Goal: Task Accomplishment & Management: Manage account settings

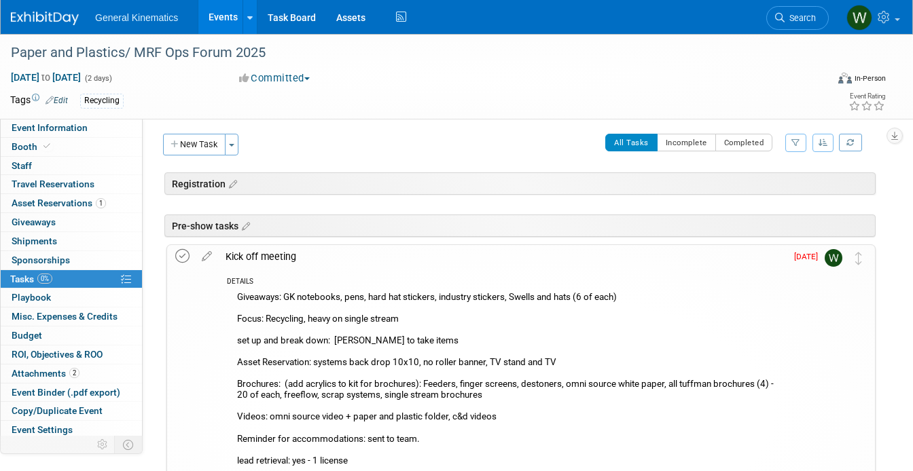
click at [179, 255] on icon at bounding box center [182, 256] width 14 height 14
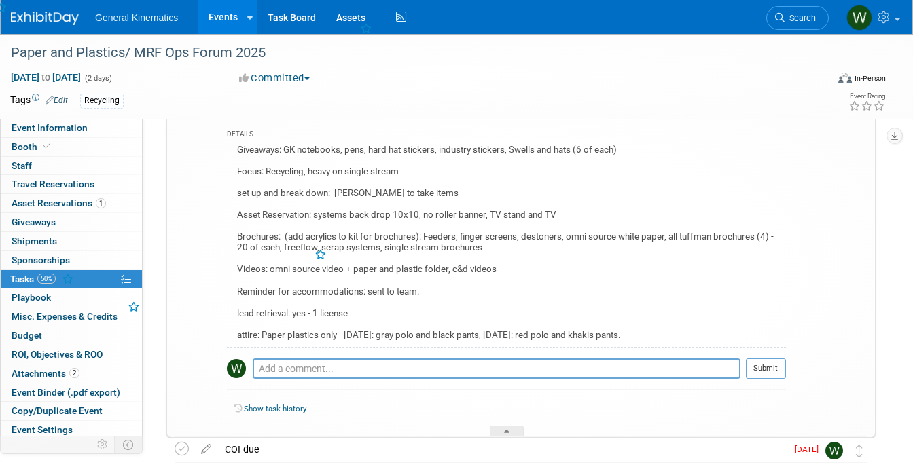
scroll to position [351, 0]
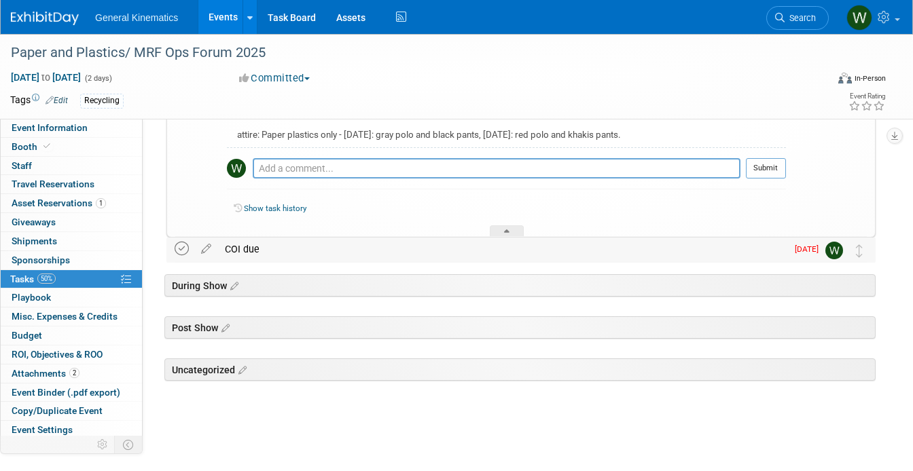
click at [183, 246] on icon at bounding box center [182, 249] width 14 height 14
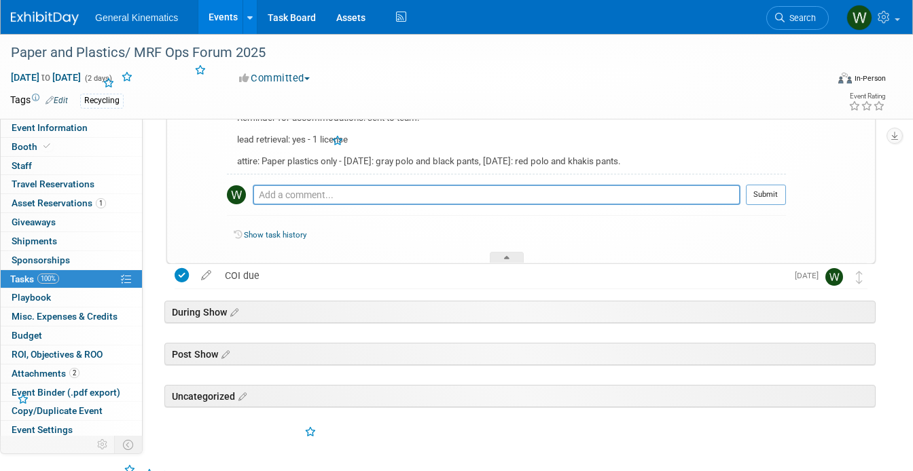
scroll to position [316, 0]
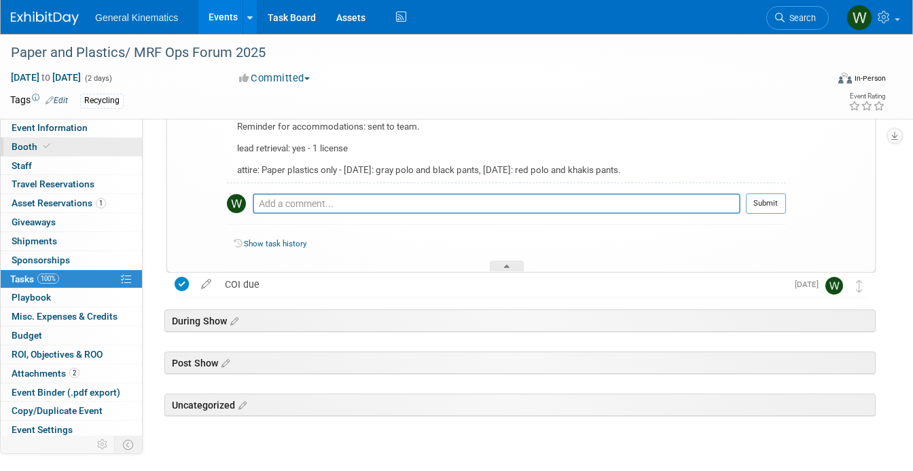
click at [52, 145] on link "Booth" at bounding box center [71, 147] width 141 height 18
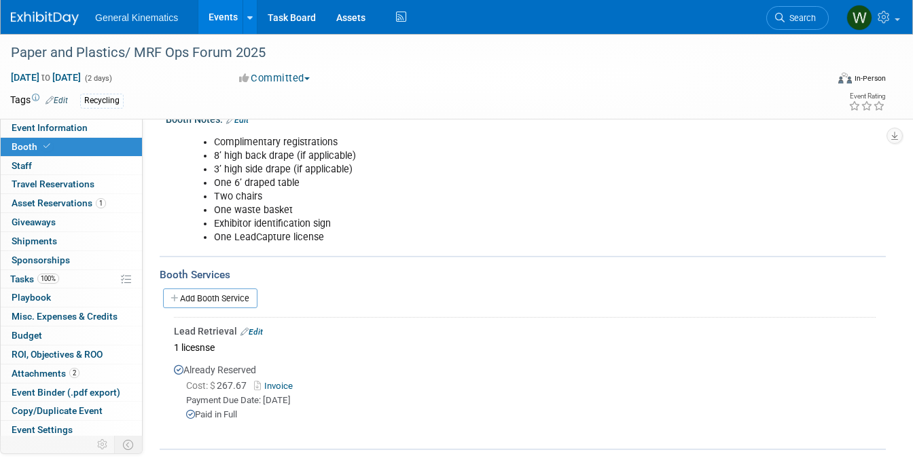
scroll to position [236, 0]
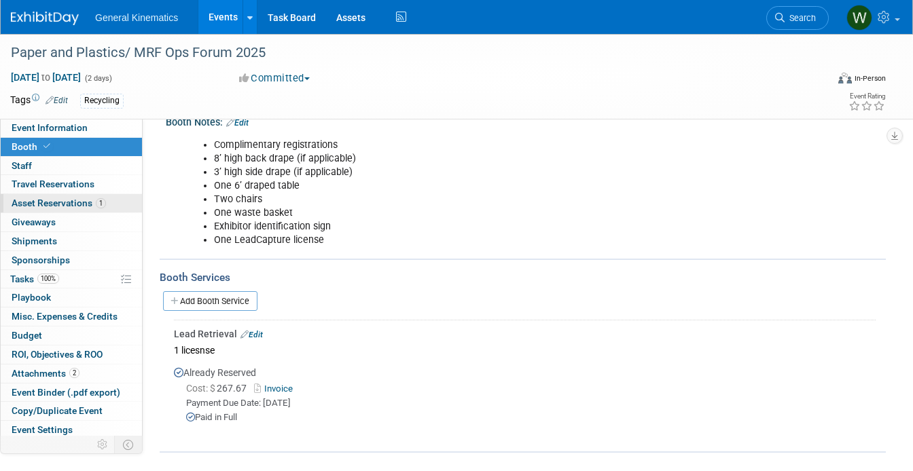
click at [68, 200] on span "Asset Reservations 1" at bounding box center [59, 203] width 94 height 11
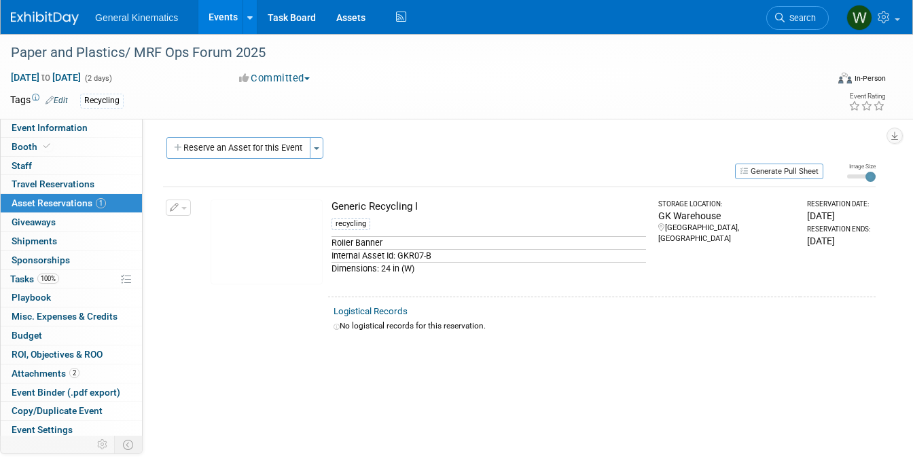
click at [182, 204] on button "button" at bounding box center [178, 208] width 25 height 16
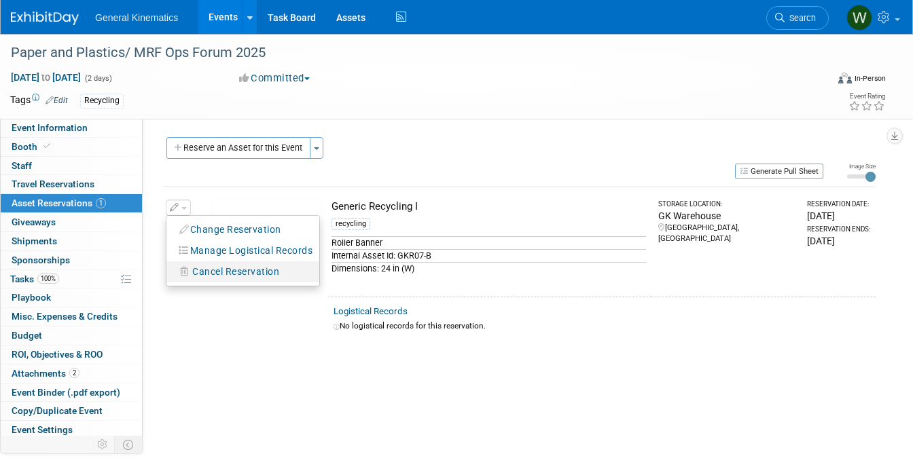
click at [201, 270] on span "Cancel Reservation" at bounding box center [235, 271] width 87 height 11
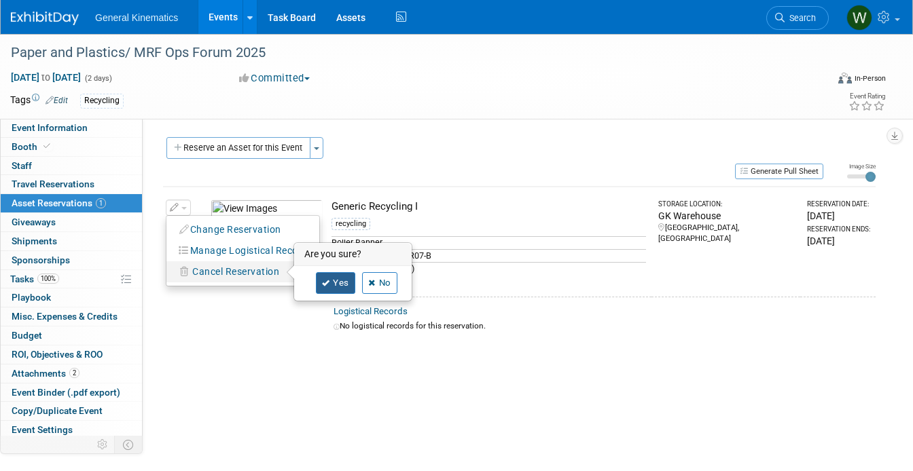
click at [339, 283] on link "Yes" at bounding box center [335, 283] width 39 height 22
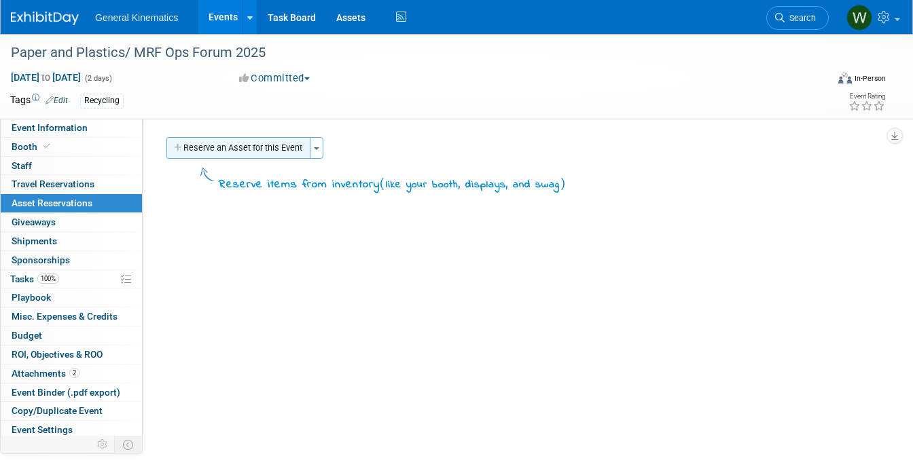
click at [270, 152] on button "Reserve an Asset for this Event" at bounding box center [238, 148] width 144 height 22
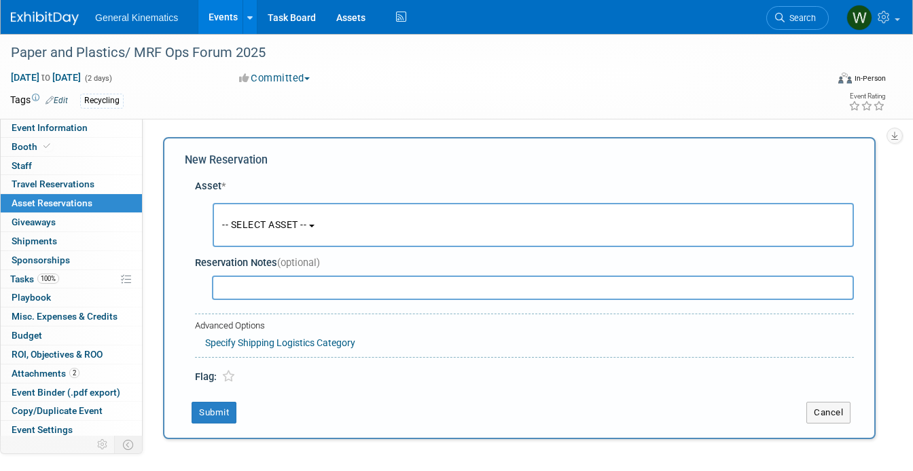
scroll to position [13, 0]
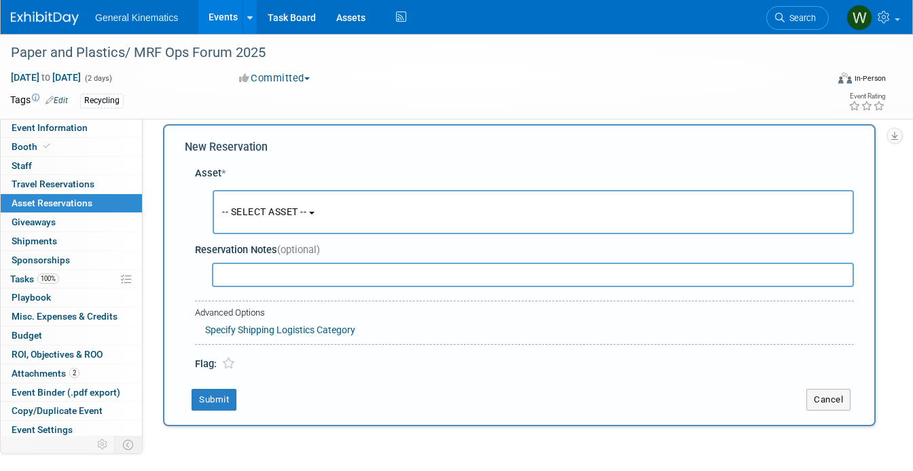
click at [270, 194] on button "-- SELECT ASSET --" at bounding box center [533, 212] width 641 height 44
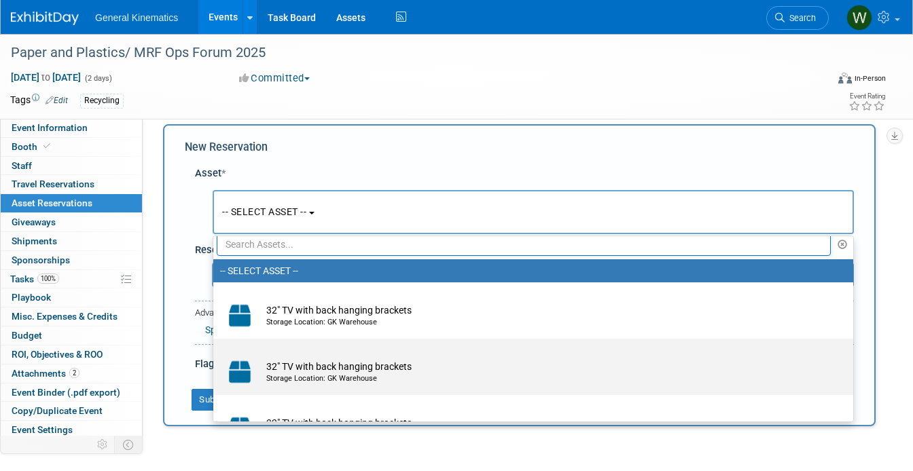
scroll to position [16, 0]
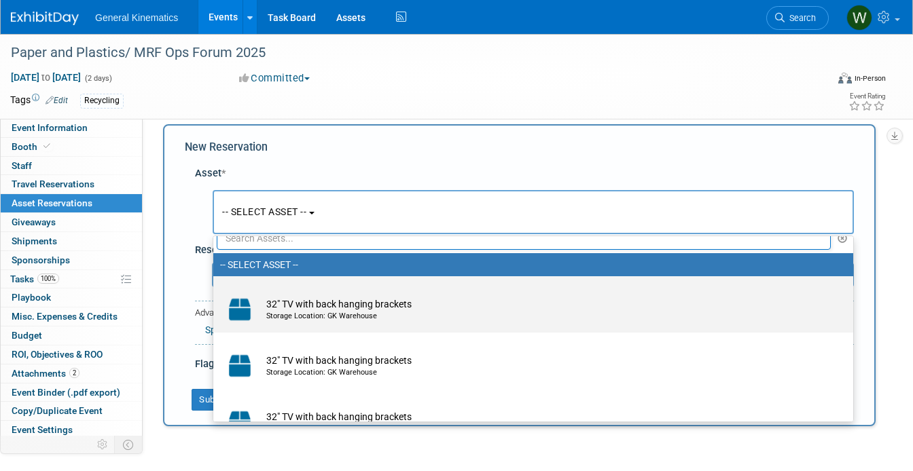
click at [346, 315] on div "Storage Location: GK Warehouse" at bounding box center [546, 316] width 560 height 11
click at [215, 293] on input "32" TV with back hanging brackets Storage Location: GK Warehouse" at bounding box center [210, 288] width 9 height 9
select select "10728523"
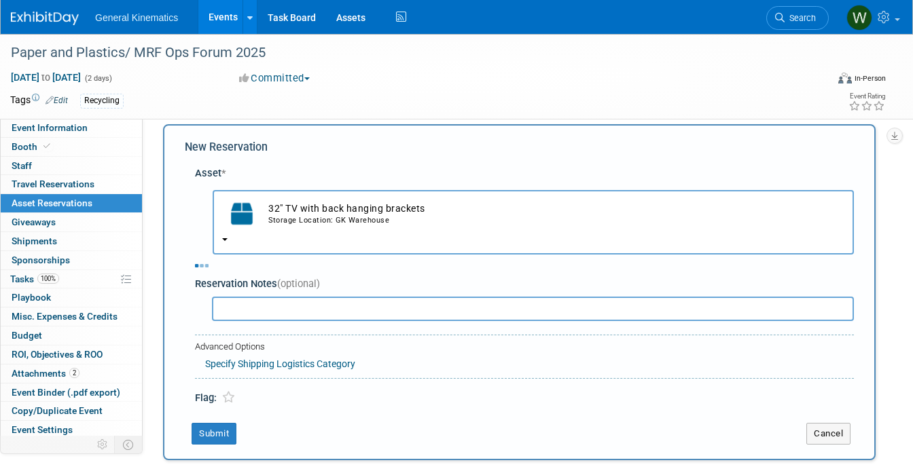
select select "9"
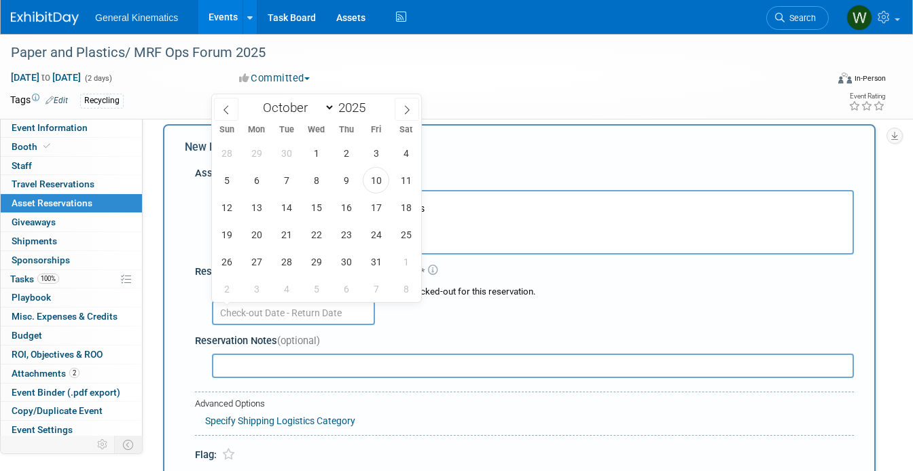
click at [274, 308] on input "text" at bounding box center [293, 313] width 163 height 24
click at [256, 206] on span "13" at bounding box center [256, 207] width 26 height 26
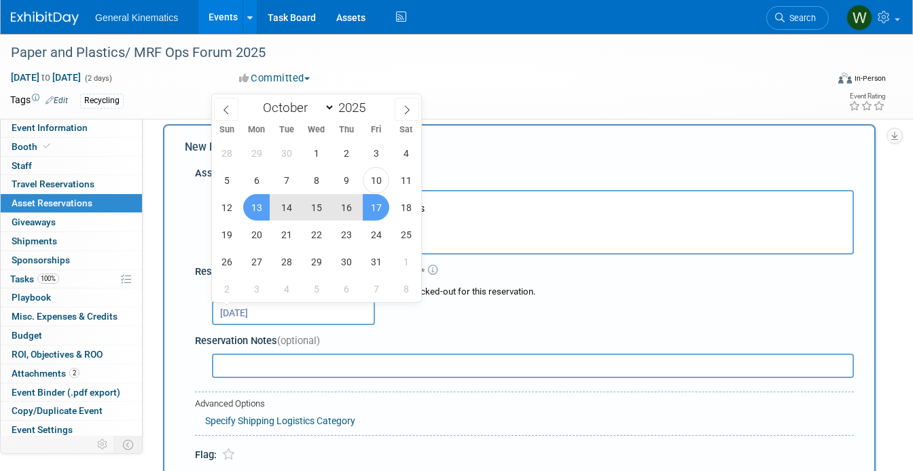
click at [382, 205] on span "17" at bounding box center [376, 207] width 26 height 26
type input "[DATE] to [DATE]"
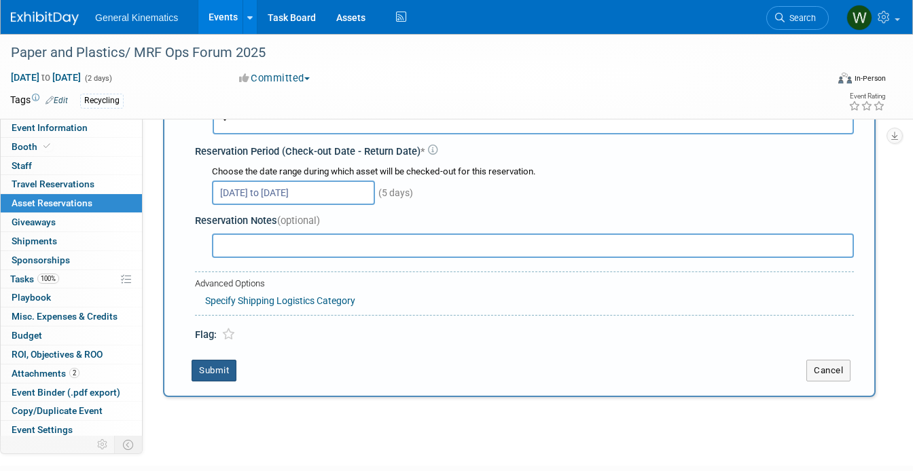
click at [215, 373] on button "Submit" at bounding box center [213, 371] width 45 height 22
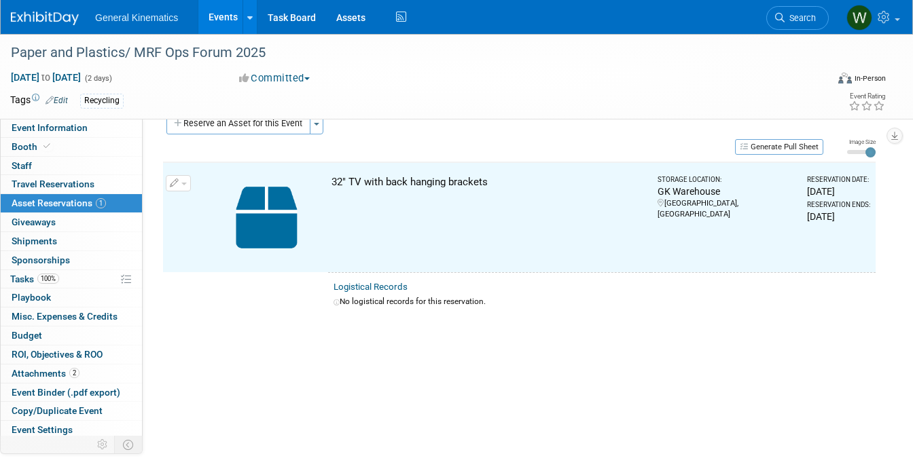
scroll to position [17, 0]
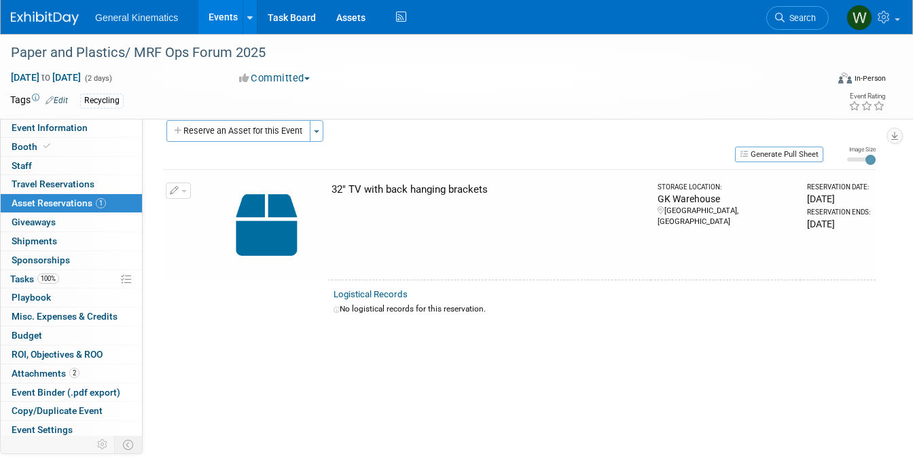
click at [185, 194] on button "button" at bounding box center [178, 191] width 25 height 16
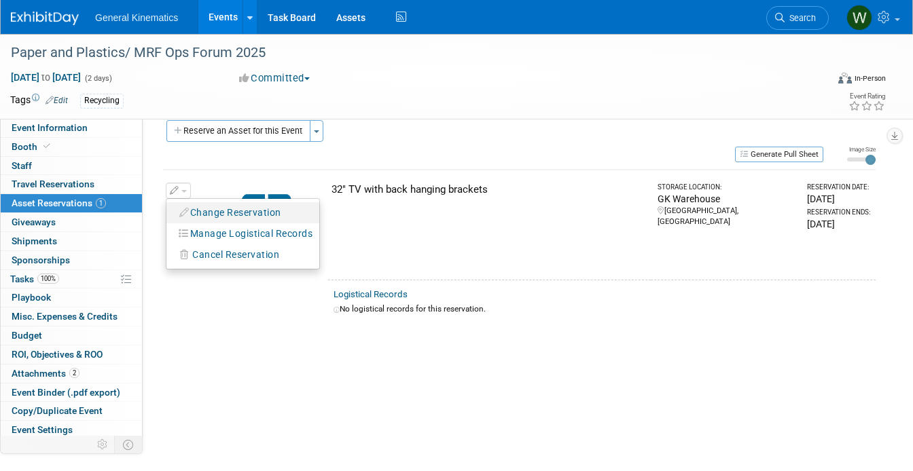
click at [219, 217] on button "Change Reservation" at bounding box center [230, 213] width 115 height 18
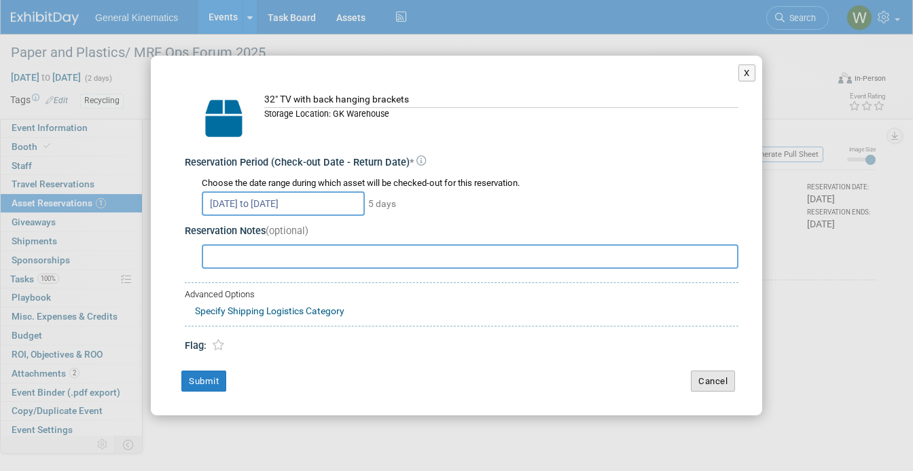
click at [719, 380] on button "Cancel" at bounding box center [713, 382] width 44 height 22
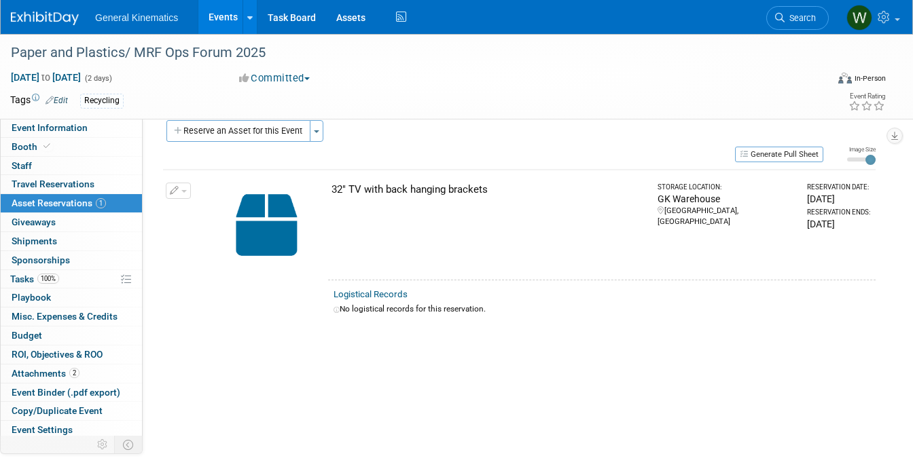
click at [179, 188] on button "button" at bounding box center [178, 191] width 25 height 16
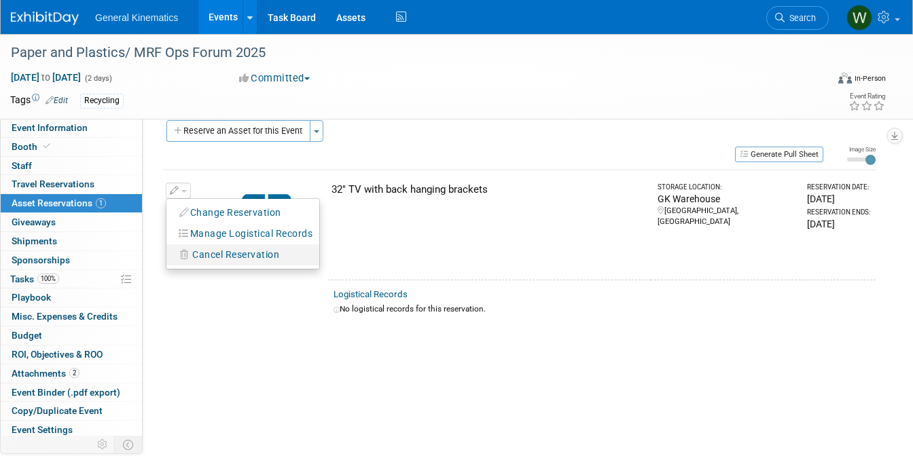
click at [202, 249] on button "Cancel Reservation" at bounding box center [229, 255] width 113 height 18
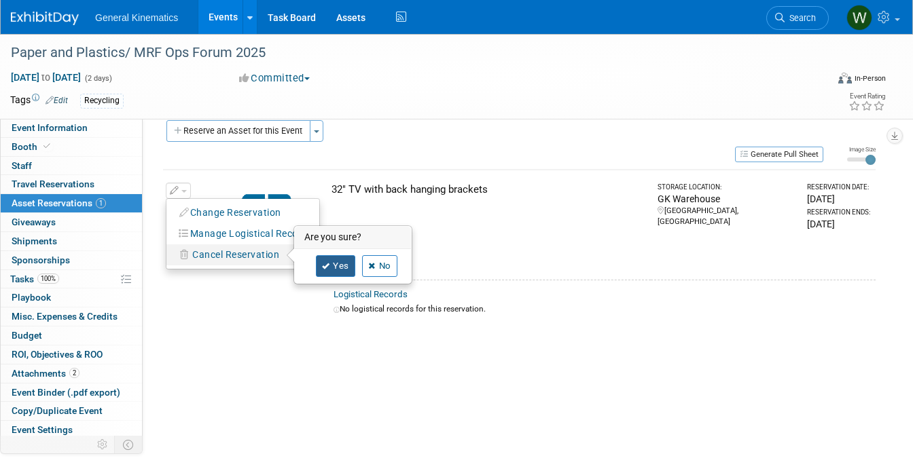
click at [335, 263] on link "Yes" at bounding box center [335, 266] width 39 height 22
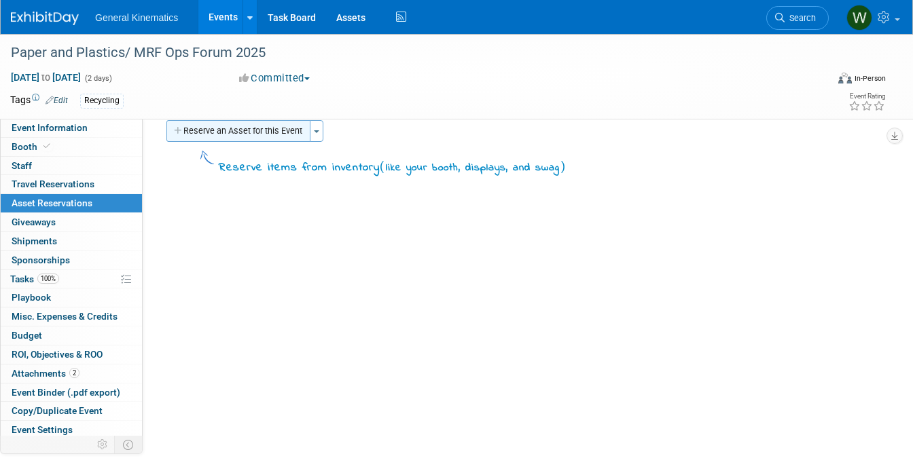
click at [234, 126] on button "Reserve an Asset for this Event" at bounding box center [238, 131] width 144 height 22
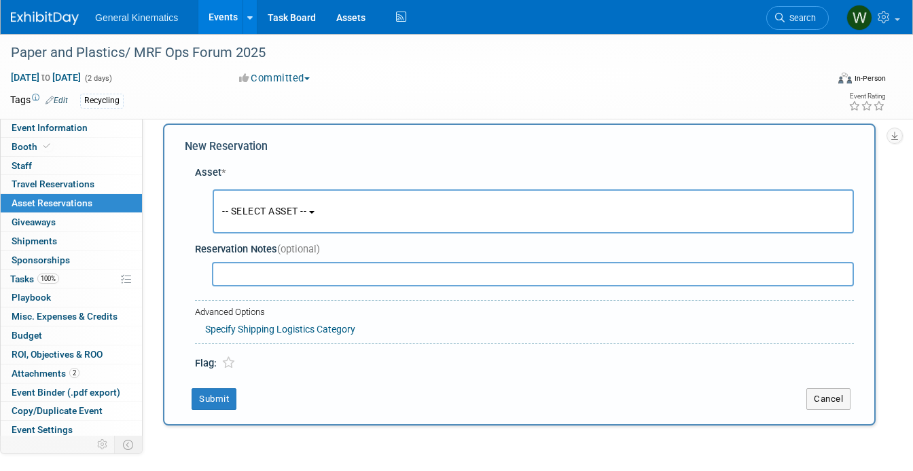
scroll to position [13, 0]
click at [253, 206] on button "-- SELECT ASSET --" at bounding box center [533, 212] width 641 height 44
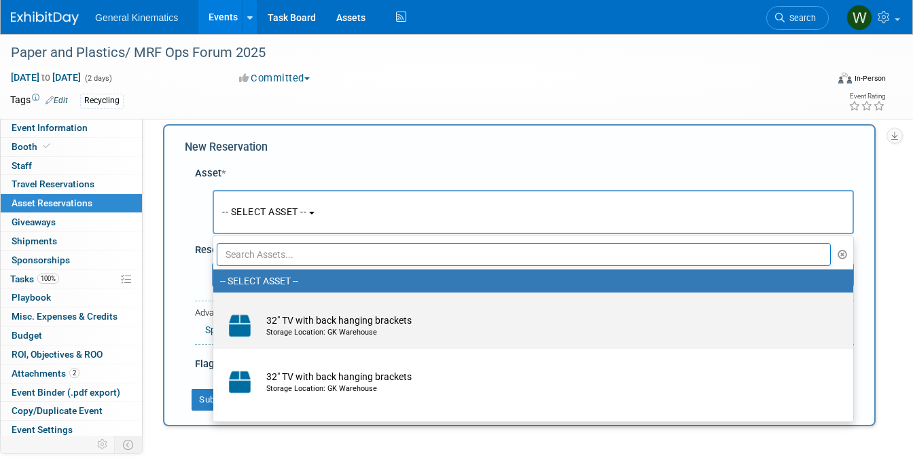
click at [274, 316] on td "32" TV with back hanging brackets Storage Location: GK Warehouse" at bounding box center [542, 326] width 566 height 30
click at [215, 309] on input "32" TV with back hanging brackets Storage Location: GK Warehouse" at bounding box center [210, 304] width 9 height 9
select select "10728523"
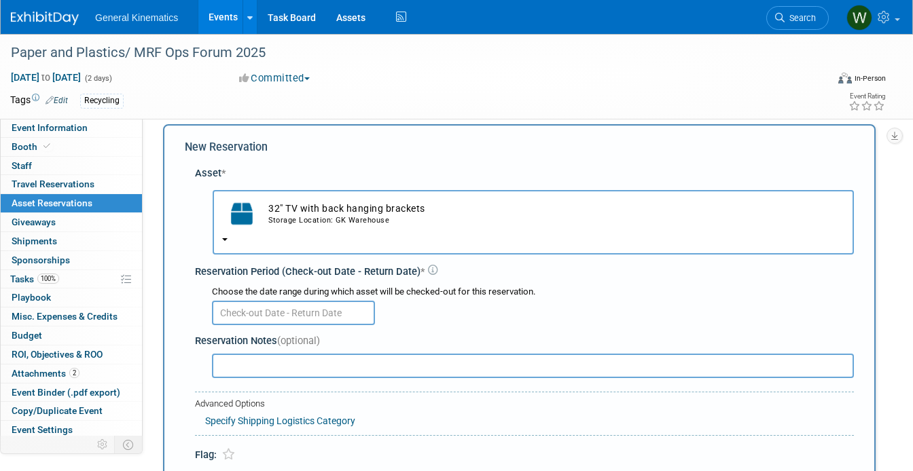
click at [266, 313] on input "text" at bounding box center [293, 313] width 163 height 24
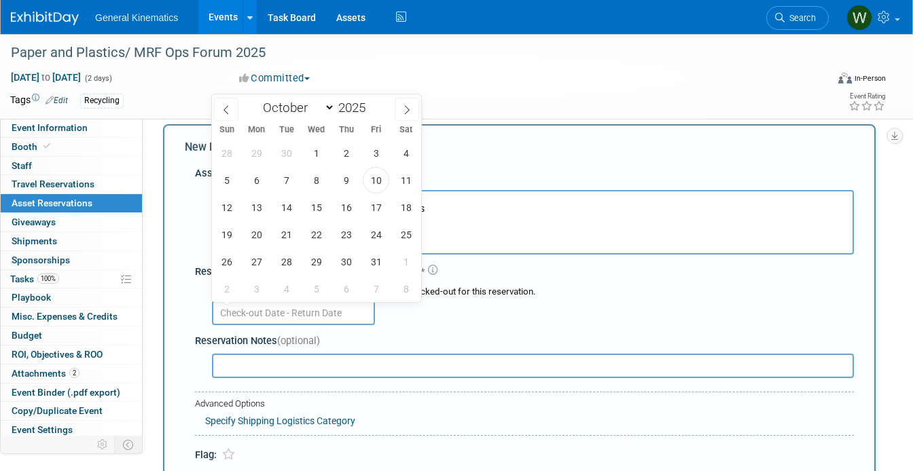
click at [266, 313] on input "text" at bounding box center [293, 313] width 163 height 24
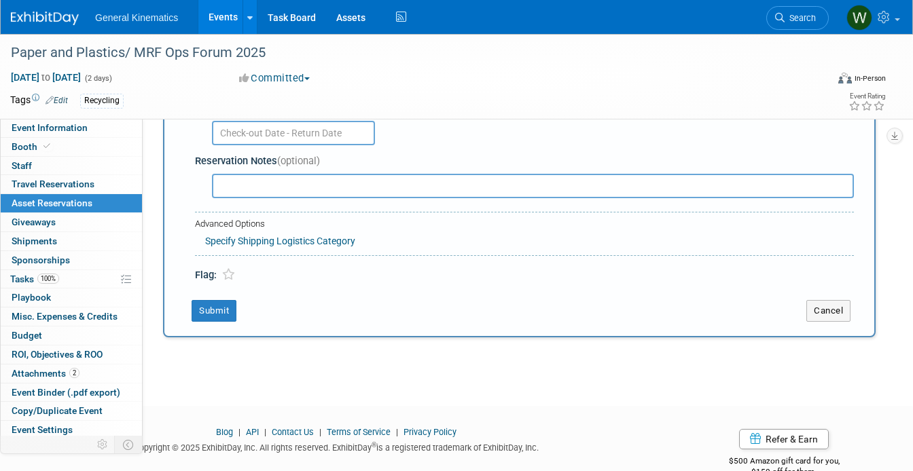
click at [275, 373] on div "Paper and Plastics/ MRF Ops Forum 2025 Oct 15, 2025 to Oct 16, 2025 (2 days) Oc…" at bounding box center [456, 111] width 913 height 541
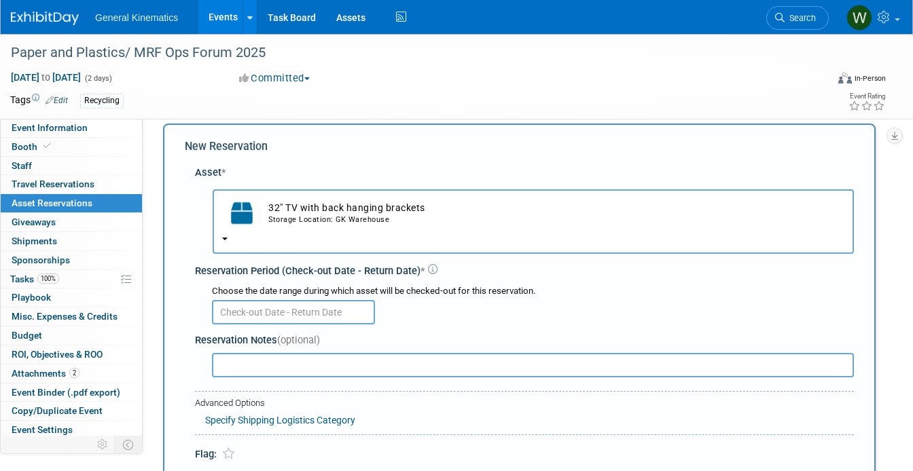
scroll to position [0, 0]
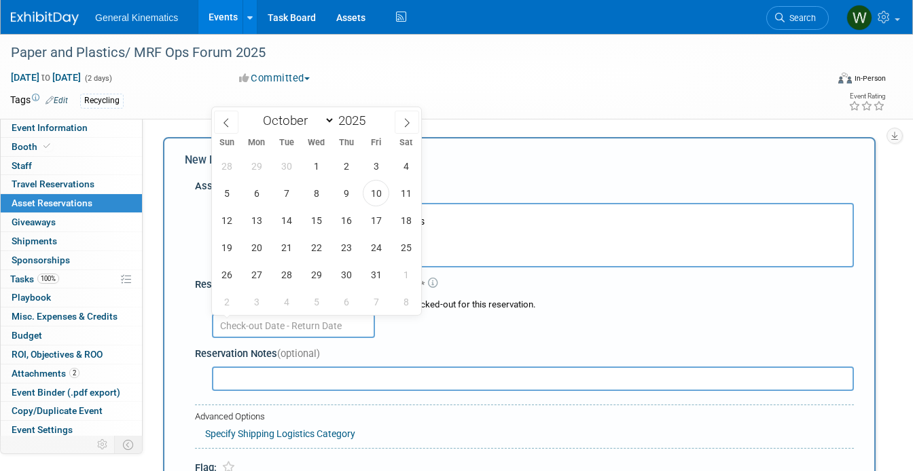
click at [342, 323] on input "text" at bounding box center [293, 326] width 163 height 24
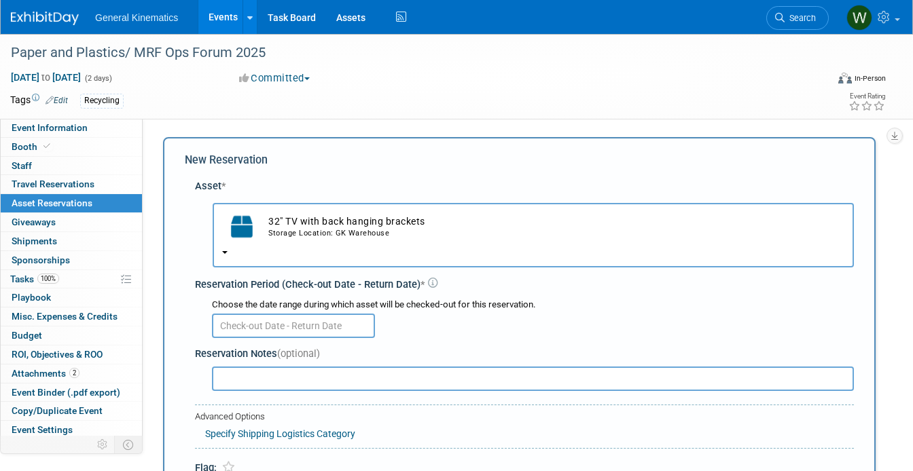
click at [472, 346] on div "Reservation Notes (optional)" at bounding box center [524, 368] width 659 height 53
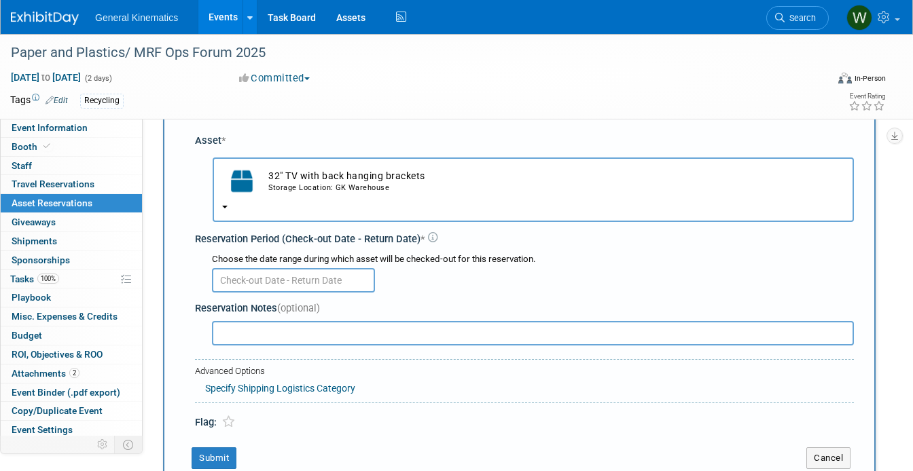
scroll to position [42, 0]
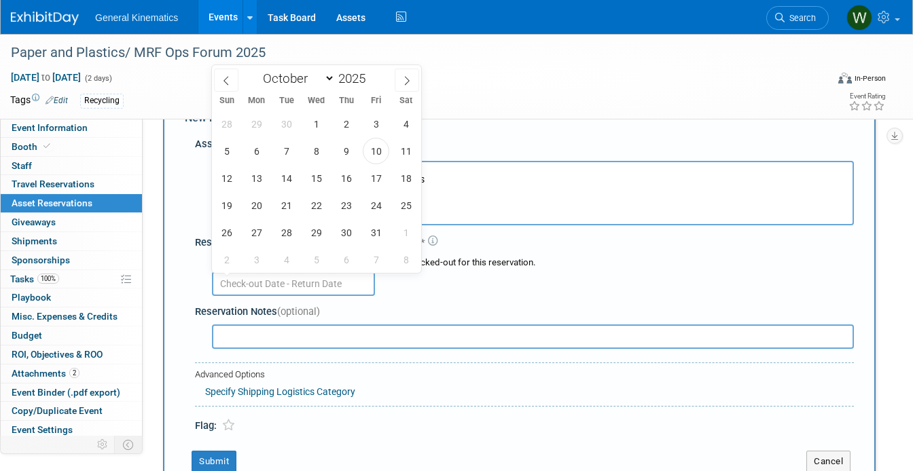
click at [346, 287] on input "text" at bounding box center [293, 284] width 163 height 24
click at [249, 183] on span "13" at bounding box center [256, 178] width 26 height 26
click at [377, 180] on span "17" at bounding box center [376, 178] width 26 height 26
type input "[DATE] to [DATE]"
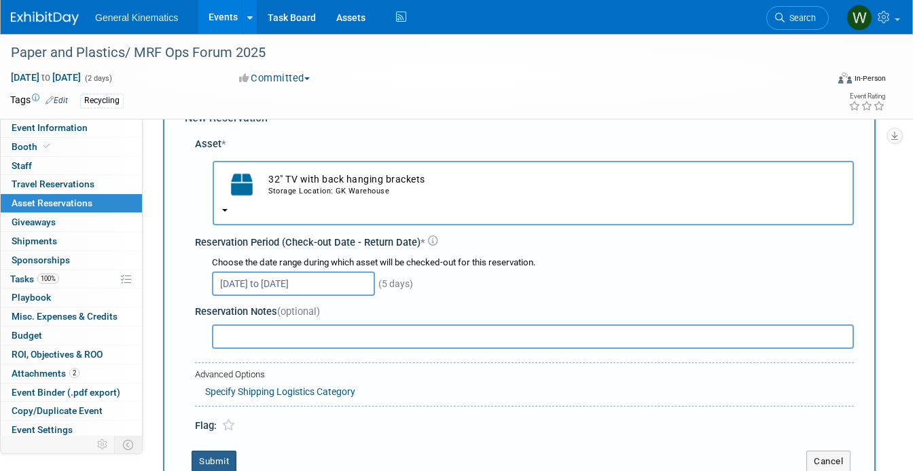
click at [217, 462] on button "Submit" at bounding box center [213, 462] width 45 height 22
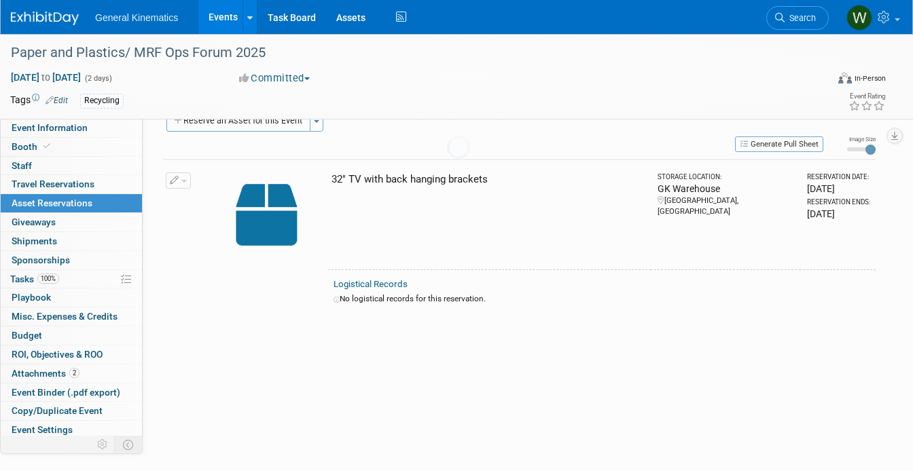
scroll to position [17, 0]
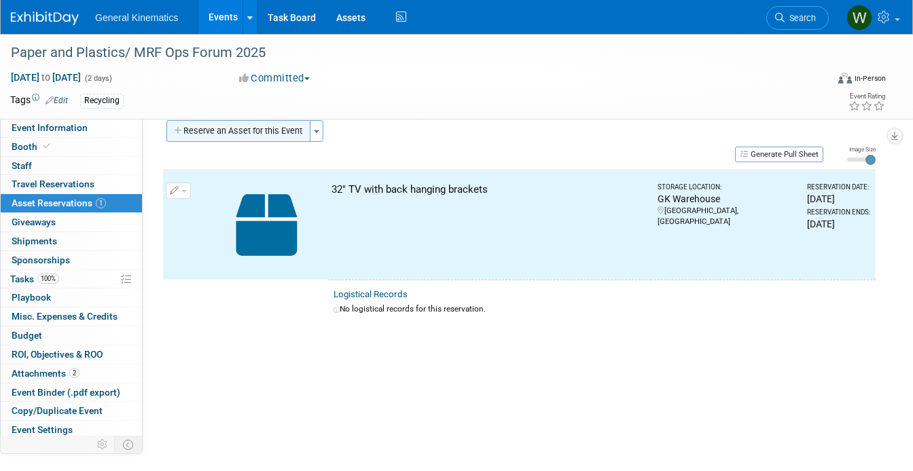
click at [221, 126] on button "Reserve an Asset for this Event" at bounding box center [238, 131] width 144 height 22
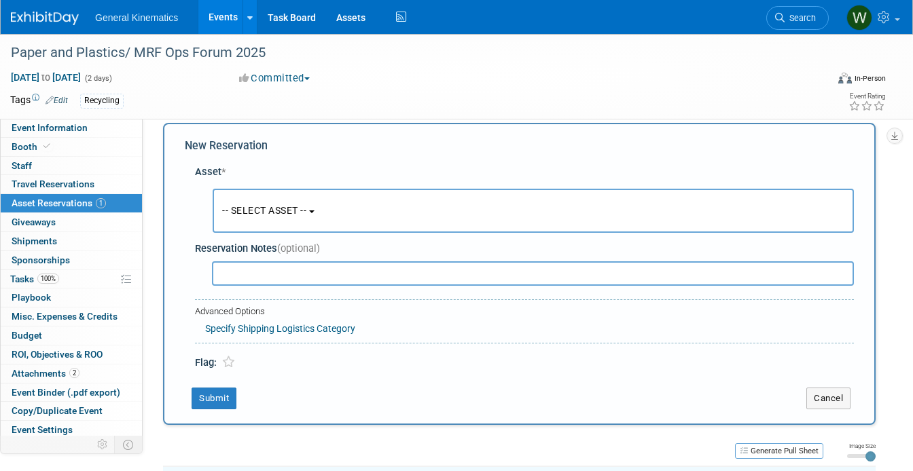
scroll to position [13, 0]
click at [270, 203] on button "-- SELECT ASSET --" at bounding box center [533, 212] width 641 height 44
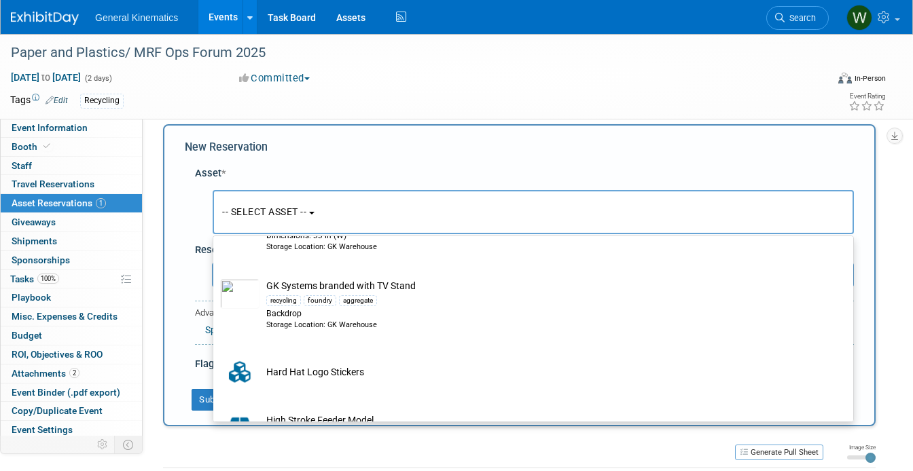
scroll to position [2289, 0]
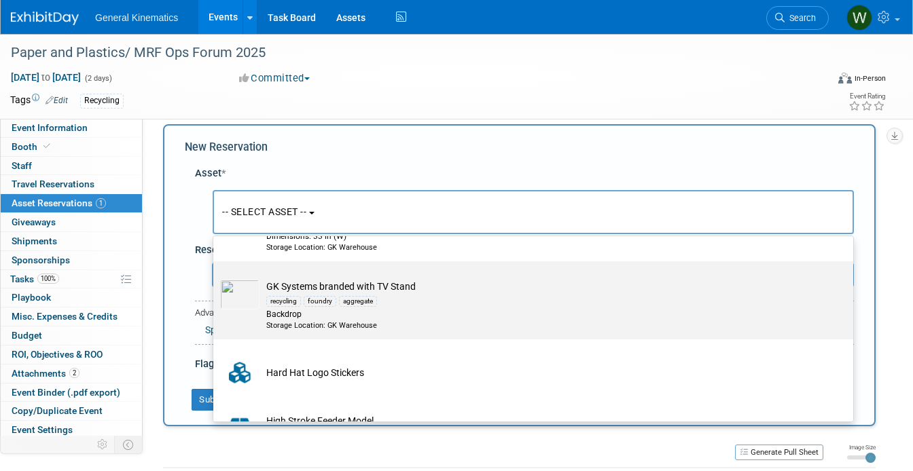
click at [293, 302] on div "recycling" at bounding box center [283, 301] width 35 height 11
click at [215, 278] on input "GK Systems branded with TV Stand recycling foundry aggregate Backdrop Storage L…" at bounding box center [210, 273] width 9 height 9
select select "10715878"
select select "9"
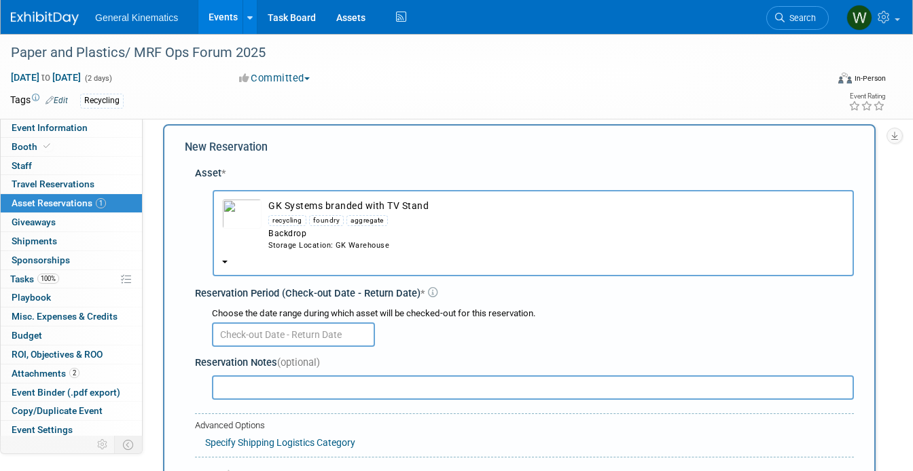
click at [283, 335] on input "text" at bounding box center [293, 335] width 163 height 24
click at [414, 341] on div at bounding box center [533, 334] width 642 height 26
click at [48, 17] on img at bounding box center [45, 19] width 68 height 14
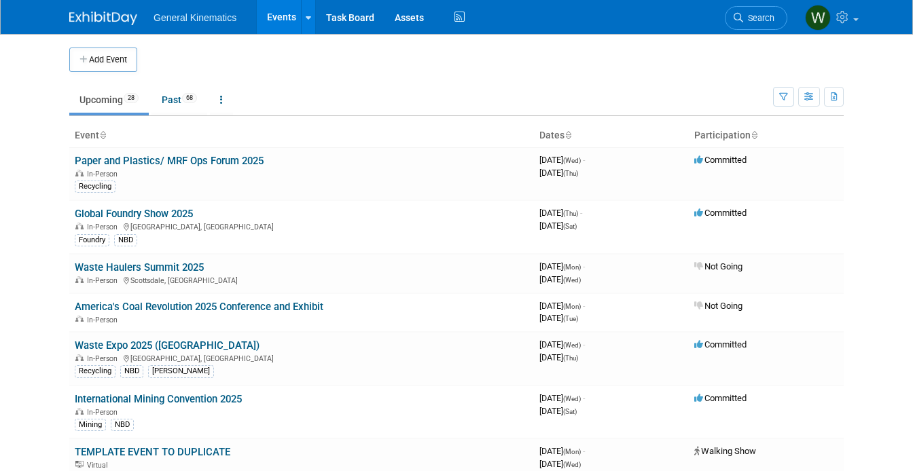
click at [175, 86] on ul "Upcoming 28 Past 68 All Events 96 Past and Upcoming Grouped Annually Events gro…" at bounding box center [421, 101] width 704 height 31
click at [175, 94] on link "Past 68" at bounding box center [179, 100] width 56 height 26
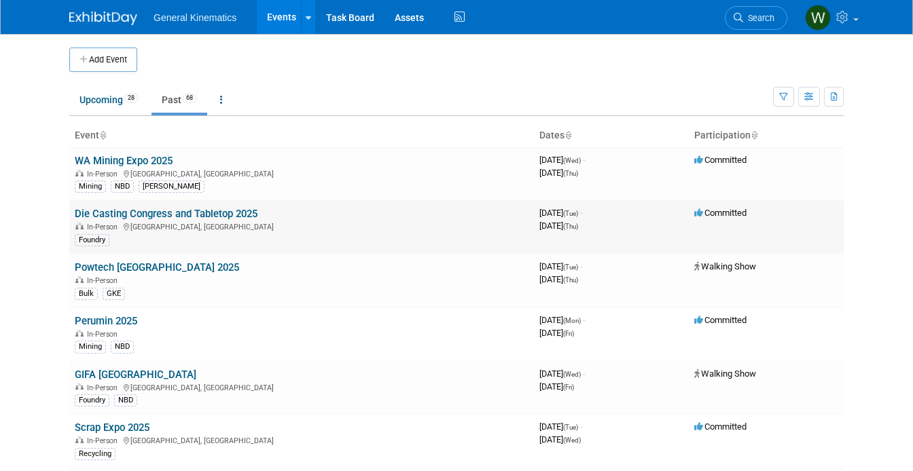
click at [109, 217] on link "Die Casting Congress and Tabletop 2025" at bounding box center [166, 214] width 183 height 12
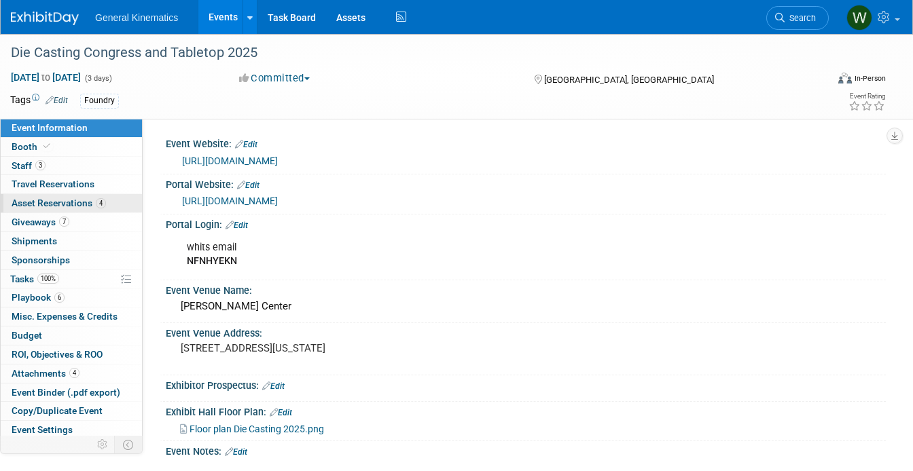
click at [44, 204] on span "Asset Reservations 4" at bounding box center [59, 203] width 94 height 11
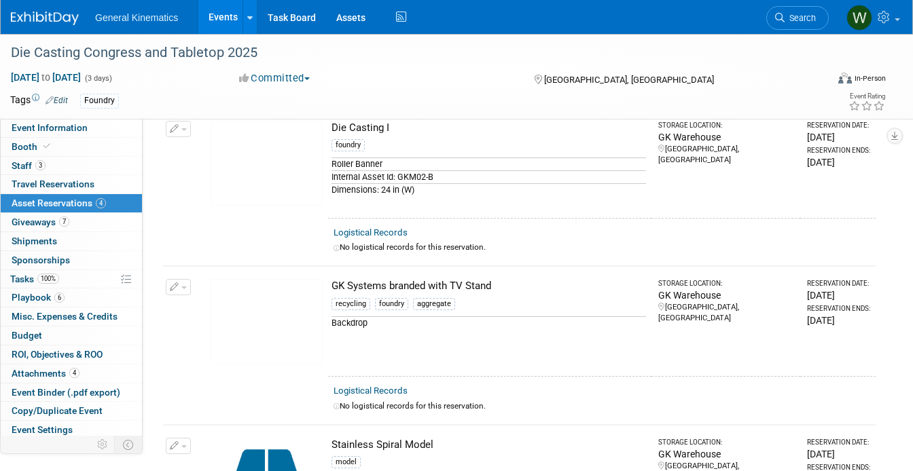
scroll to position [78, 0]
click at [173, 289] on icon "button" at bounding box center [175, 288] width 10 height 9
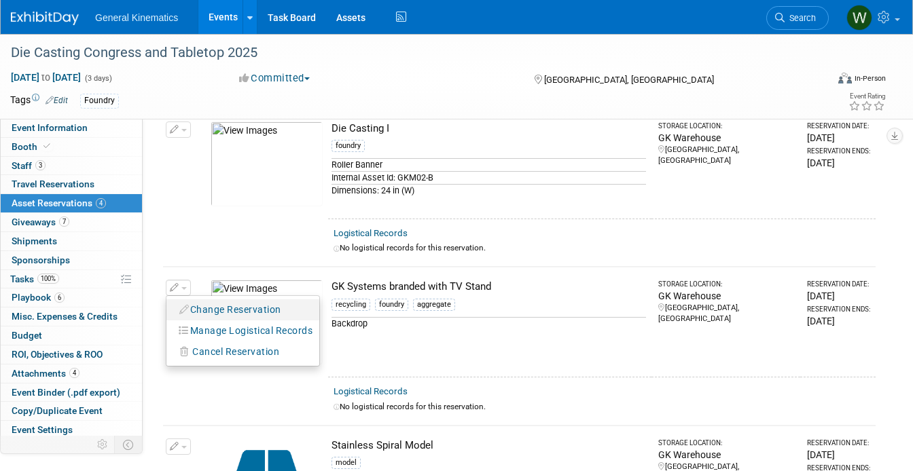
click at [194, 314] on button "Change Reservation" at bounding box center [230, 310] width 115 height 18
select select "9"
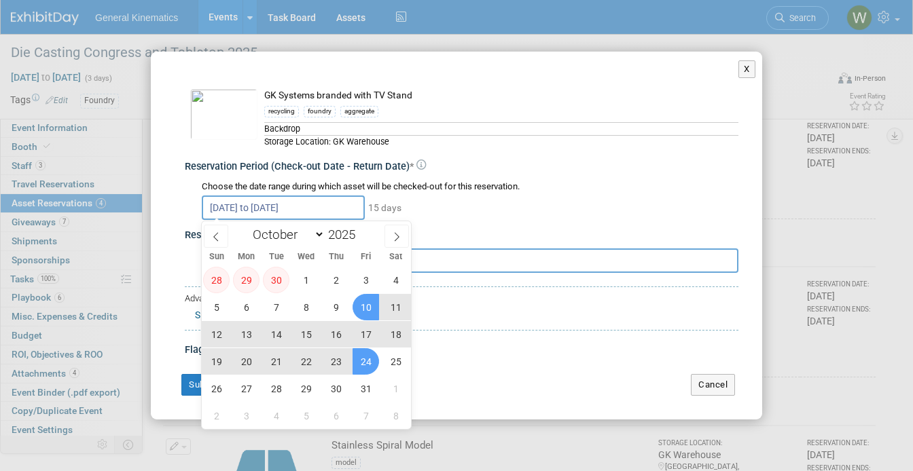
click at [318, 212] on input "Oct 10, 2025 to Oct 24, 2025" at bounding box center [283, 208] width 163 height 24
click at [249, 308] on span "6" at bounding box center [246, 307] width 26 height 26
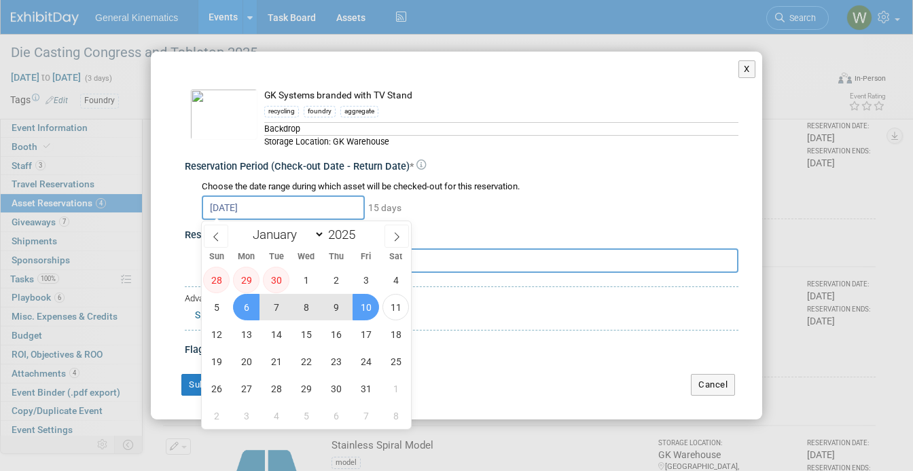
click at [357, 312] on span "10" at bounding box center [365, 307] width 26 height 26
type input "Oct 6, 2025 to Oct 10, 2025"
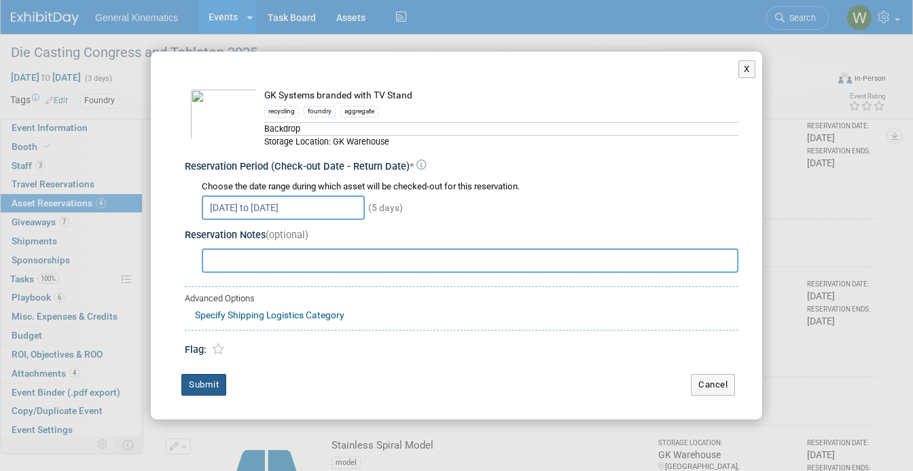
click at [211, 380] on button "Submit" at bounding box center [203, 385] width 45 height 22
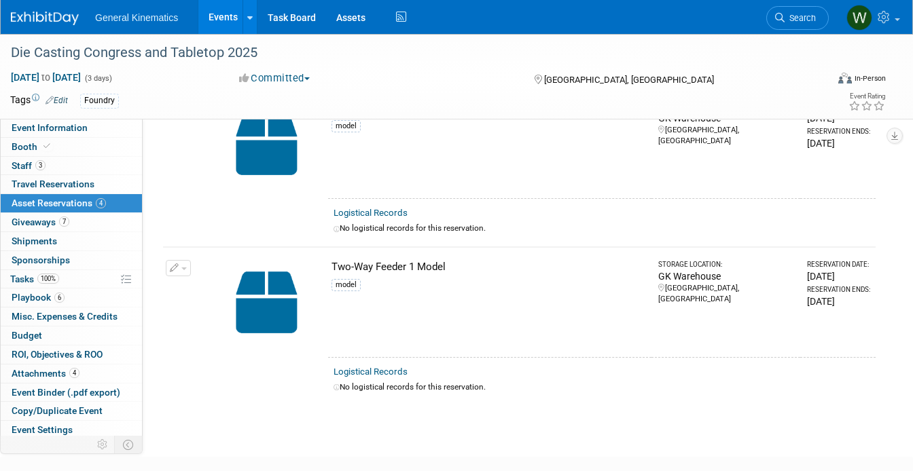
scroll to position [422, 0]
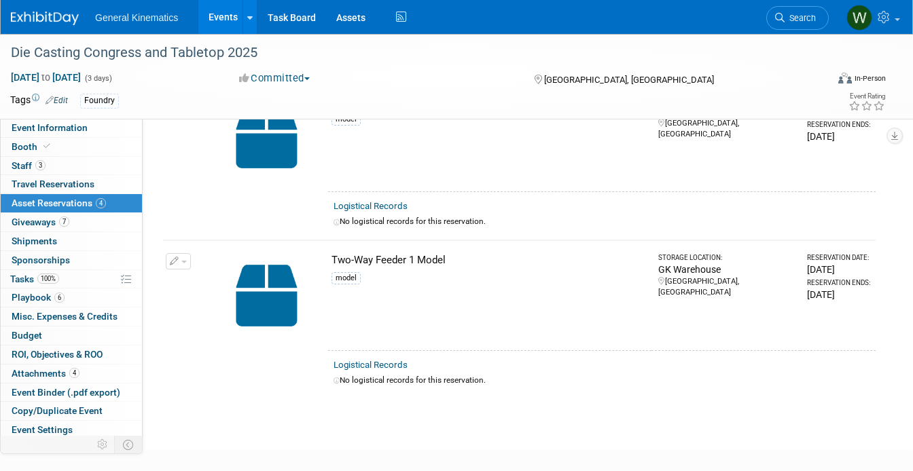
click at [183, 261] on span "button" at bounding box center [183, 262] width 5 height 3
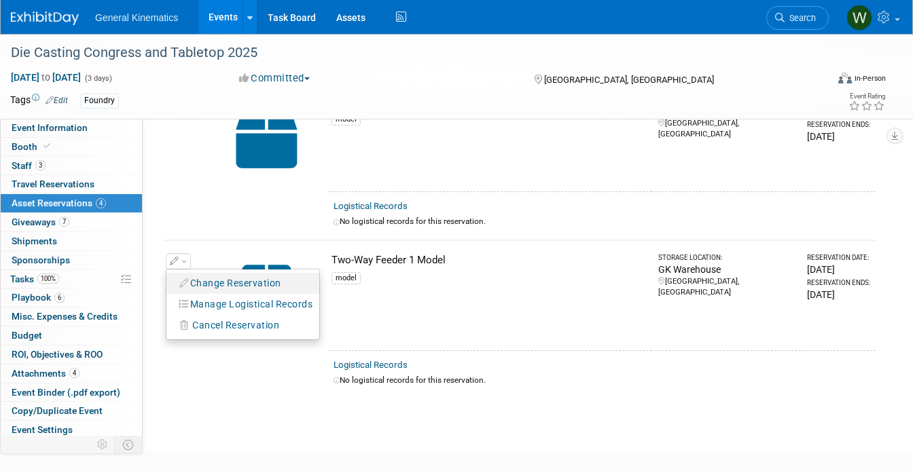
click at [202, 284] on button "Change Reservation" at bounding box center [230, 283] width 115 height 18
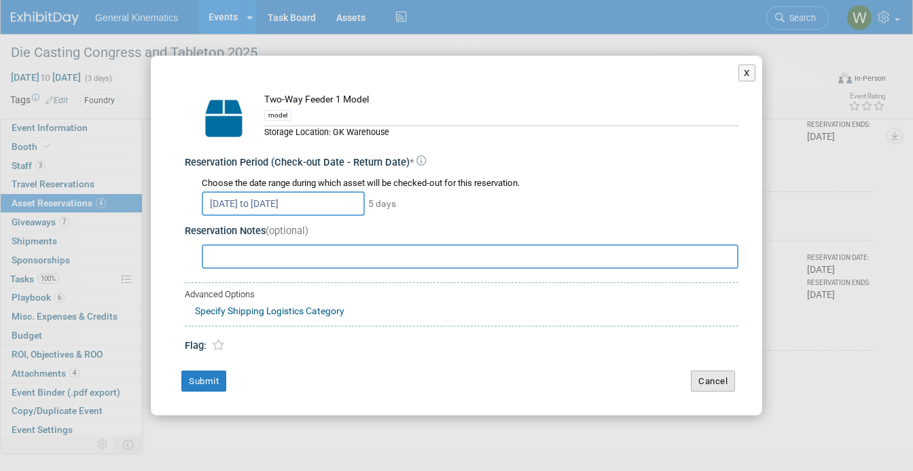
click at [707, 380] on button "Cancel" at bounding box center [713, 382] width 44 height 22
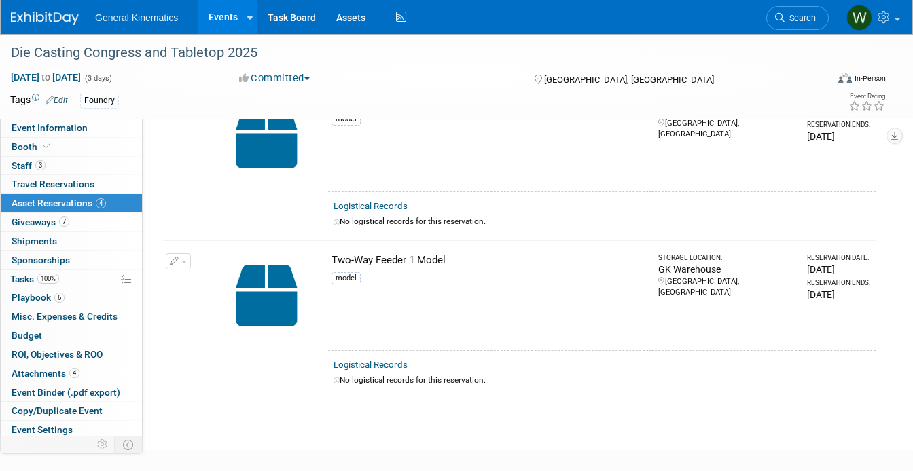
click at [183, 261] on span "button" at bounding box center [183, 262] width 5 height 3
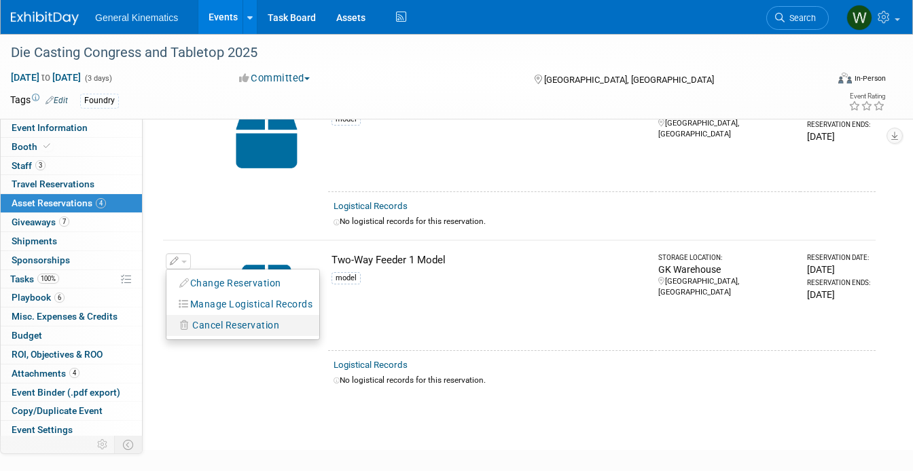
click at [204, 324] on span "Cancel Reservation" at bounding box center [235, 325] width 87 height 11
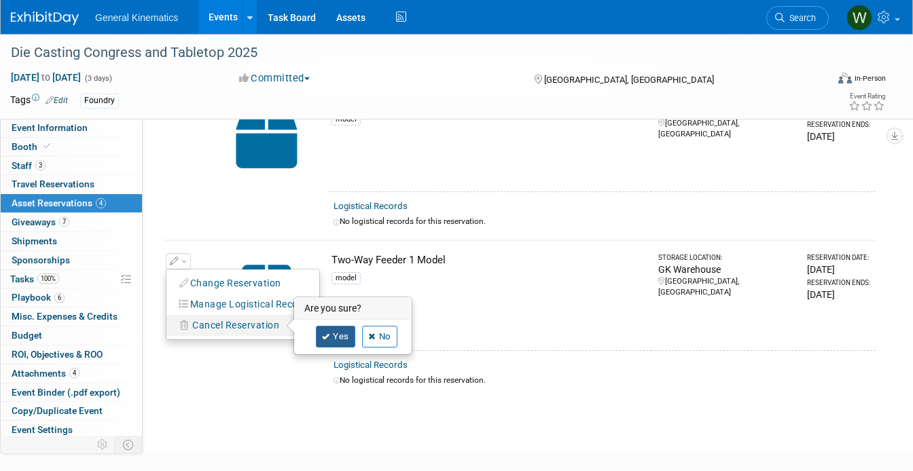
click at [336, 326] on link "Yes" at bounding box center [335, 337] width 39 height 22
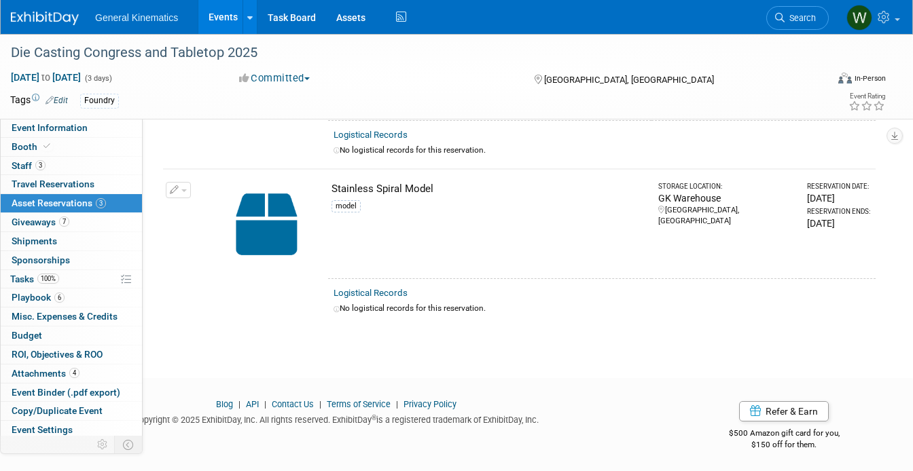
scroll to position [0, 0]
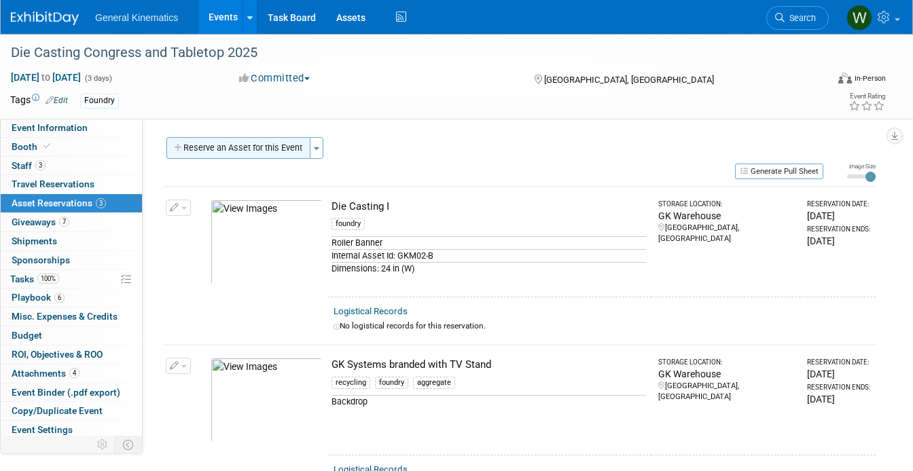
click at [210, 154] on button "Reserve an Asset for this Event" at bounding box center [238, 148] width 144 height 22
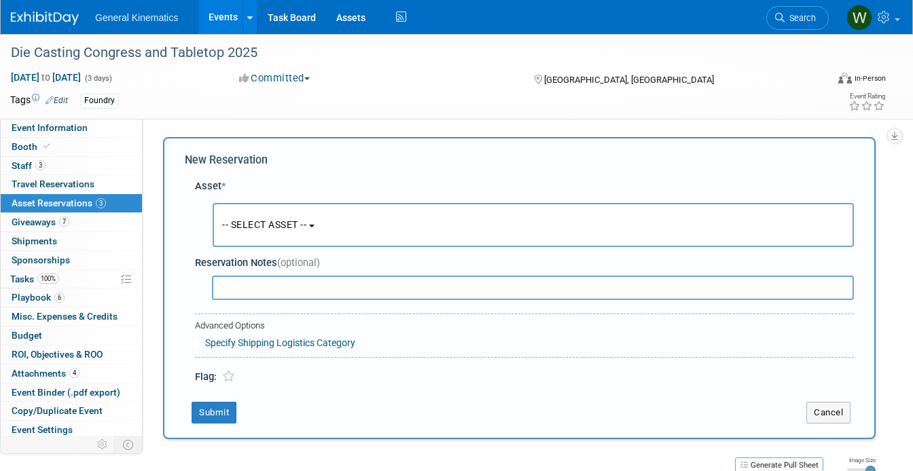
scroll to position [13, 0]
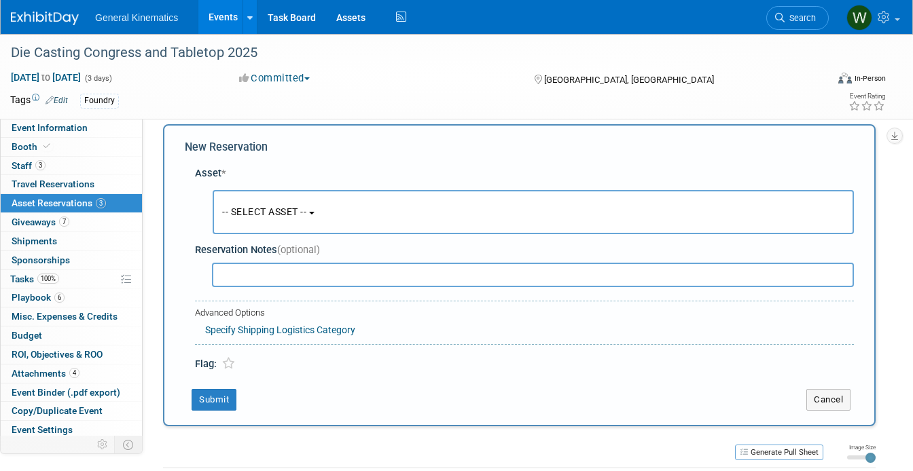
click at [274, 204] on button "-- SELECT ASSET --" at bounding box center [533, 212] width 641 height 44
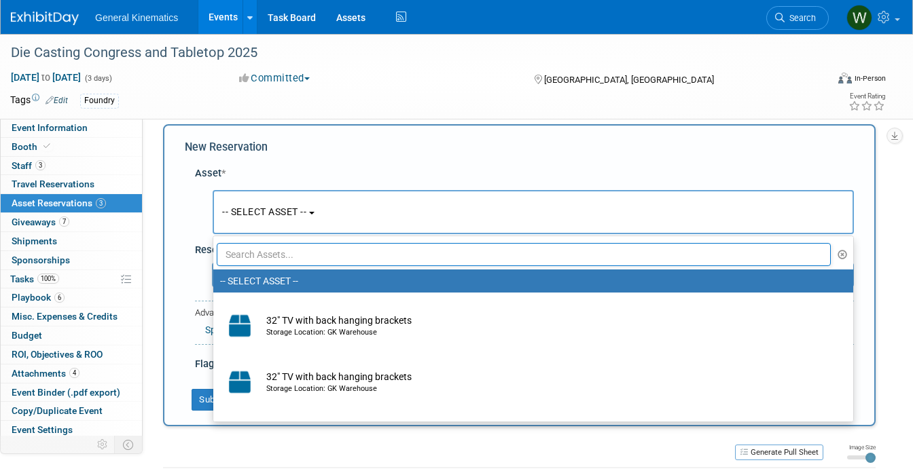
click at [273, 259] on input "text" at bounding box center [524, 254] width 614 height 23
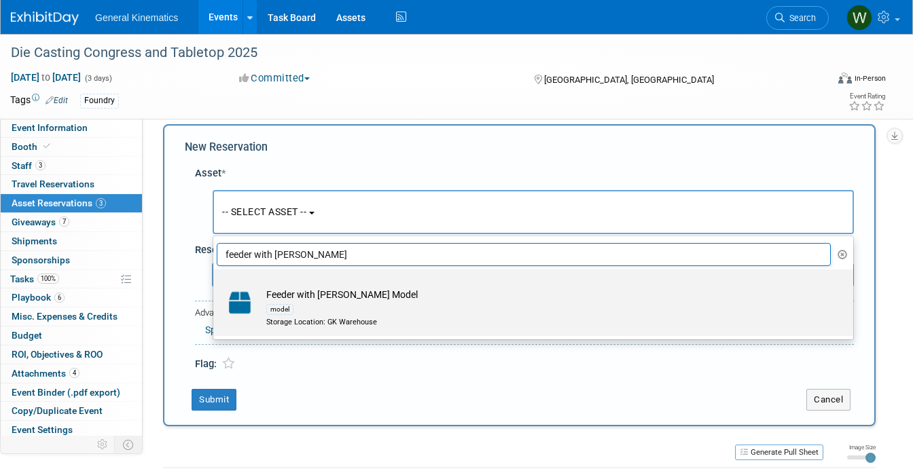
type input "feeder with hopper"
click at [304, 299] on td "Feeder with Hopper Model model Storage Location: GK Warehouse" at bounding box center [542, 308] width 566 height 40
click at [215, 286] on input "Feeder with Hopper Model model Storage Location: GK Warehouse" at bounding box center [210, 281] width 9 height 9
select select "10717181"
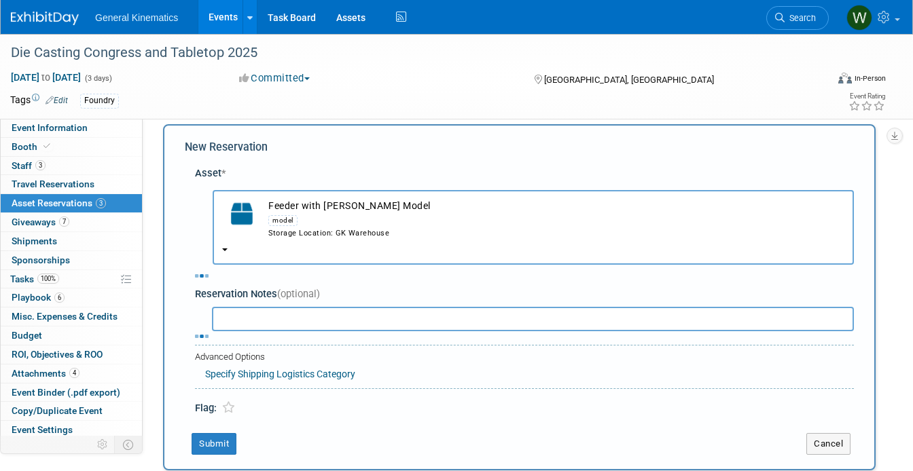
select select "9"
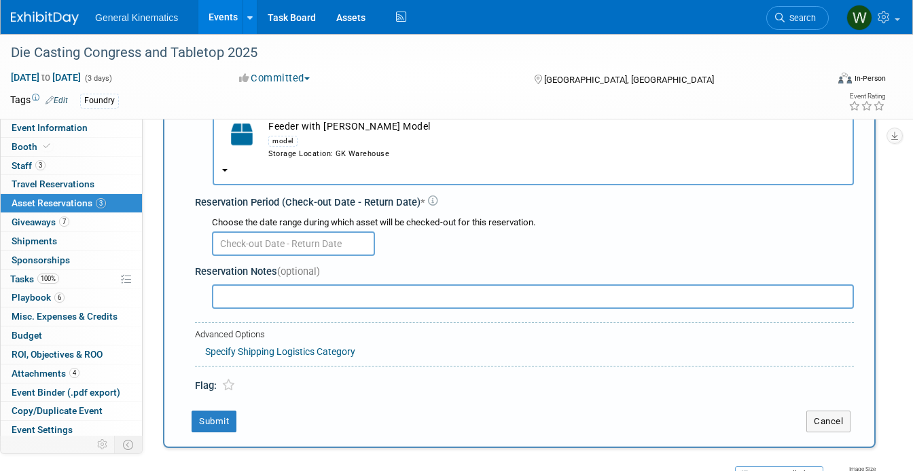
scroll to position [98, 0]
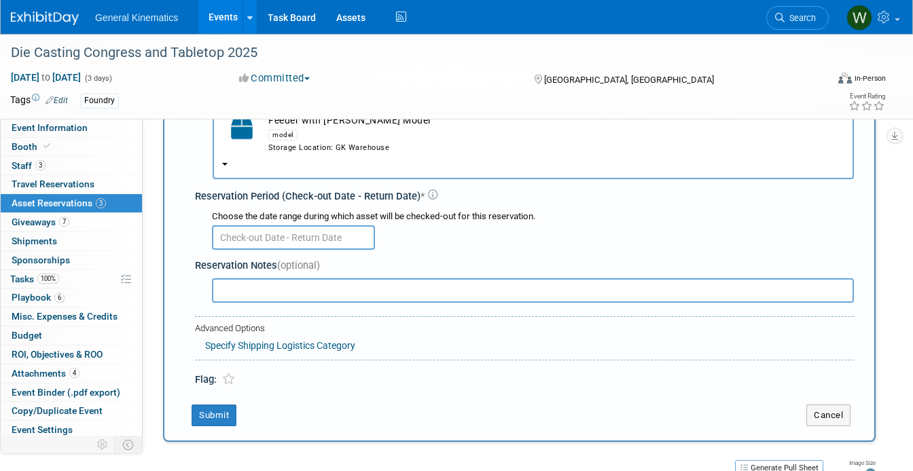
click at [278, 232] on input "text" at bounding box center [293, 237] width 163 height 24
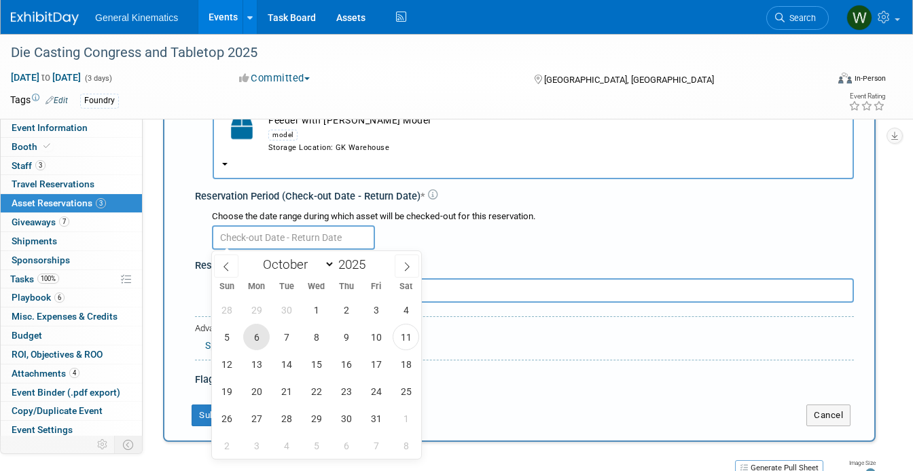
click at [266, 335] on span "6" at bounding box center [256, 337] width 26 height 26
click at [379, 342] on span "10" at bounding box center [376, 337] width 26 height 26
type input "Oct 6, 2025 to Oct 10, 2025"
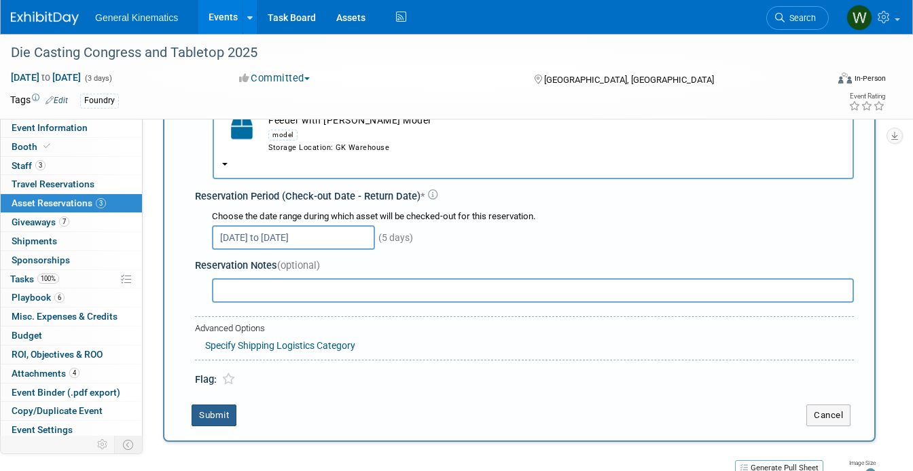
click at [214, 424] on button "Submit" at bounding box center [213, 416] width 45 height 22
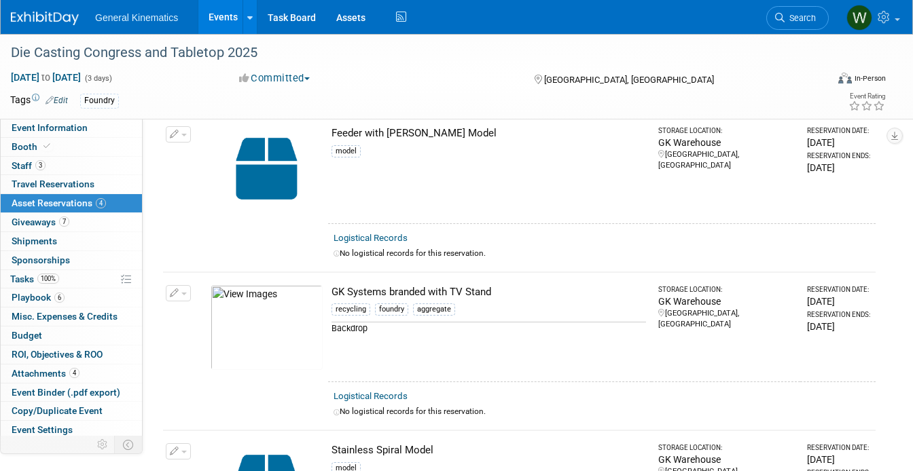
scroll to position [246, 0]
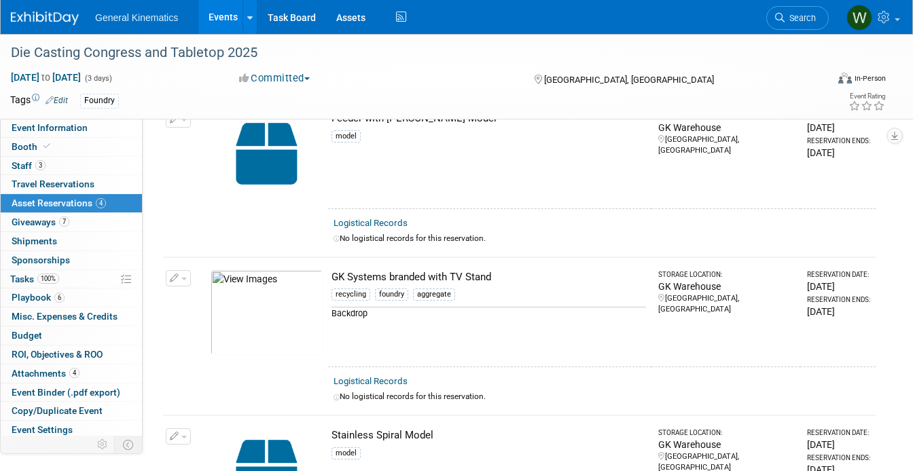
click at [48, 12] on img at bounding box center [45, 19] width 68 height 14
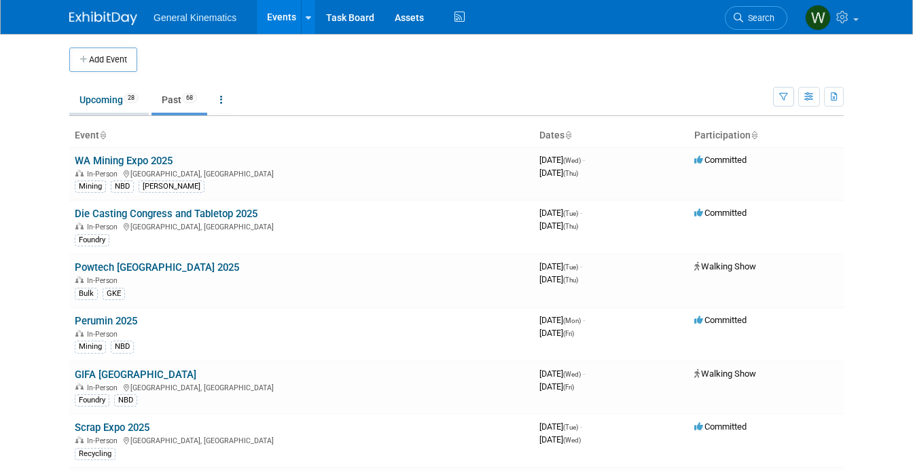
click at [104, 97] on link "Upcoming 28" at bounding box center [108, 100] width 79 height 26
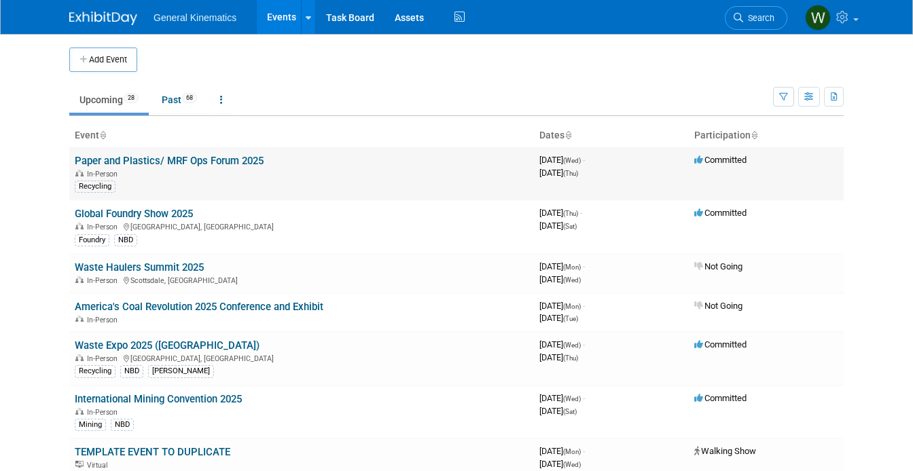
click at [145, 158] on link "Paper and Plastics/ MRF Ops Forum 2025" at bounding box center [169, 161] width 189 height 12
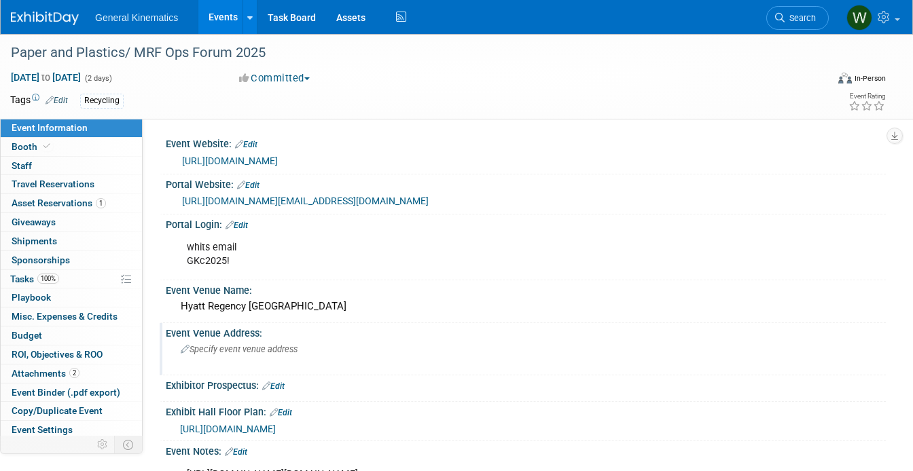
click at [252, 354] on span "Specify event venue address" at bounding box center [239, 349] width 117 height 10
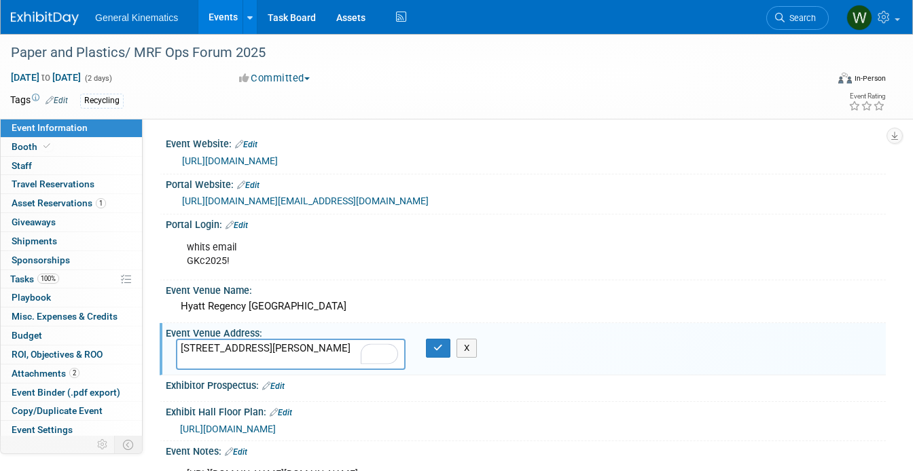
click at [252, 360] on textarea "[STREET_ADDRESS][PERSON_NAME]" at bounding box center [291, 354] width 230 height 31
type textarea "[STREET_ADDRESS][PERSON_NAME][PERSON_NAME]"
click at [437, 352] on icon "button" at bounding box center [438, 348] width 10 height 9
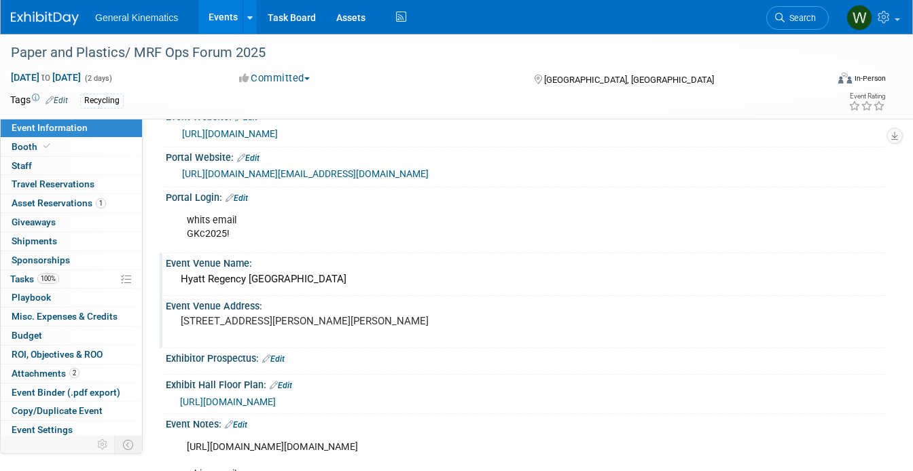
scroll to position [31, 0]
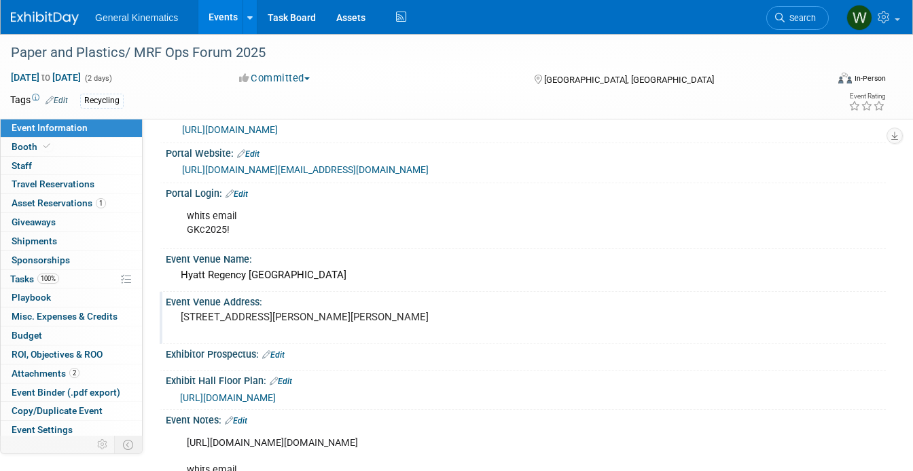
click at [359, 169] on link "[URL][DOMAIN_NAME][EMAIL_ADDRESS][DOMAIN_NAME]" at bounding box center [305, 169] width 246 height 11
click at [70, 143] on link "Booth" at bounding box center [71, 147] width 141 height 18
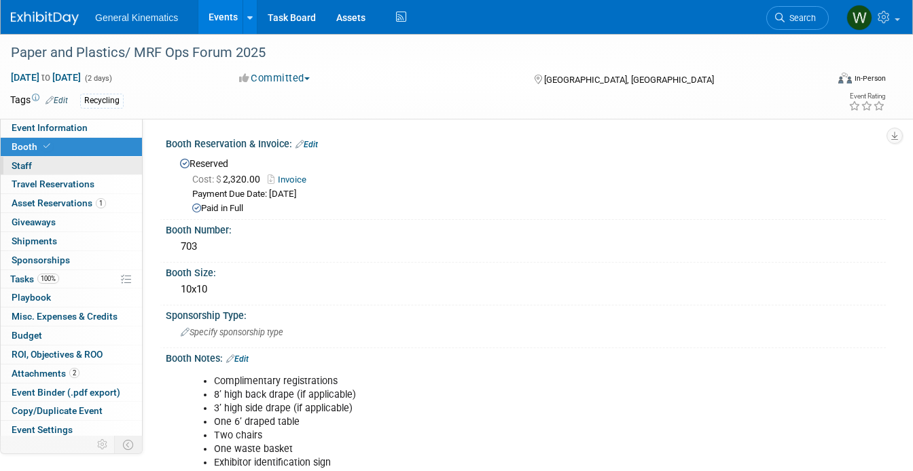
click at [55, 168] on link "0 Staff 0" at bounding box center [71, 166] width 141 height 18
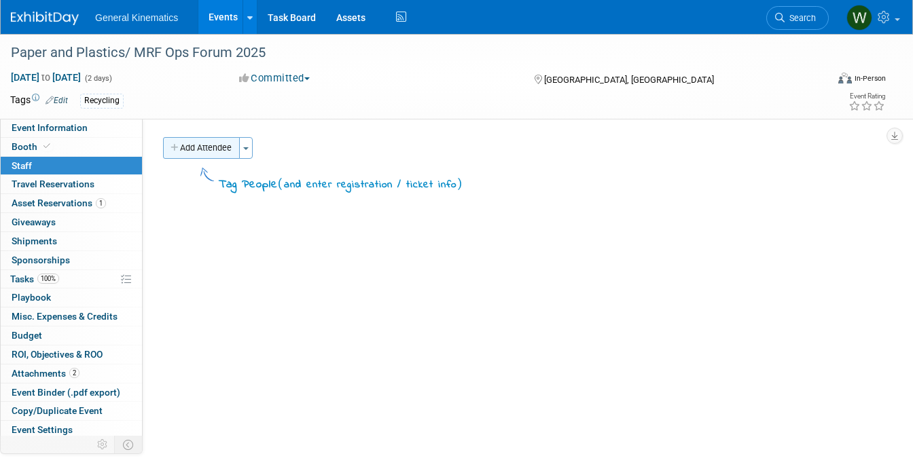
click at [214, 151] on button "Add Attendee" at bounding box center [201, 148] width 77 height 22
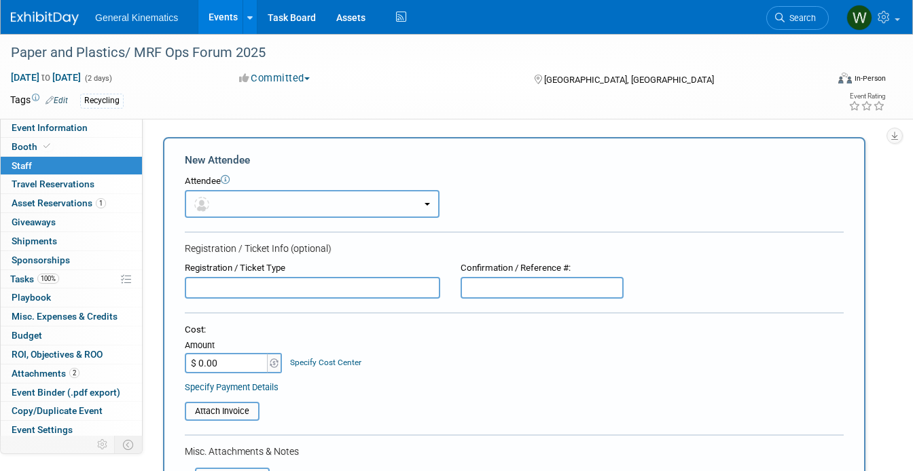
click at [216, 198] on button "button" at bounding box center [312, 204] width 255 height 28
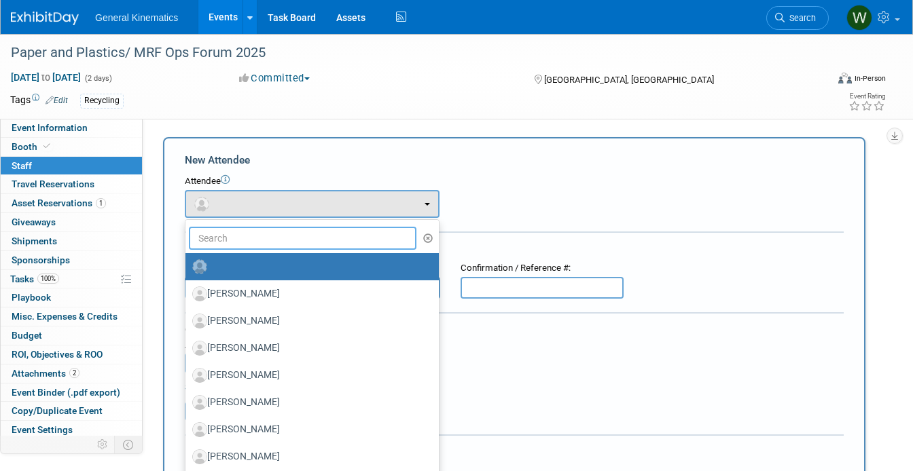
click at [253, 244] on input "text" at bounding box center [302, 238] width 227 height 23
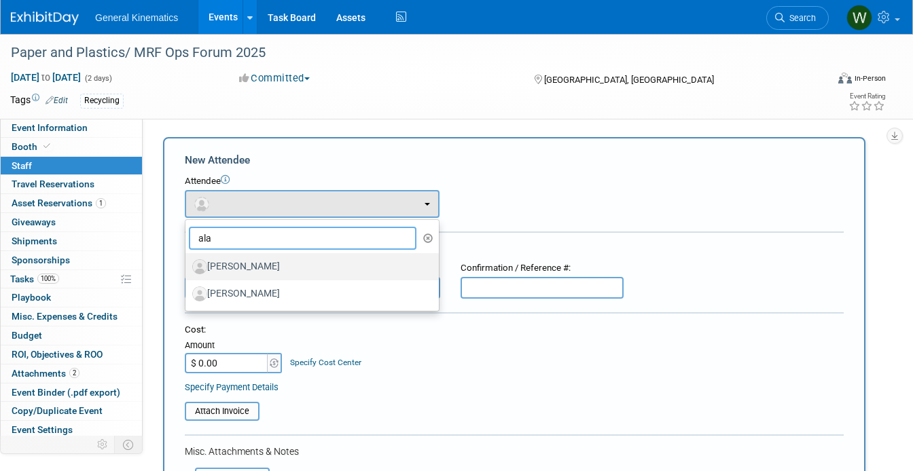
type input "ala"
click at [270, 270] on label "[PERSON_NAME]" at bounding box center [308, 267] width 233 height 22
click at [187, 270] on input "[PERSON_NAME]" at bounding box center [183, 265] width 9 height 9
select select "c7971f36-d38c-4008-8df8-a89ebeadeec8"
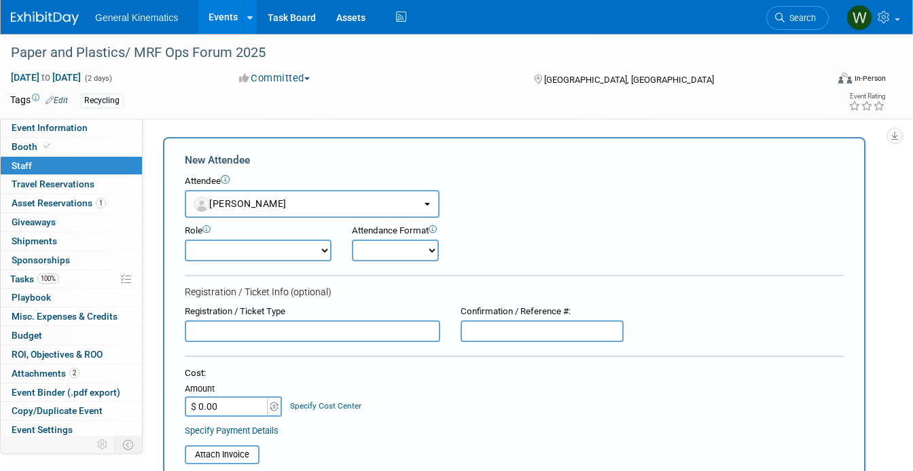
click at [271, 333] on input "text" at bounding box center [312, 332] width 255 height 22
paste input "KPNRJJ4MLMP"
type input "KPNRJJ4MLMP"
click at [481, 331] on input "text" at bounding box center [541, 332] width 163 height 22
paste input "KPNRJJ4MLMP"
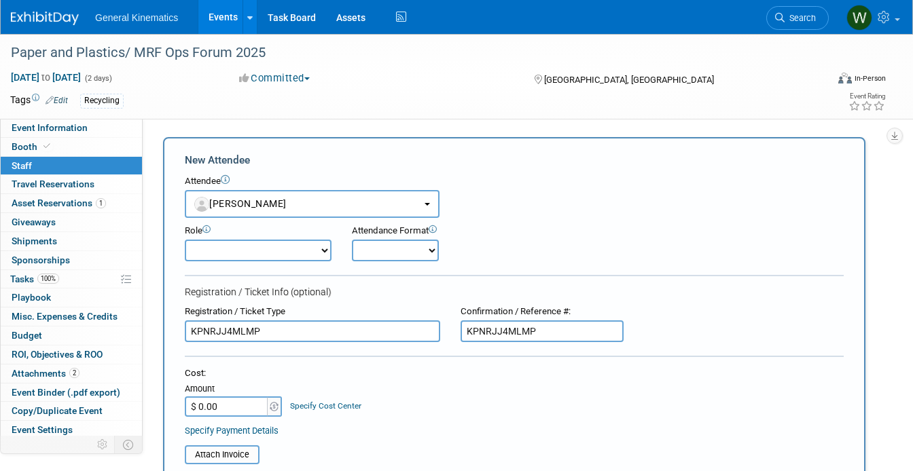
type input "KPNRJJ4MLMP"
click at [397, 328] on input "KPNRJJ4MLMP" at bounding box center [312, 332] width 255 height 22
type input "Exhibitor"
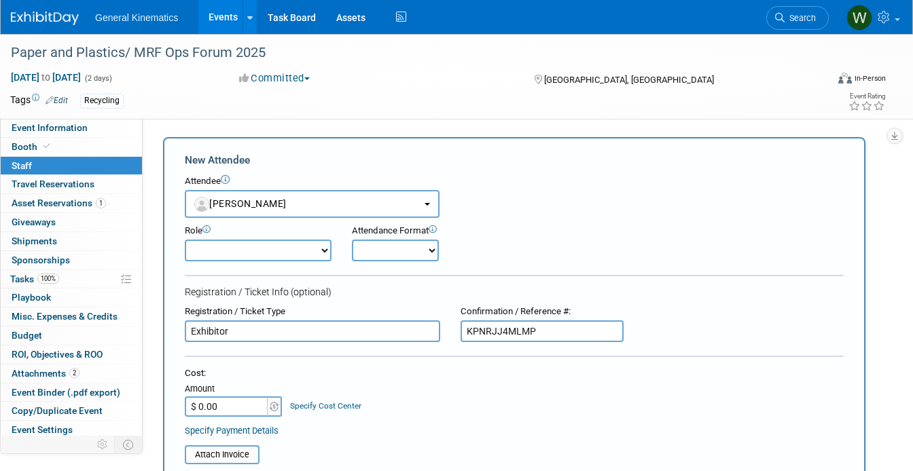
click at [247, 240] on select "Attending Demonstrator Host Marketing/ Executive Planner Presenter Sales Repres…" at bounding box center [258, 251] width 147 height 22
select select "200"
click at [185, 240] on select "Attending Demonstrator Host Marketing/ Executive Planner Presenter Sales Repres…" at bounding box center [258, 251] width 147 height 22
click at [376, 255] on select "Onsite Remote" at bounding box center [395, 251] width 87 height 22
select select "1"
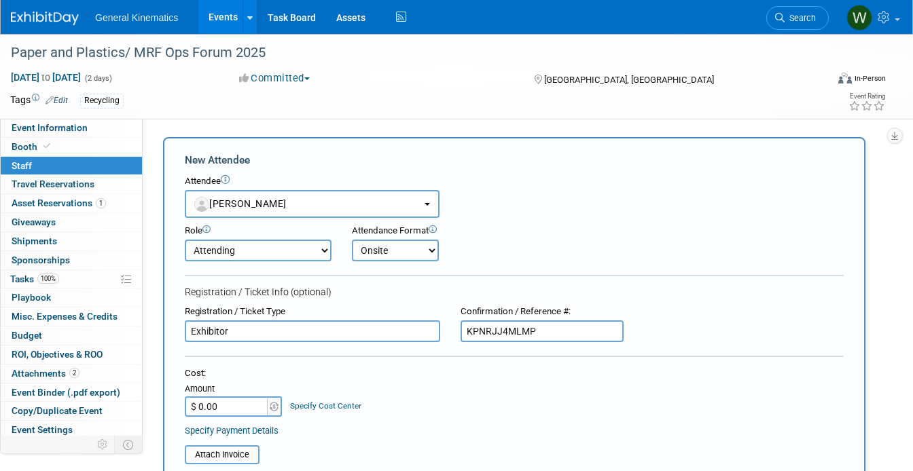
click at [352, 240] on select "Onsite Remote" at bounding box center [395, 251] width 87 height 22
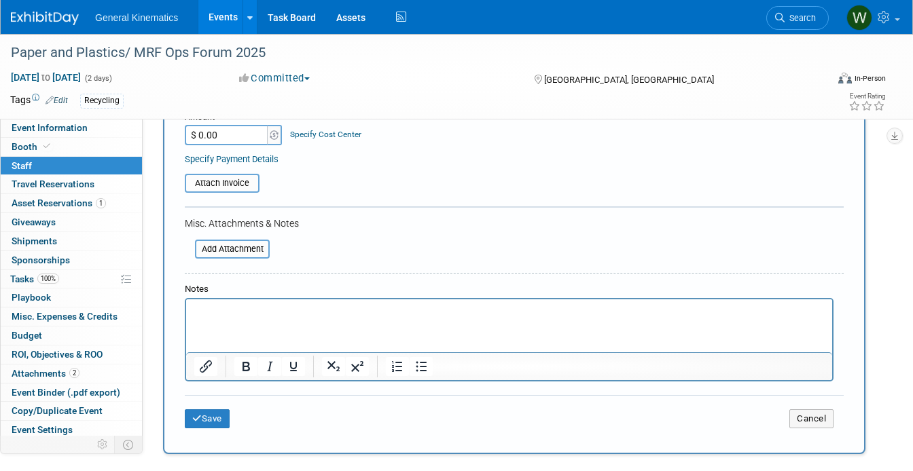
scroll to position [273, 0]
click at [249, 311] on p "Rich Text Area. Press ALT-0 for help." at bounding box center [509, 311] width 630 height 14
click at [205, 418] on button "Save" at bounding box center [207, 417] width 45 height 19
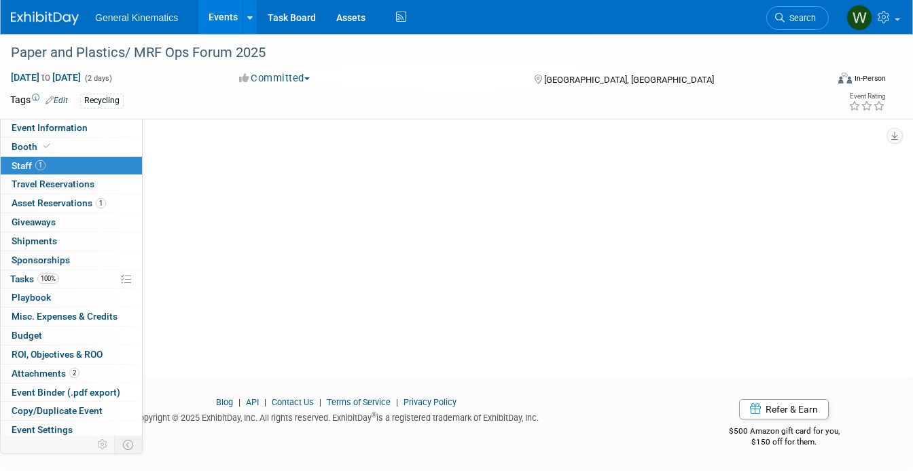
scroll to position [0, 0]
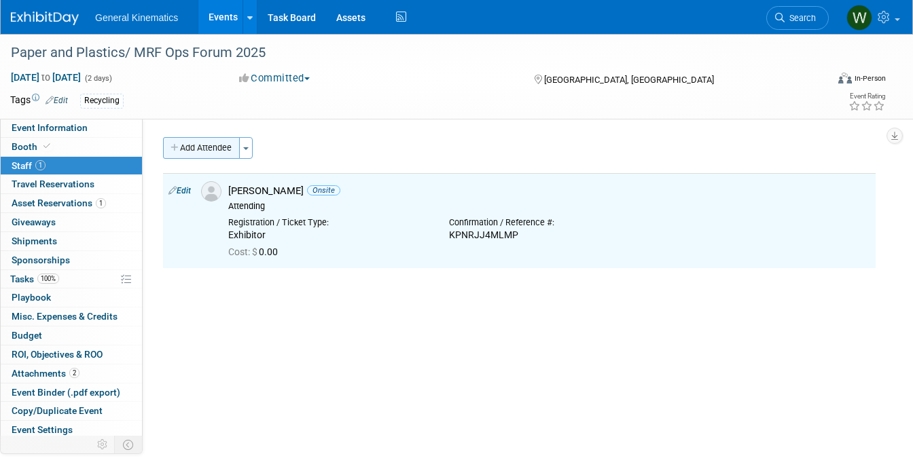
click at [200, 148] on button "Add Attendee" at bounding box center [201, 148] width 77 height 22
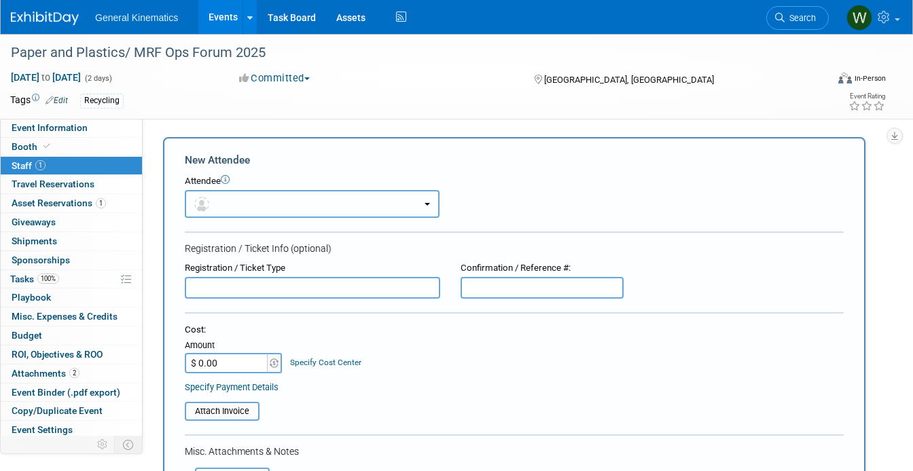
click at [257, 207] on button "button" at bounding box center [312, 204] width 255 height 28
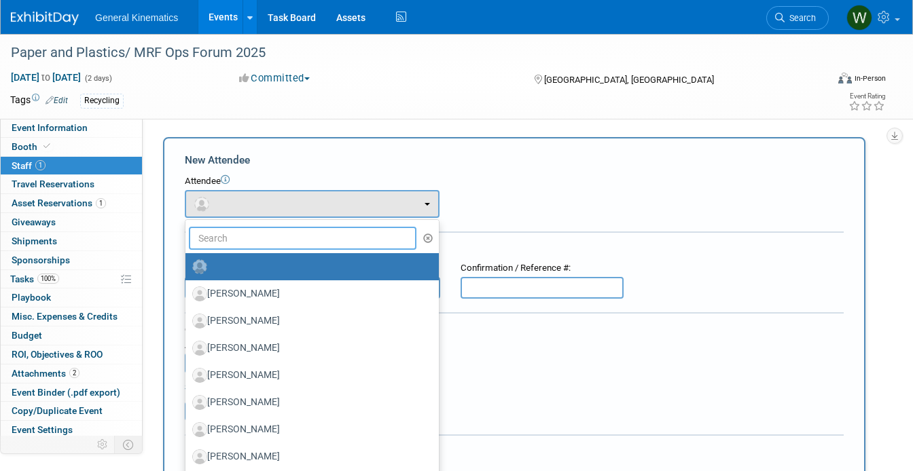
click at [249, 240] on input "text" at bounding box center [302, 238] width 227 height 23
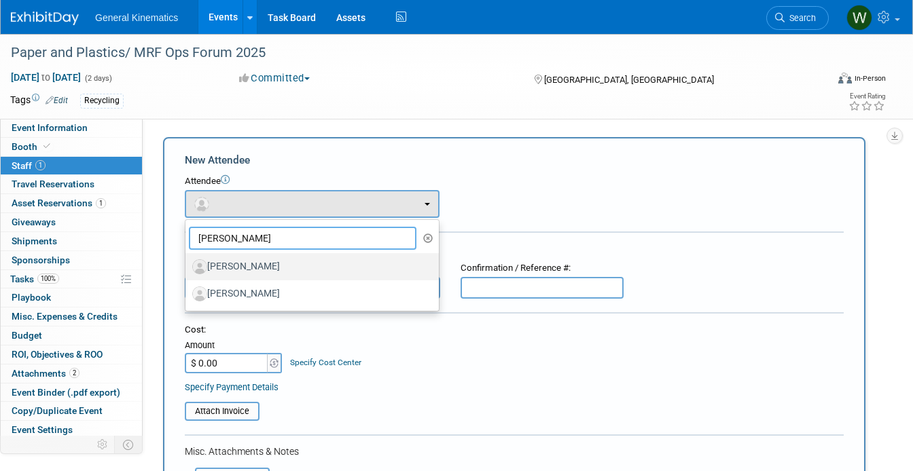
type input "[PERSON_NAME]"
click at [256, 261] on label "[PERSON_NAME]" at bounding box center [308, 267] width 233 height 22
click at [187, 261] on input "[PERSON_NAME]" at bounding box center [183, 265] width 9 height 9
select select "bd85398a-2727-4beb-8923-45d5360c7163"
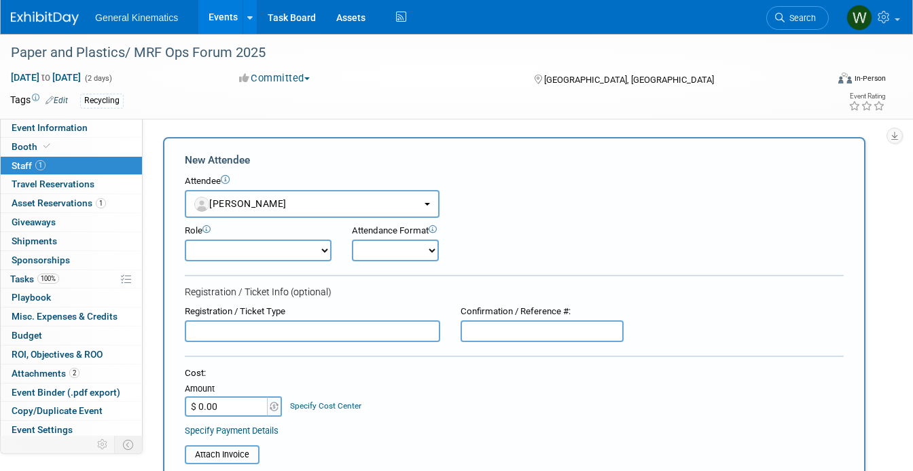
click at [249, 255] on select "Attending Demonstrator Host Marketing/ Executive Planner Presenter Sales Repres…" at bounding box center [258, 251] width 147 height 22
select select "200"
click at [185, 240] on select "Attending Demonstrator Host Marketing/ Executive Planner Presenter Sales Repres…" at bounding box center [258, 251] width 147 height 22
click at [378, 261] on form "New Attendee Attendee <img src="[URL][DOMAIN_NAME]" style="width: 22px; height:…" at bounding box center [514, 424] width 659 height 542
click at [376, 261] on select "Onsite Remote" at bounding box center [395, 251] width 87 height 22
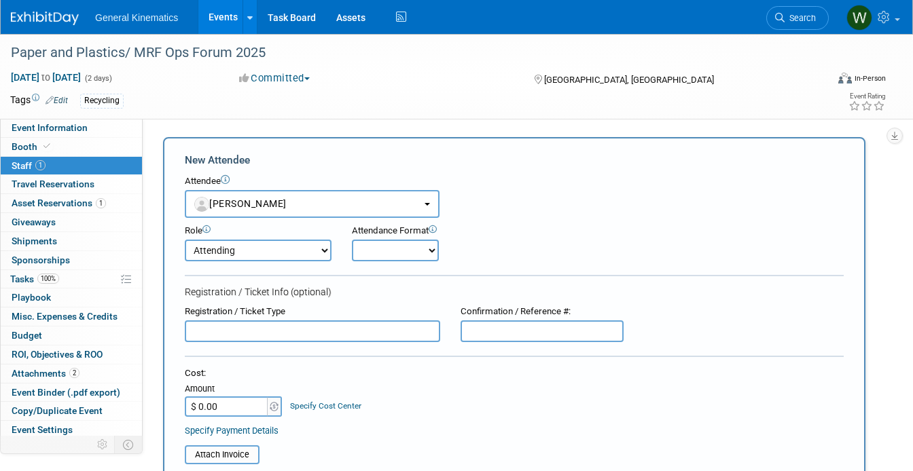
select select "1"
click at [352, 240] on select "Onsite Remote" at bounding box center [395, 251] width 87 height 22
click at [329, 334] on input "text" at bounding box center [312, 332] width 255 height 22
type input "S"
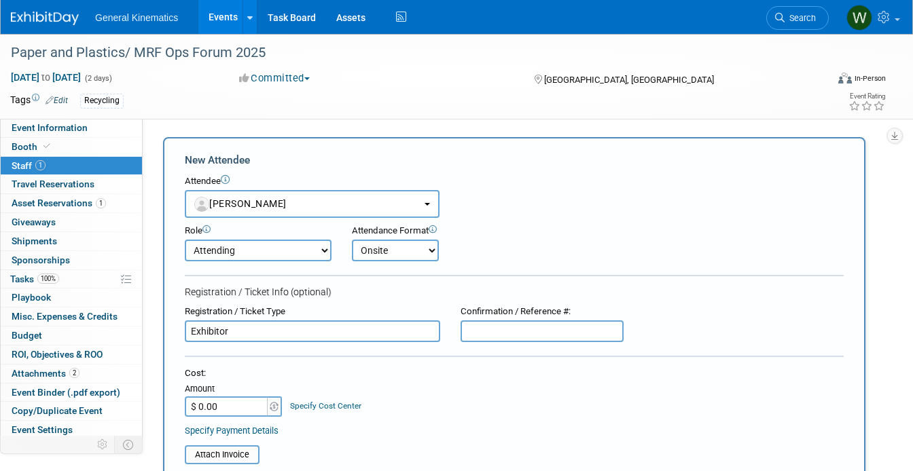
type input "Exhibitor"
click at [477, 335] on input "text" at bounding box center [541, 332] width 163 height 22
paste input "XGN4HPDPG9K"
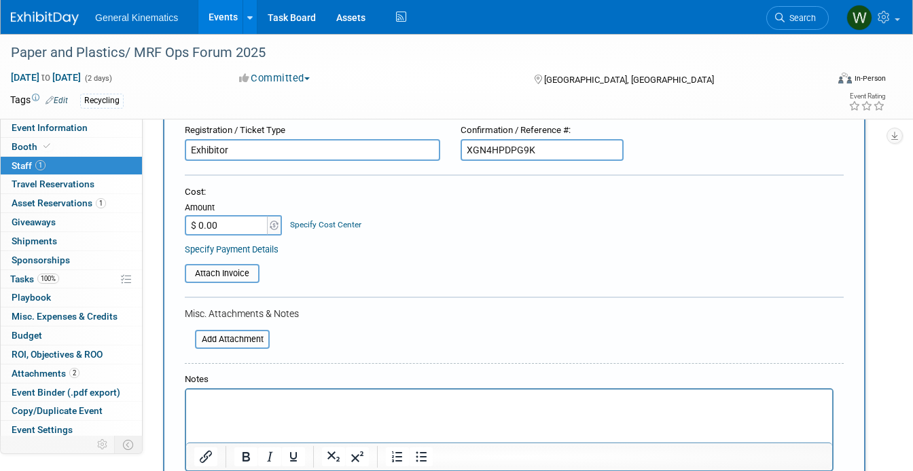
scroll to position [254, 0]
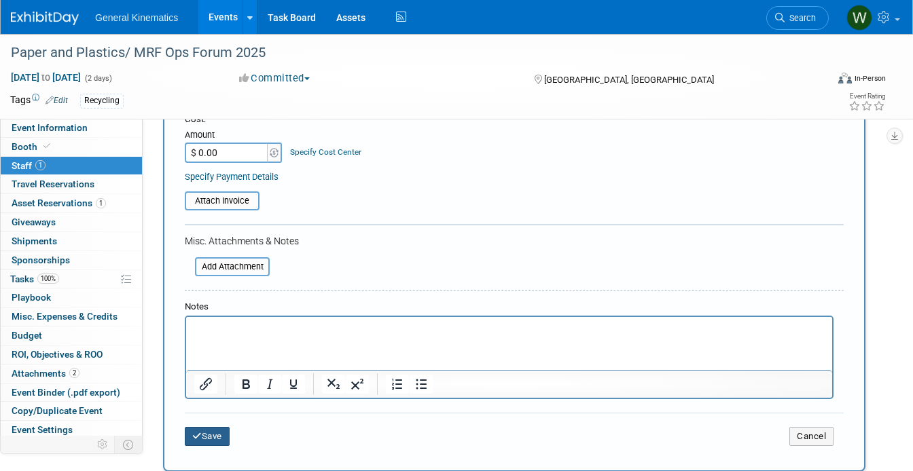
type input "XGN4HPDPG9K"
click at [202, 437] on button "Save" at bounding box center [207, 436] width 45 height 19
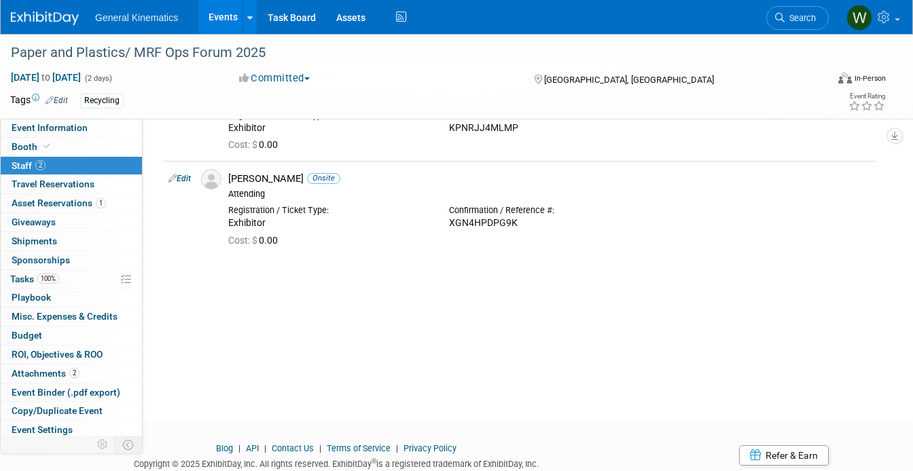
scroll to position [0, 0]
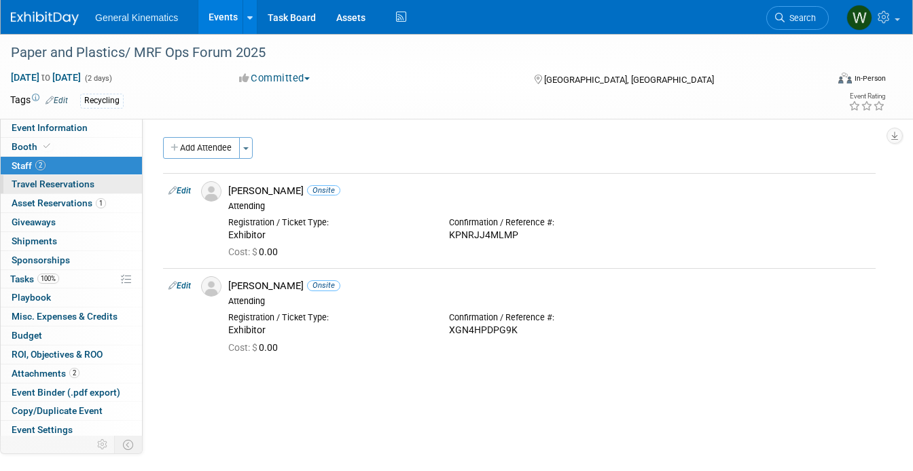
click at [70, 186] on span "Travel Reservations 0" at bounding box center [53, 184] width 83 height 11
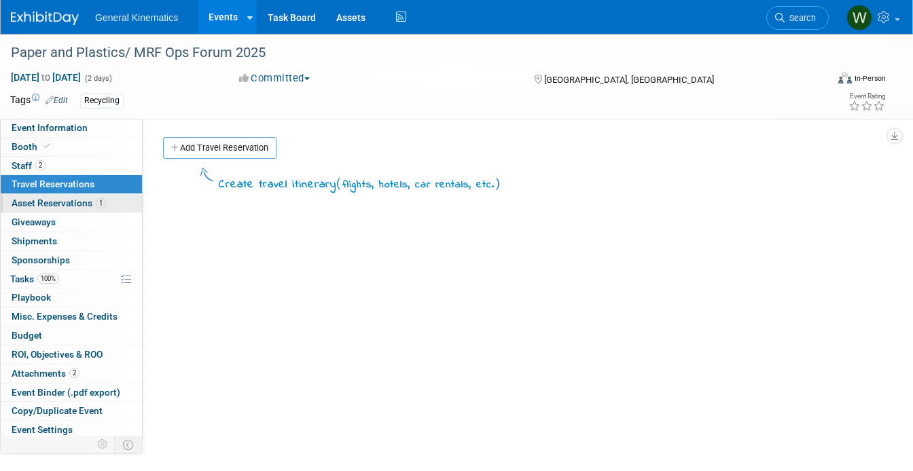
click at [88, 203] on span "Asset Reservations 1" at bounding box center [59, 203] width 94 height 11
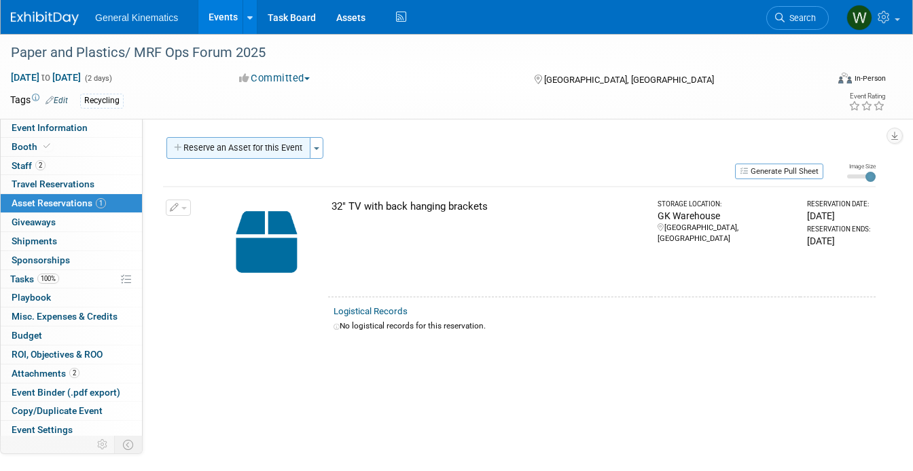
click at [213, 146] on button "Reserve an Asset for this Event" at bounding box center [238, 148] width 144 height 22
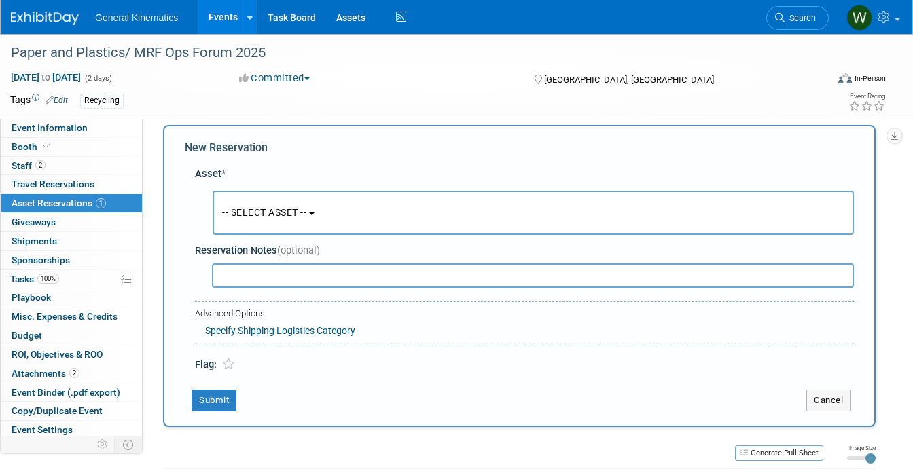
scroll to position [13, 0]
click at [244, 202] on button "-- SELECT ASSET --" at bounding box center [533, 212] width 641 height 44
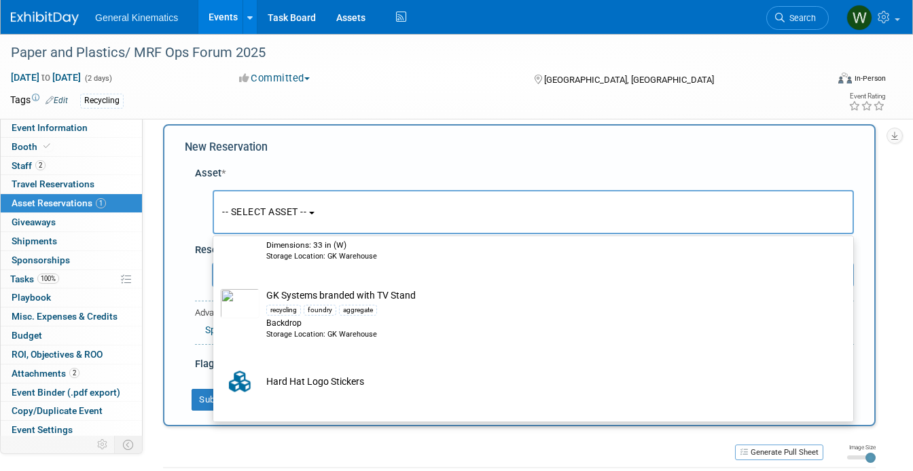
scroll to position [2329, 0]
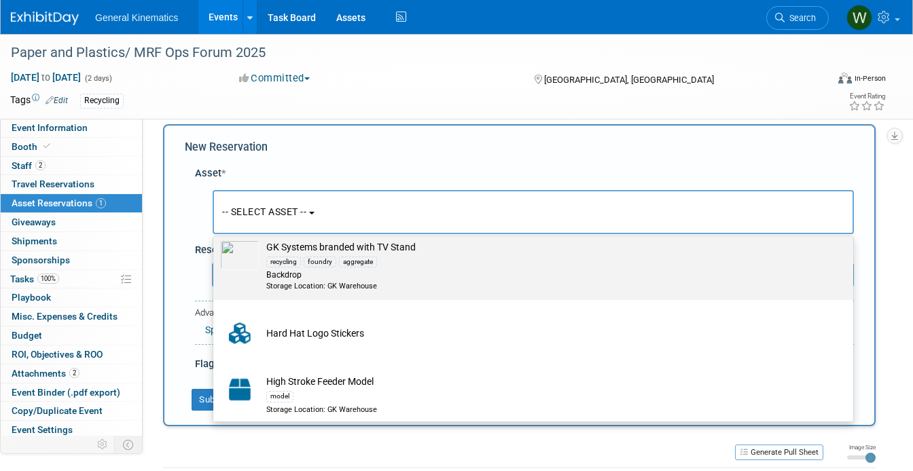
click at [300, 268] on div "recycling" at bounding box center [283, 262] width 35 height 11
click at [215, 238] on input "GK Systems branded with TV Stand recycling foundry aggregate Backdrop Storage L…" at bounding box center [210, 234] width 9 height 9
select select "10715878"
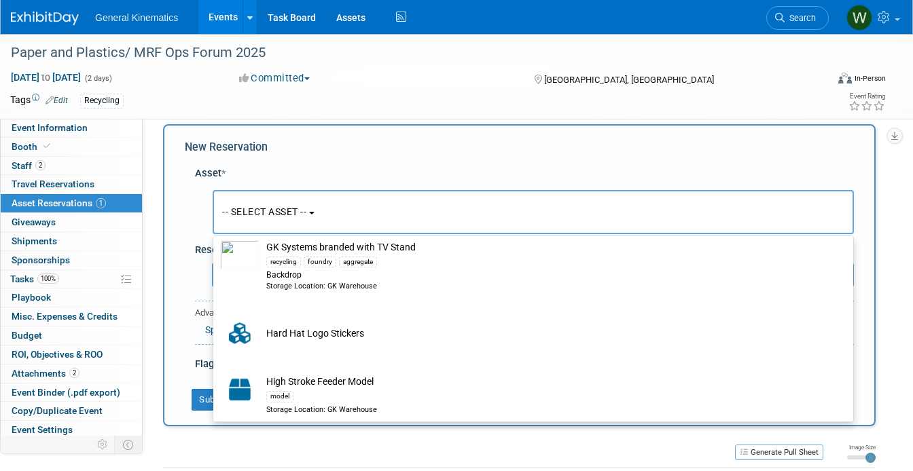
select select "9"
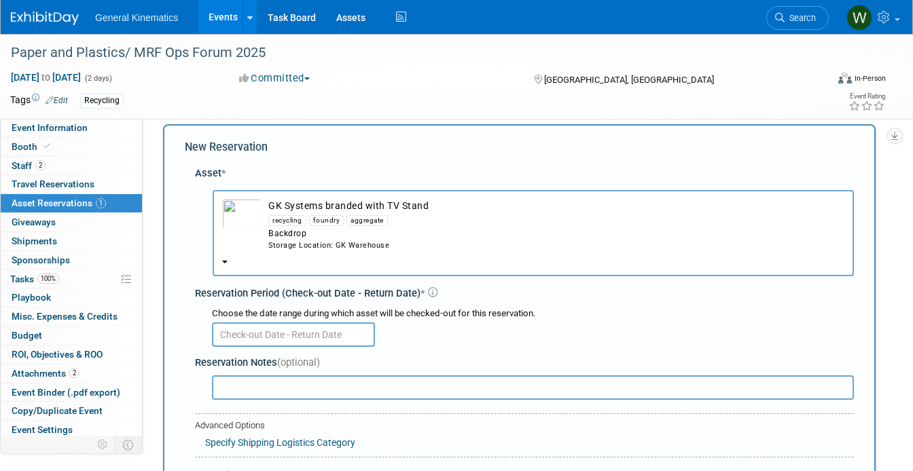
click at [272, 342] on input "text" at bounding box center [293, 335] width 163 height 24
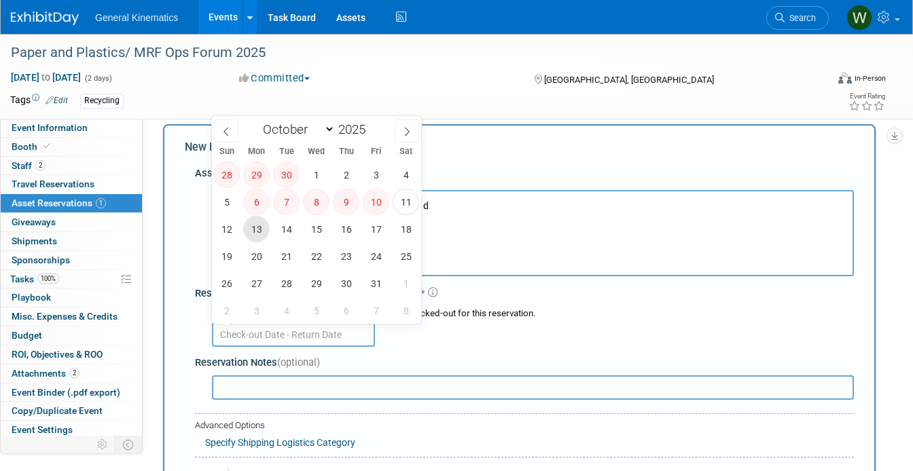
click at [255, 223] on span "13" at bounding box center [256, 229] width 26 height 26
click at [384, 228] on span "17" at bounding box center [376, 229] width 26 height 26
type input "[DATE] to [DATE]"
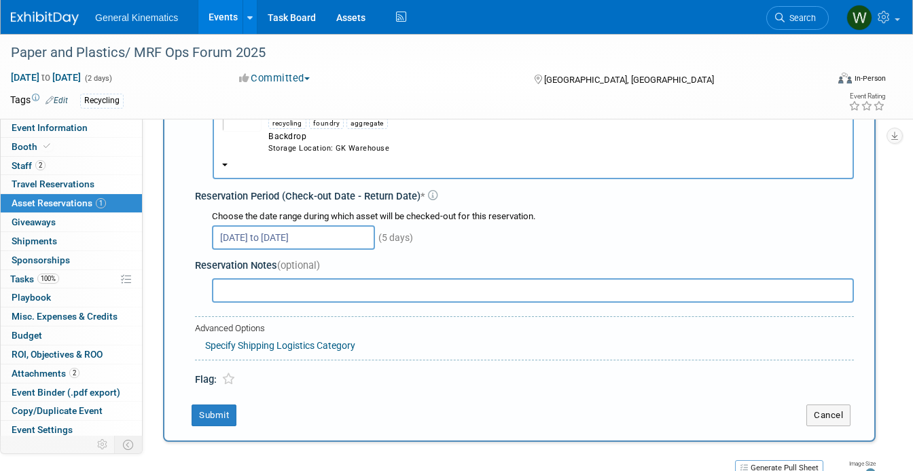
scroll to position [151, 0]
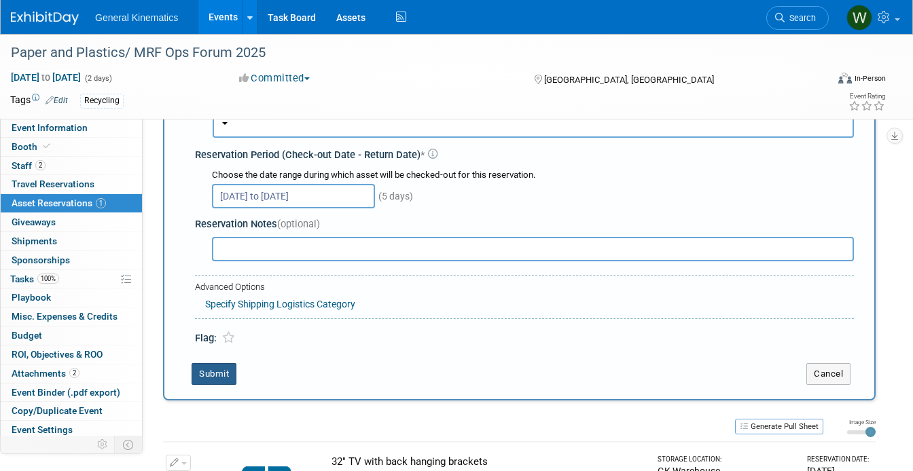
click at [217, 373] on button "Submit" at bounding box center [213, 374] width 45 height 22
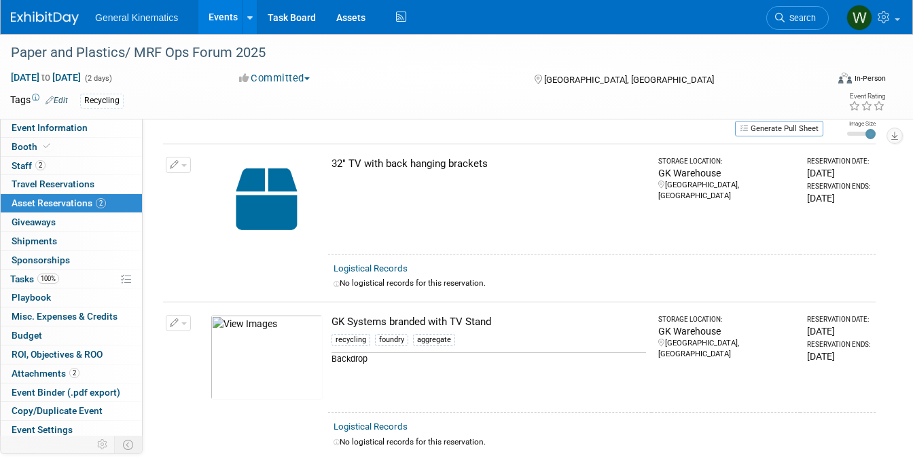
scroll to position [0, 0]
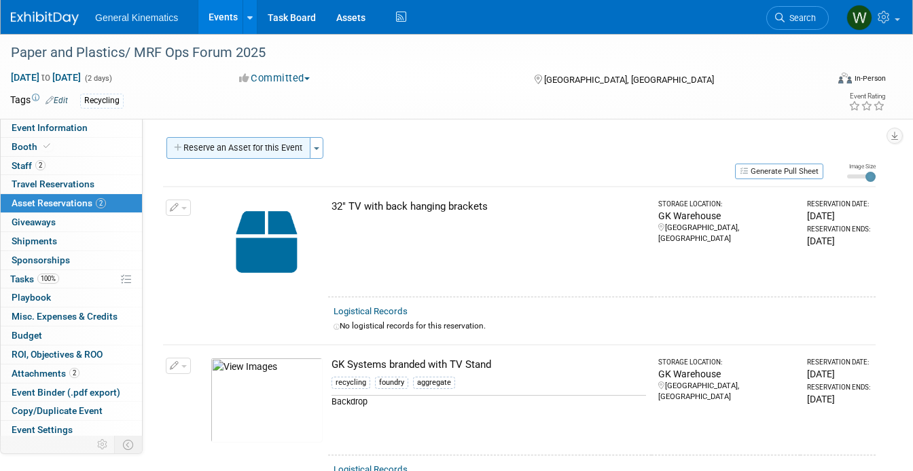
click at [245, 156] on button "Reserve an Asset for this Event" at bounding box center [238, 148] width 144 height 22
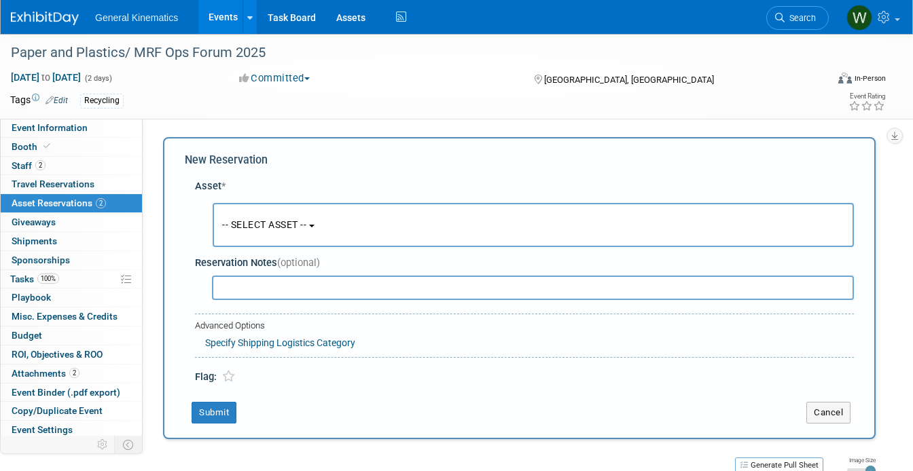
click at [261, 239] on button "-- SELECT ASSET --" at bounding box center [533, 225] width 641 height 44
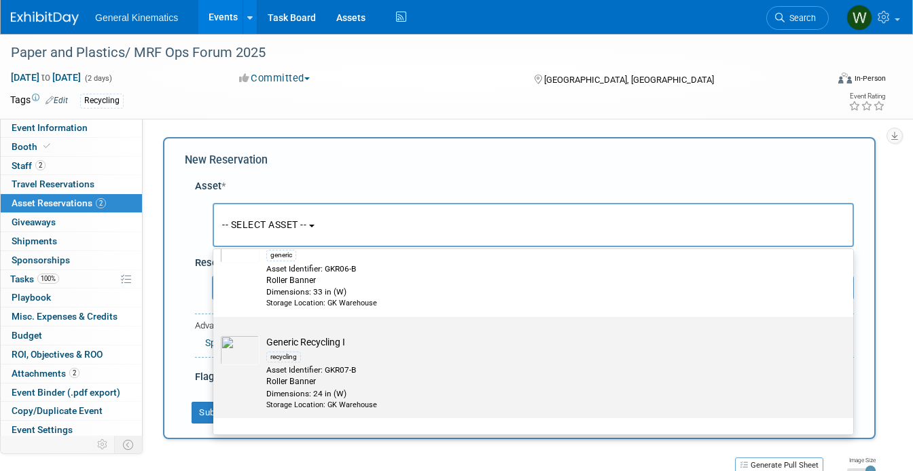
scroll to position [1440, 0]
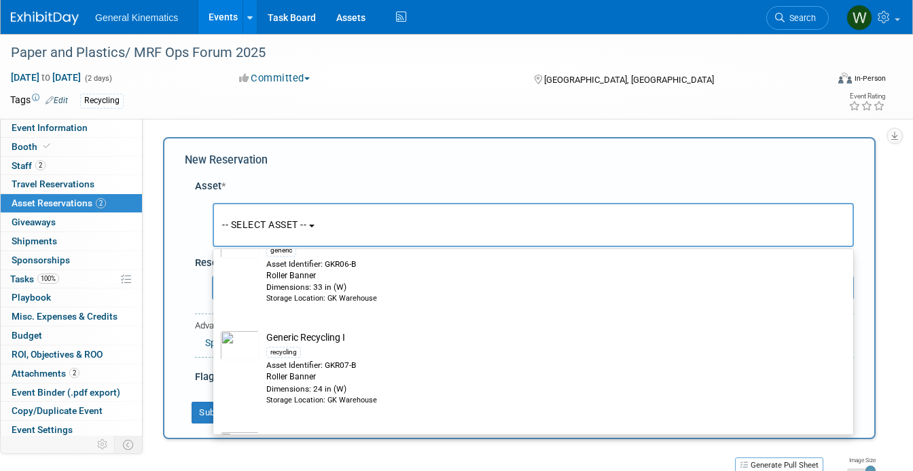
click at [429, 111] on div "Tags Edit Recycling Event Rating" at bounding box center [448, 103] width 896 height 24
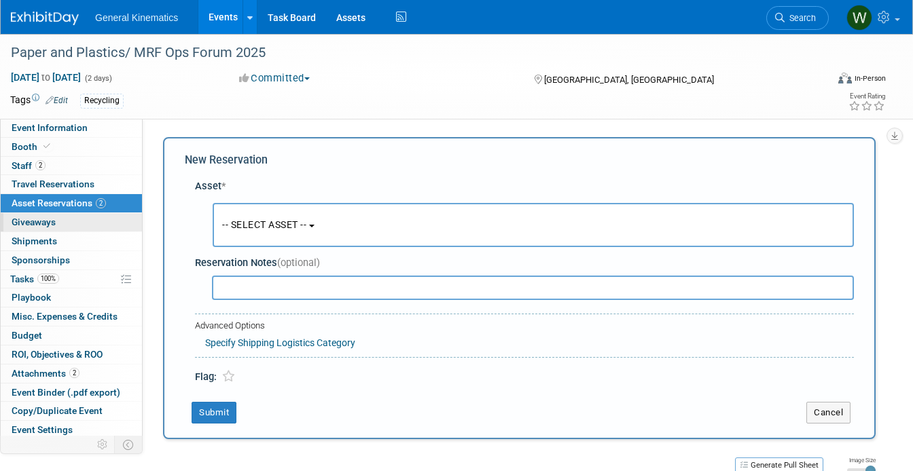
click at [77, 221] on link "0 Giveaways 0" at bounding box center [71, 222] width 141 height 18
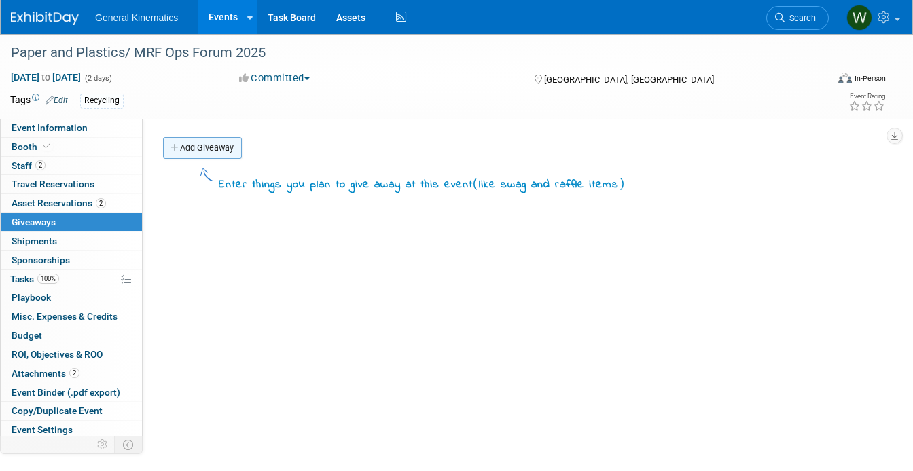
click at [221, 146] on link "Add Giveaway" at bounding box center [202, 148] width 79 height 22
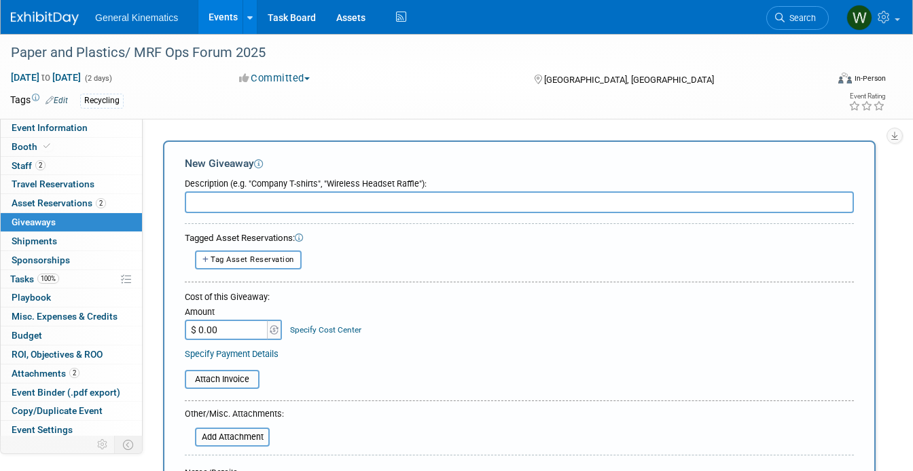
scroll to position [0, 0]
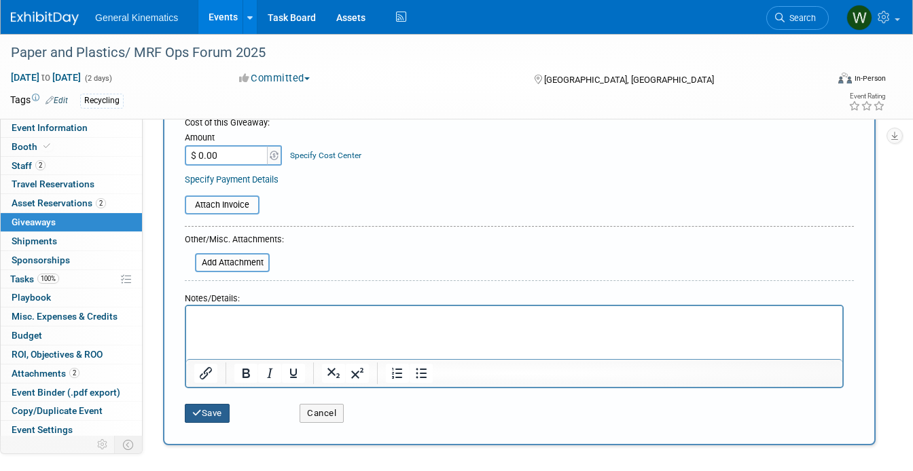
type input "Systems and Recycling Stickers"
click at [205, 416] on button "Save" at bounding box center [207, 413] width 45 height 19
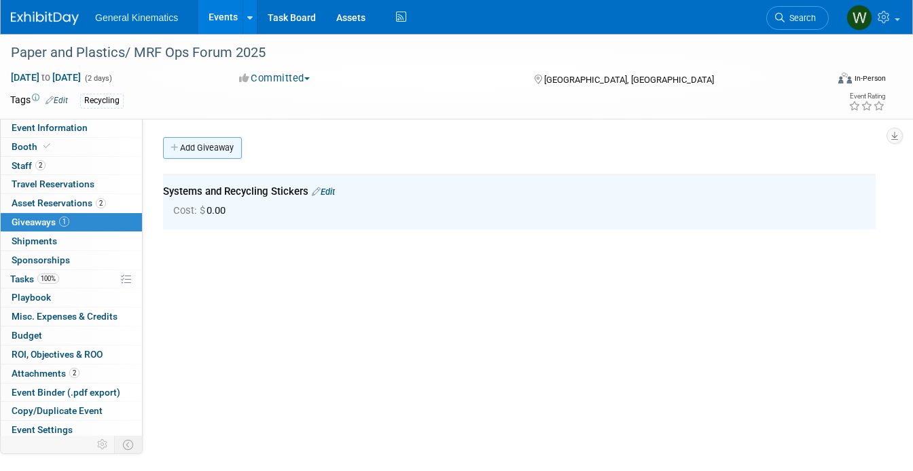
click at [202, 148] on link "Add Giveaway" at bounding box center [202, 148] width 79 height 22
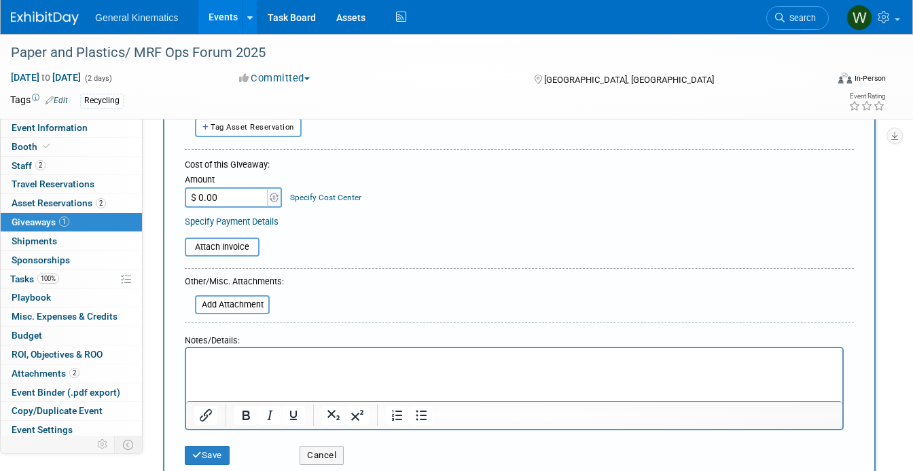
scroll to position [156, 0]
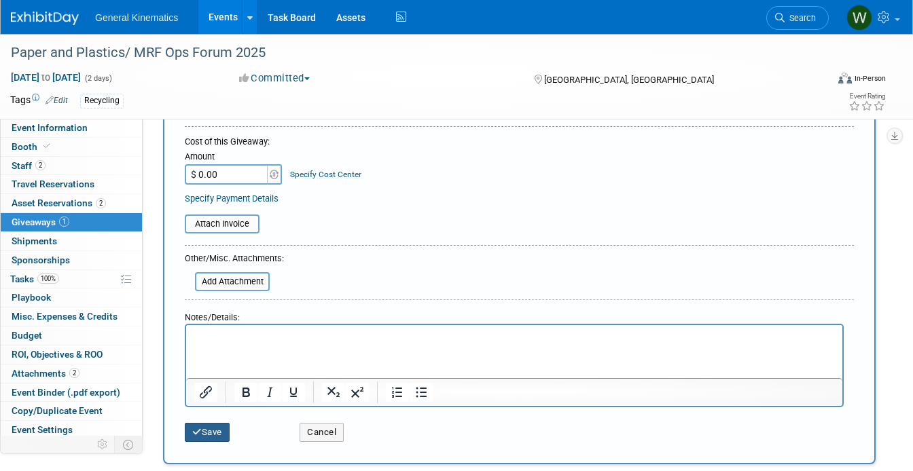
type input "Hard Hat Stickers"
click at [204, 430] on button "Save" at bounding box center [207, 432] width 45 height 19
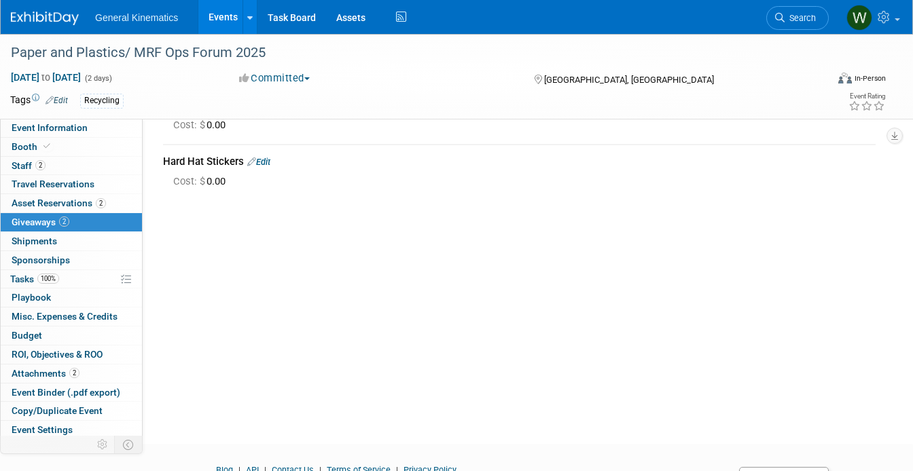
scroll to position [0, 0]
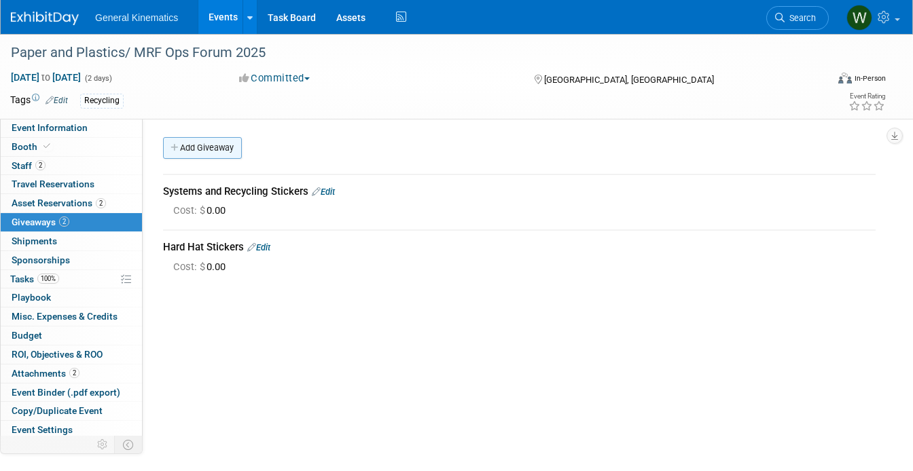
click at [202, 147] on link "Add Giveaway" at bounding box center [202, 148] width 79 height 22
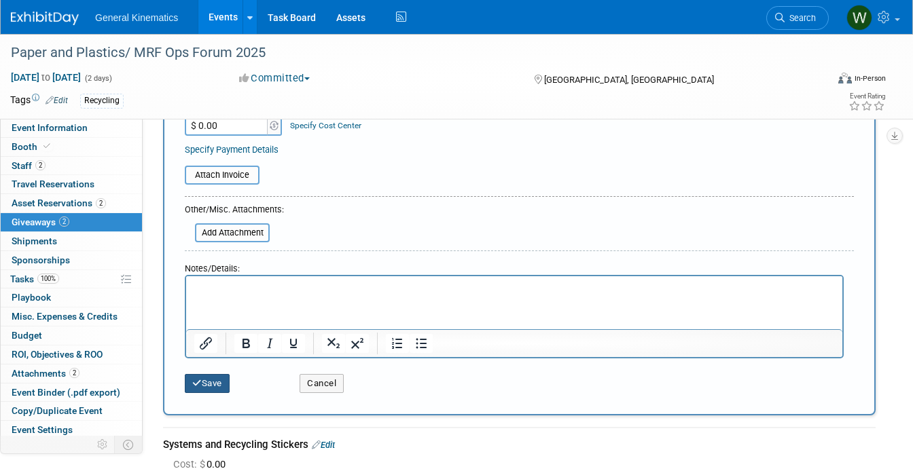
type input "Koozies"
click at [201, 389] on button "Save" at bounding box center [207, 383] width 45 height 19
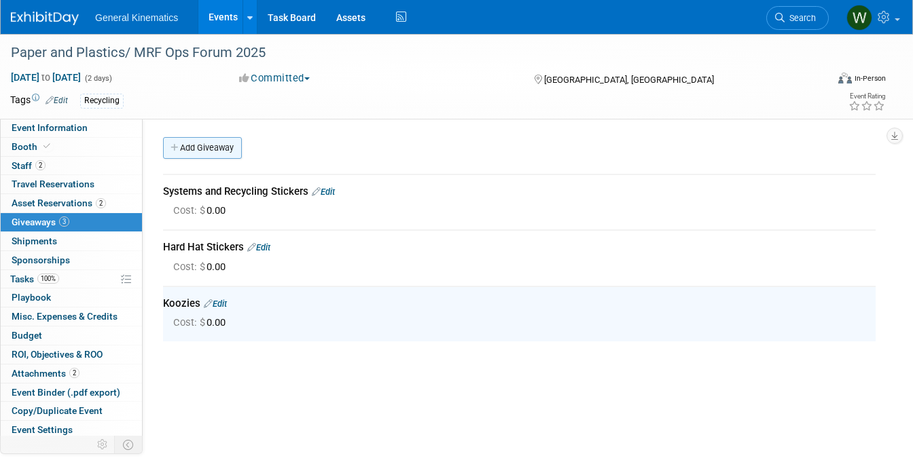
click at [219, 158] on link "Add Giveaway" at bounding box center [202, 148] width 79 height 22
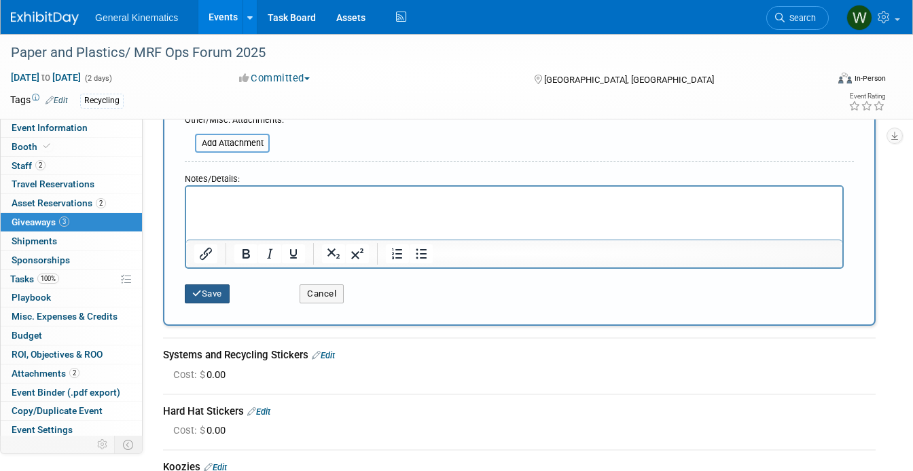
type input "Pen and Paper Pads"
click at [202, 301] on button "Save" at bounding box center [207, 294] width 45 height 19
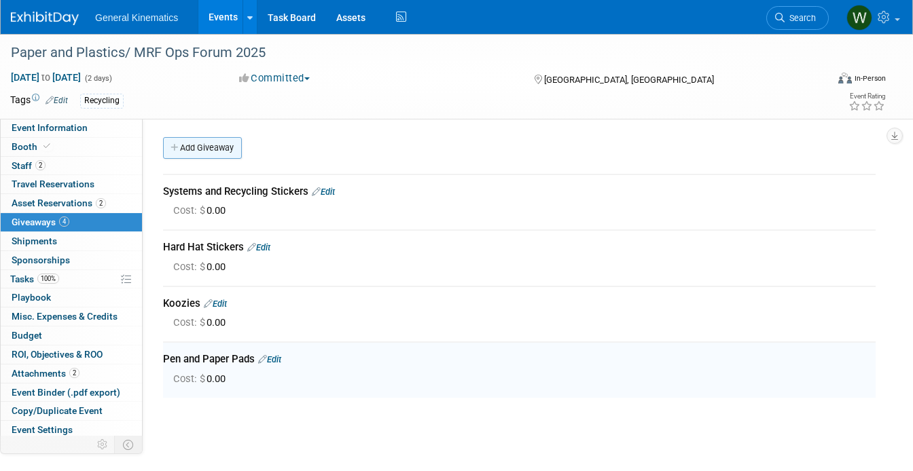
click at [215, 145] on link "Add Giveaway" at bounding box center [202, 148] width 79 height 22
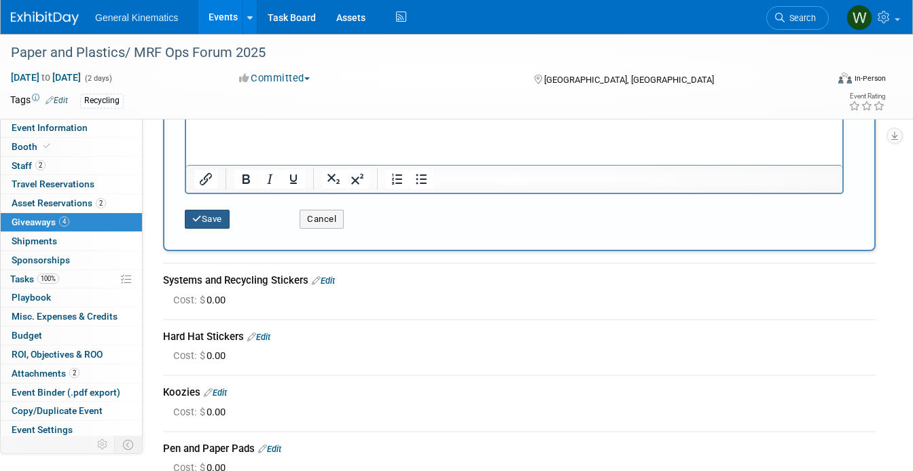
type input "6 Swells"
click at [203, 221] on button "Save" at bounding box center [207, 219] width 45 height 19
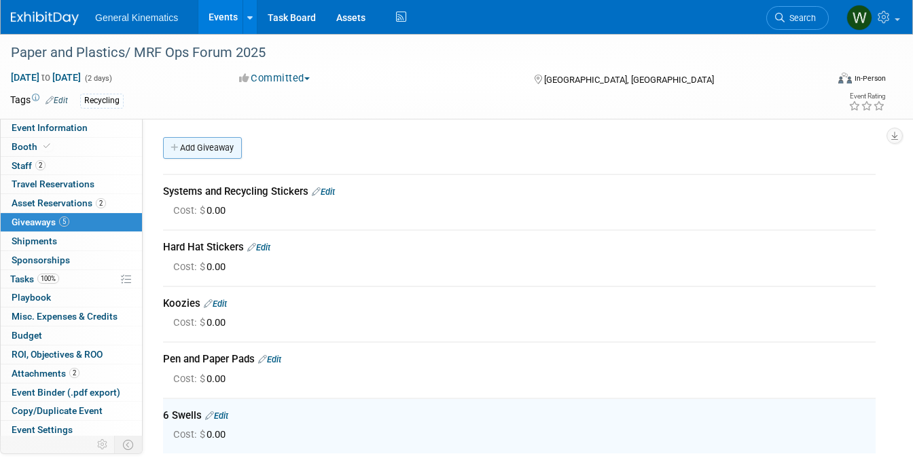
click at [195, 145] on link "Add Giveaway" at bounding box center [202, 148] width 79 height 22
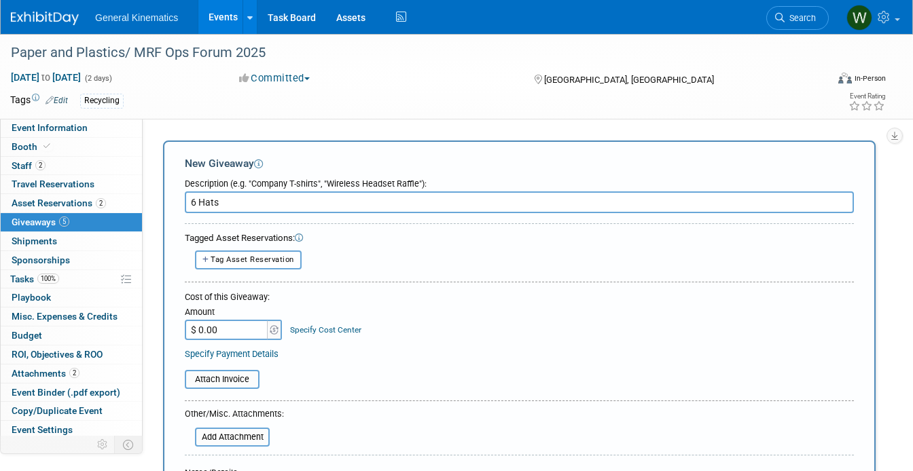
click at [198, 201] on input "6 Hats" at bounding box center [519, 202] width 669 height 22
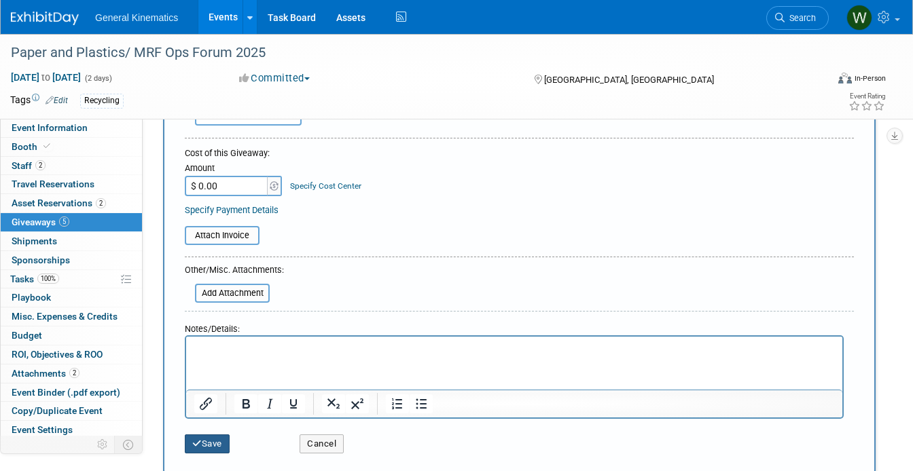
type input "6 System Hats"
click at [217, 440] on button "Save" at bounding box center [207, 444] width 45 height 19
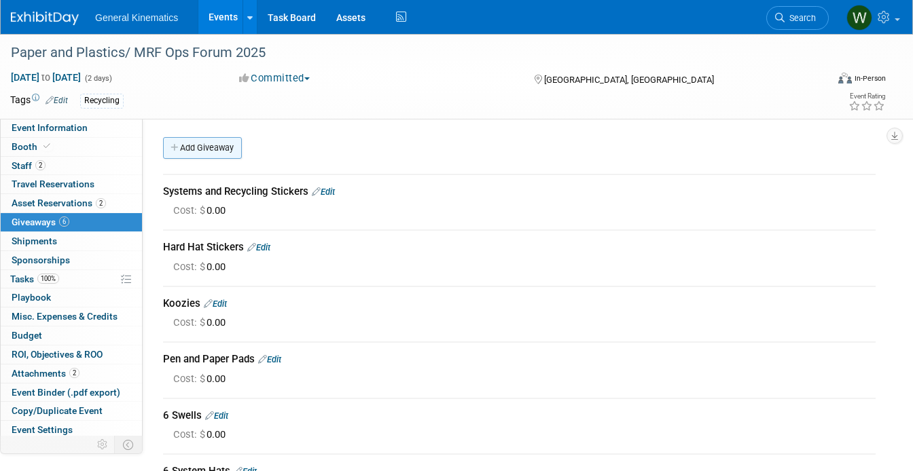
click at [214, 149] on link "Add Giveaway" at bounding box center [202, 148] width 79 height 22
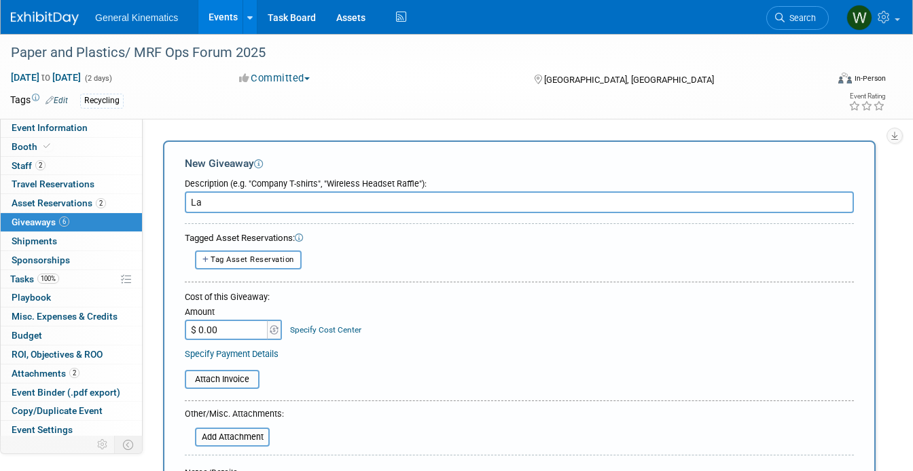
type input "L"
click at [240, 111] on div "Tags Edit Recycling Event Rating" at bounding box center [448, 103] width 896 height 24
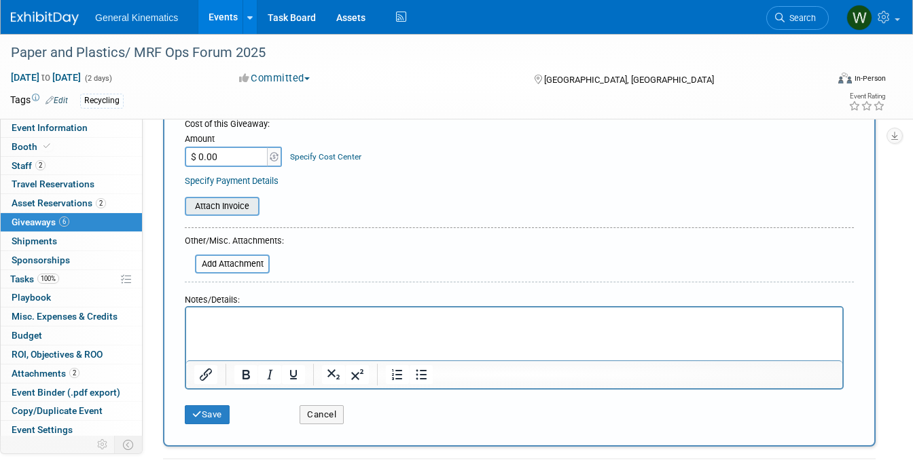
scroll to position [253, 0]
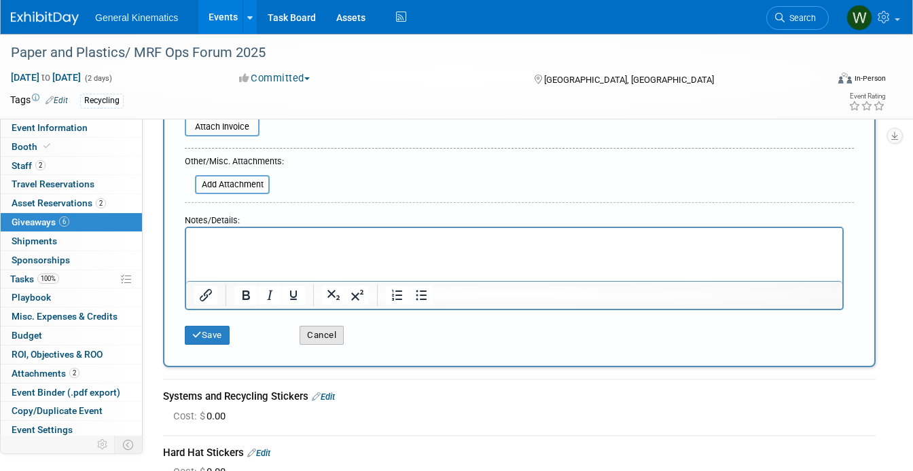
click at [335, 343] on button "Cancel" at bounding box center [321, 335] width 44 height 19
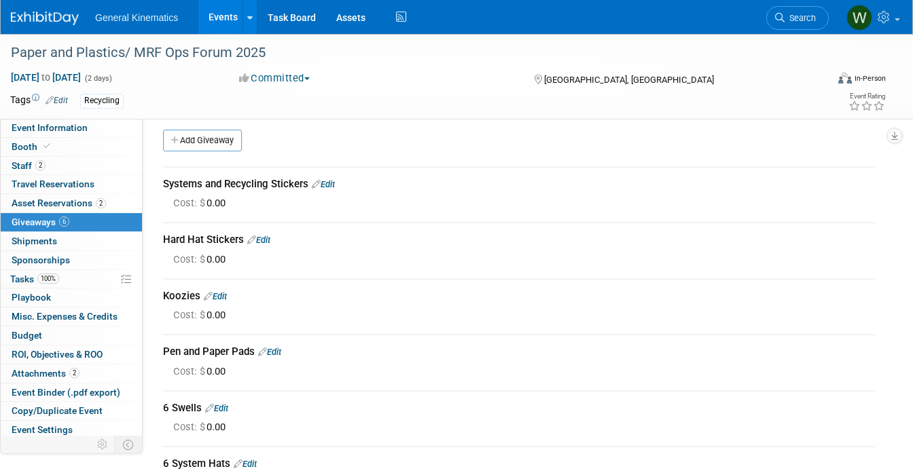
scroll to position [8, 0]
click at [202, 141] on link "Add Giveaway" at bounding box center [202, 140] width 79 height 22
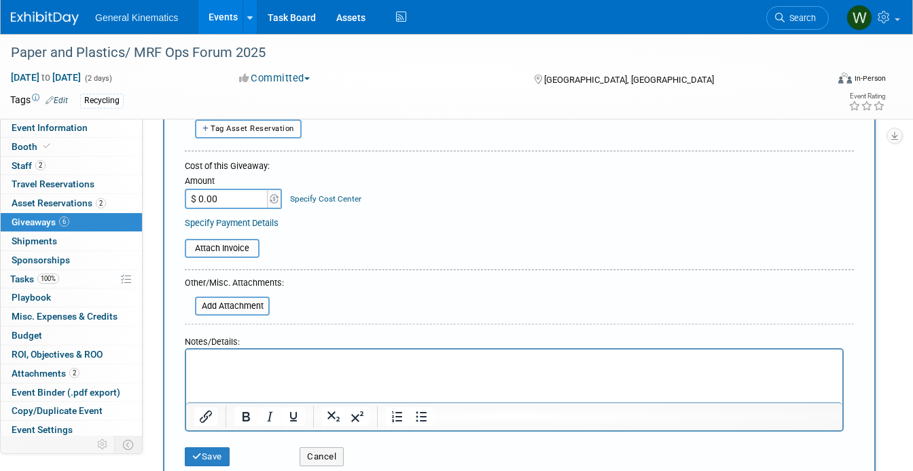
scroll to position [137, 0]
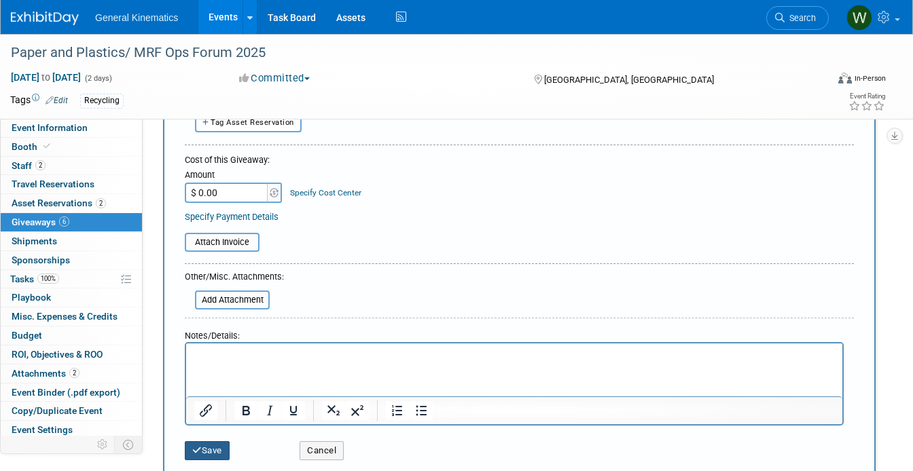
type input "GK pens"
click at [202, 448] on button "Save" at bounding box center [207, 450] width 45 height 19
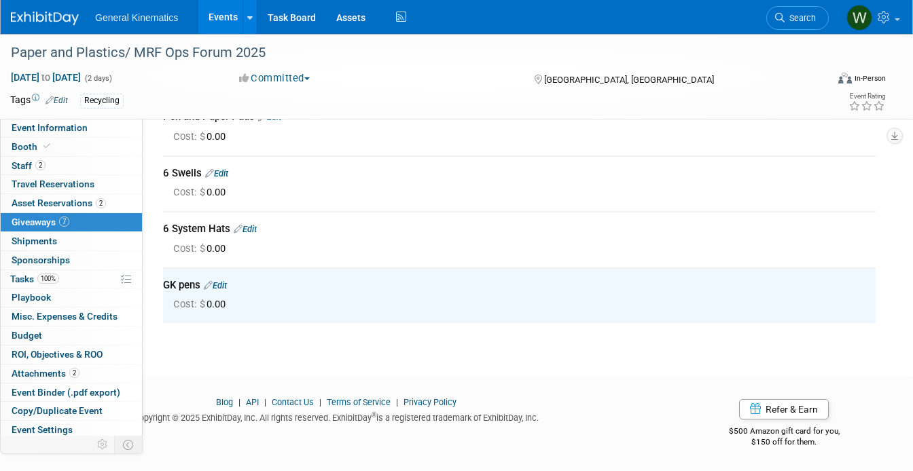
scroll to position [0, 0]
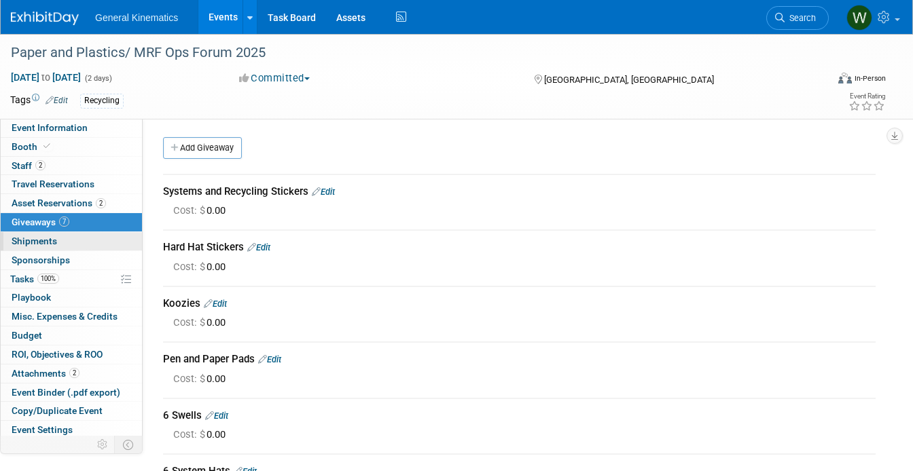
click at [50, 240] on span "Shipments 0" at bounding box center [34, 241] width 45 height 11
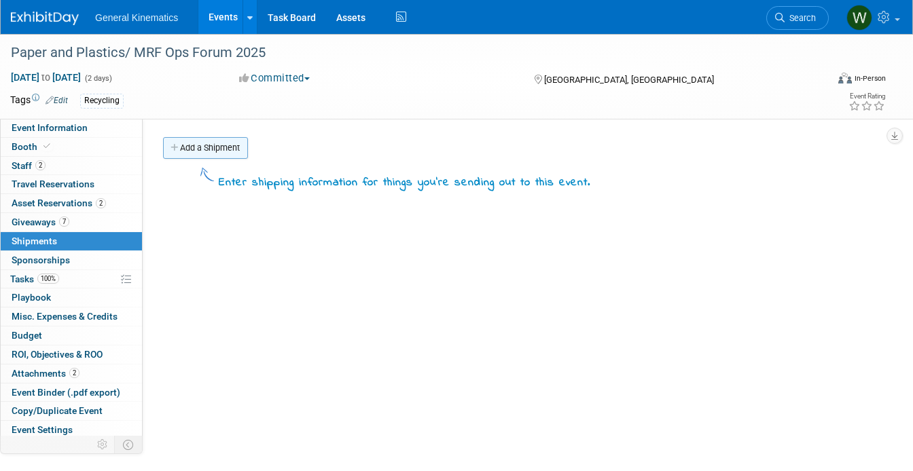
click at [207, 145] on link "Add a Shipment" at bounding box center [205, 148] width 85 height 22
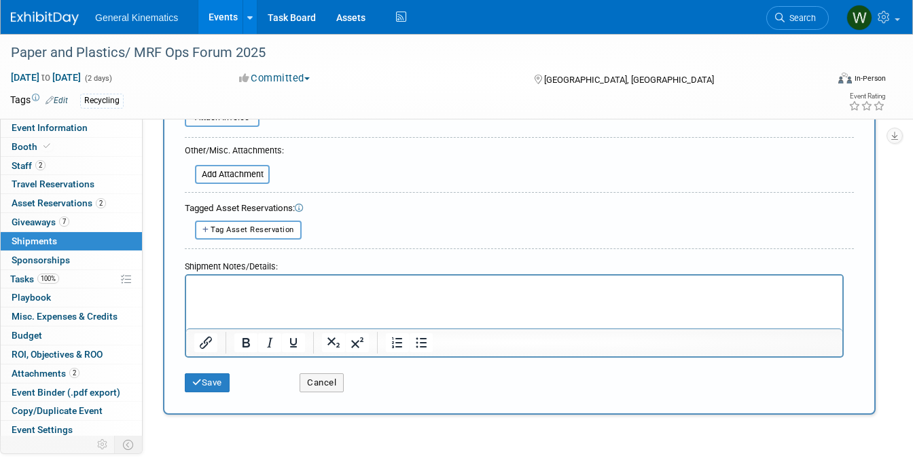
scroll to position [404, 0]
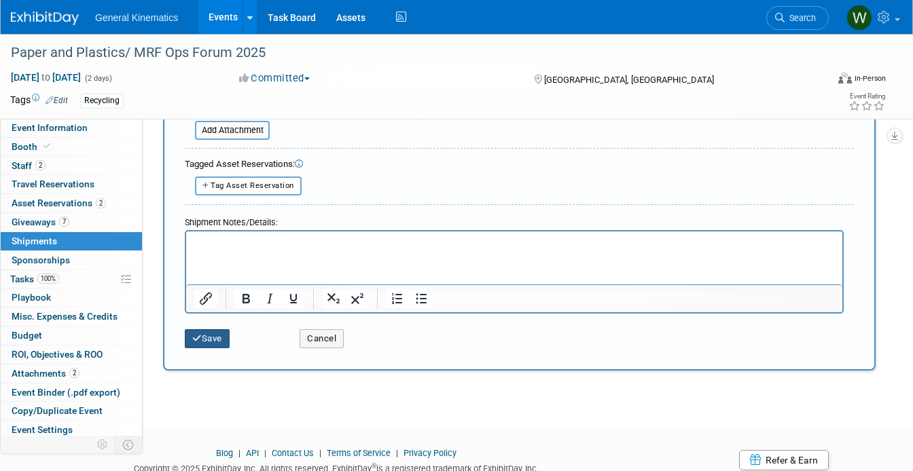
type input "[PERSON_NAME] driving stuff down"
click at [213, 343] on button "Save" at bounding box center [207, 338] width 45 height 19
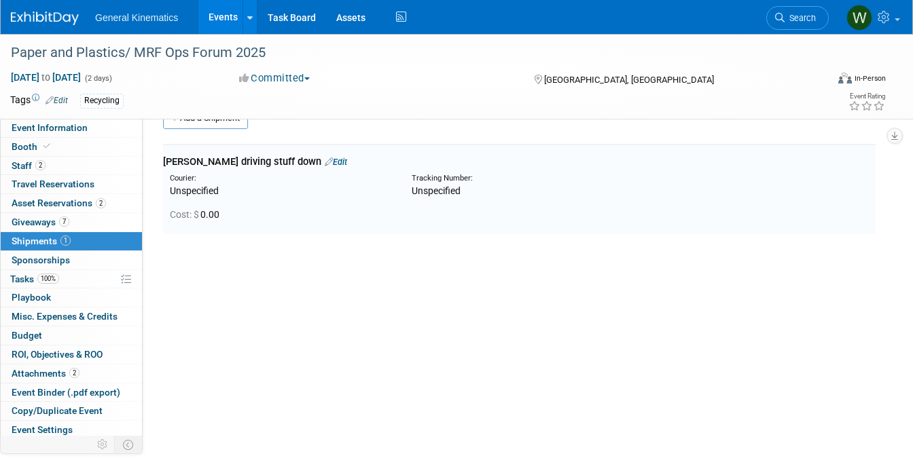
scroll to position [0, 0]
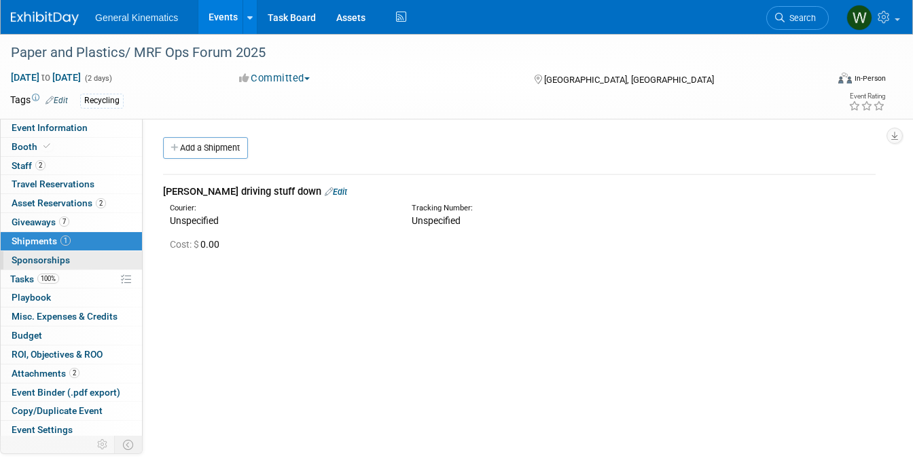
click at [65, 259] on span "Sponsorships 0" at bounding box center [41, 260] width 58 height 11
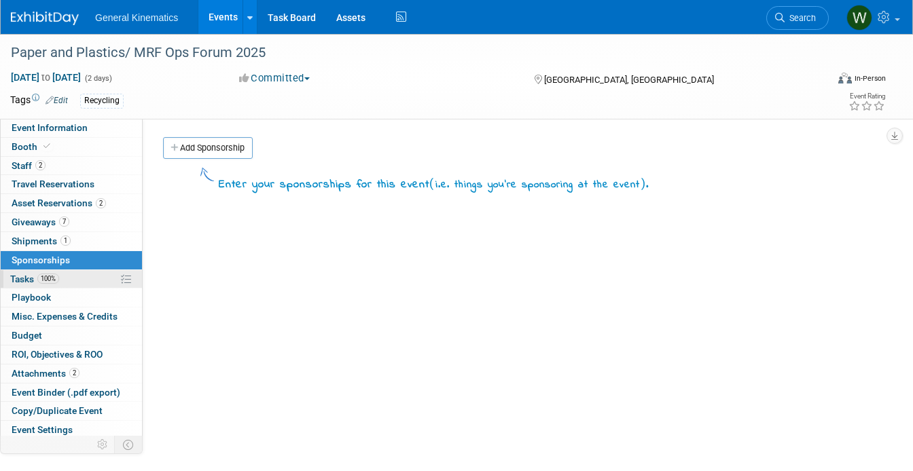
click at [65, 279] on link "100% Tasks 100%" at bounding box center [71, 279] width 141 height 18
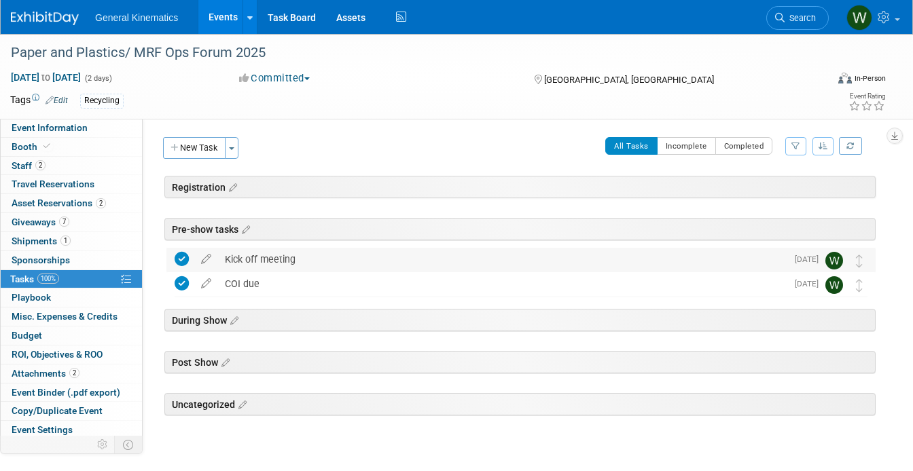
click at [261, 259] on div "Kick off meeting" at bounding box center [502, 259] width 568 height 23
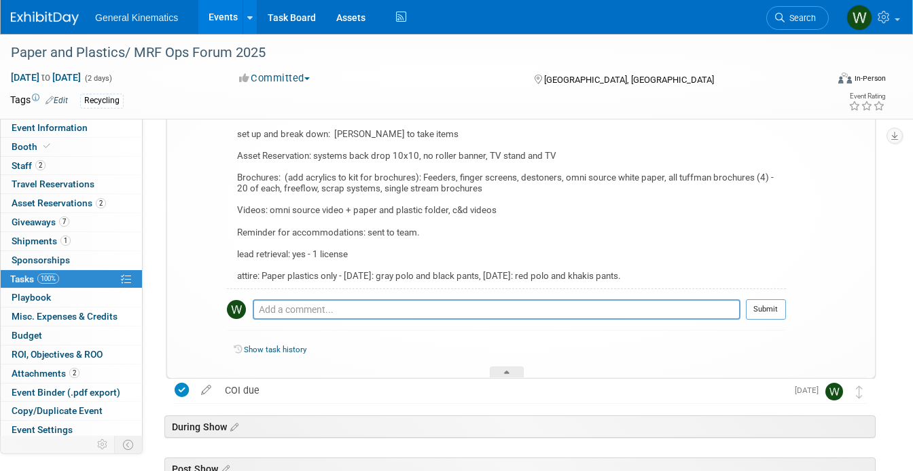
scroll to position [205, 0]
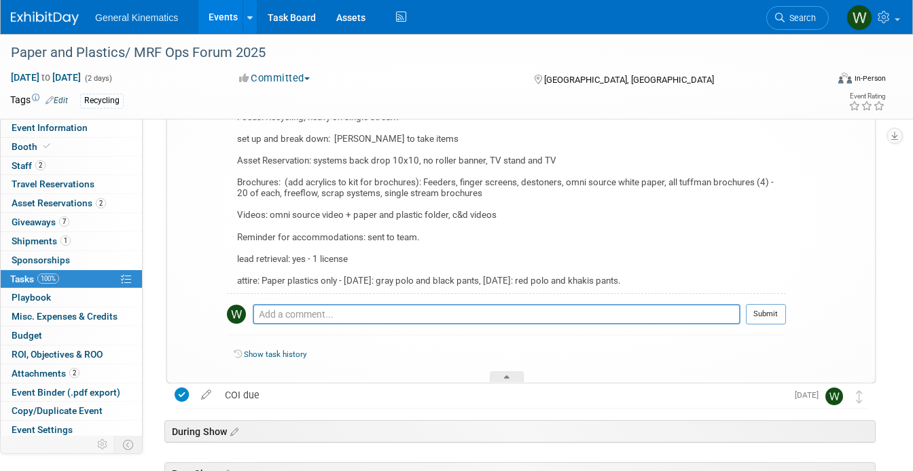
click at [311, 279] on div "Giveaways: GK notebooks, pens, hard hat stickers, industry stickers, Swells and…" at bounding box center [506, 190] width 559 height 206
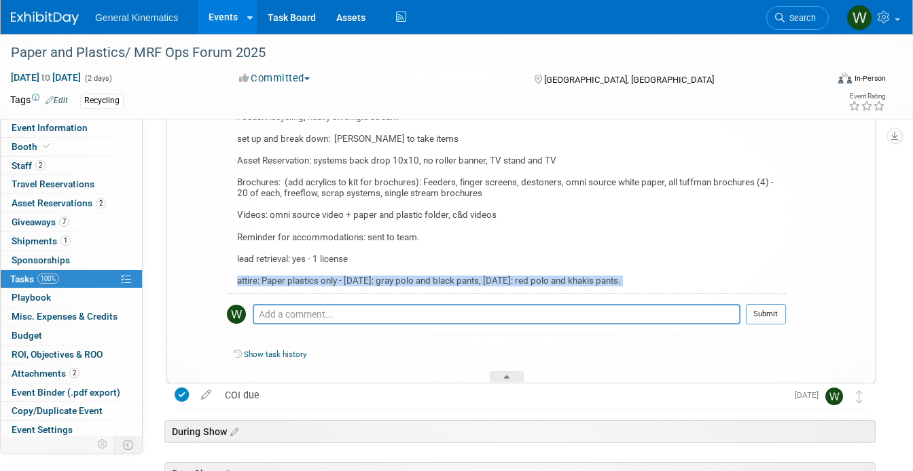
click at [311, 279] on div "Giveaways: GK notebooks, pens, hard hat stickers, industry stickers, Swells and…" at bounding box center [506, 190] width 559 height 206
copy div "attire: Paper plastics only - [DATE]: gray polo and black pants, [DATE]: red po…"
click at [200, 246] on td at bounding box center [207, 212] width 24 height 339
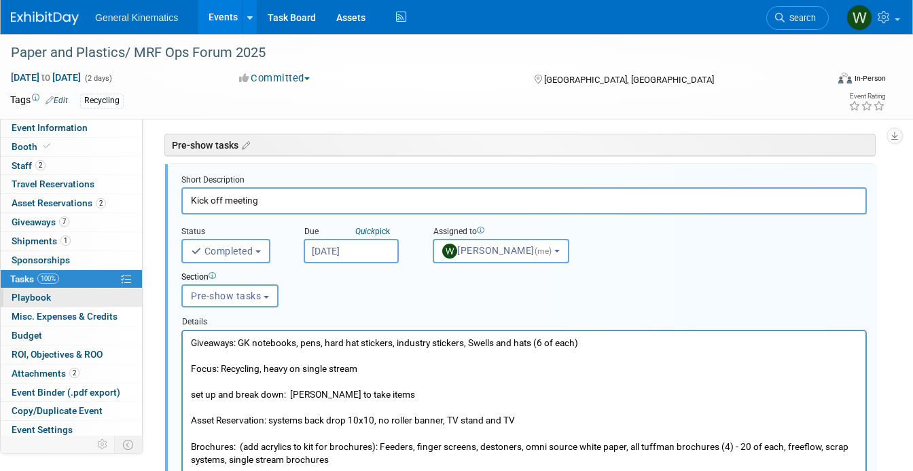
scroll to position [50, 0]
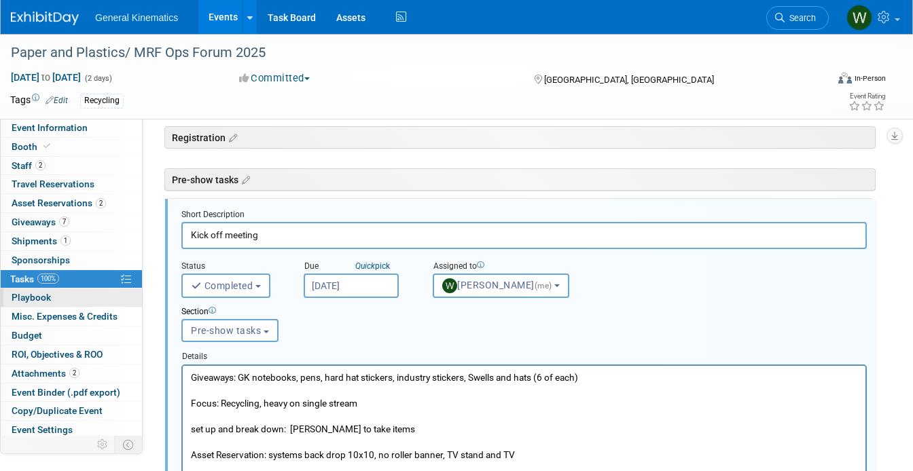
click at [79, 296] on link "0 Playbook 0" at bounding box center [71, 298] width 141 height 18
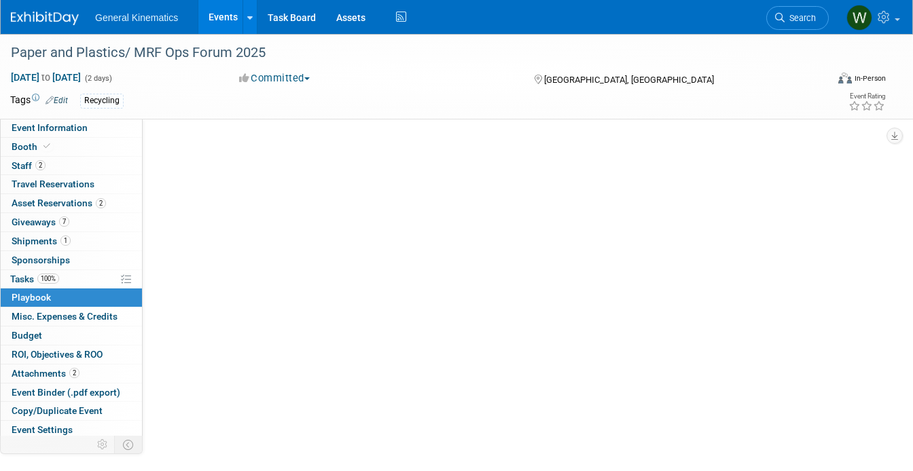
scroll to position [0, 0]
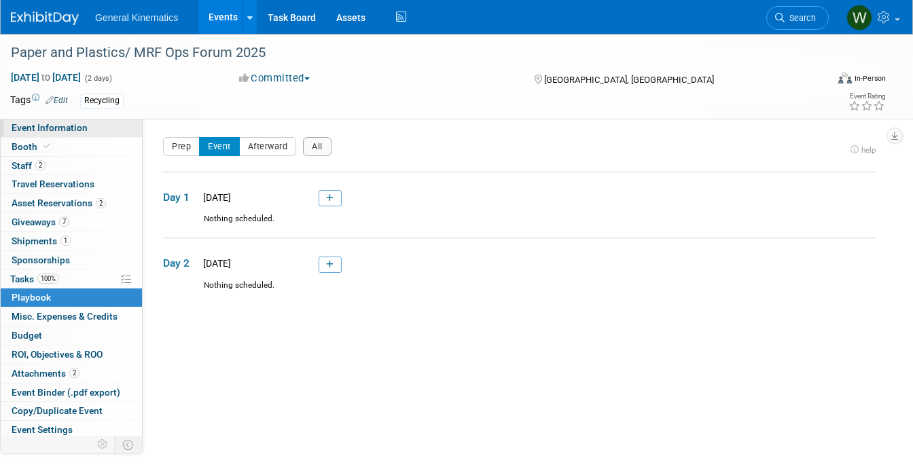
click at [88, 130] on link "Event Information" at bounding box center [71, 128] width 141 height 18
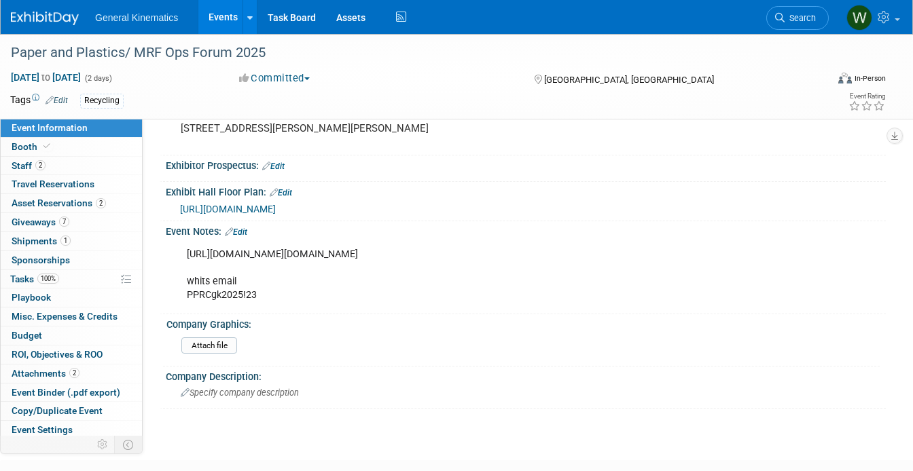
scroll to position [223, 0]
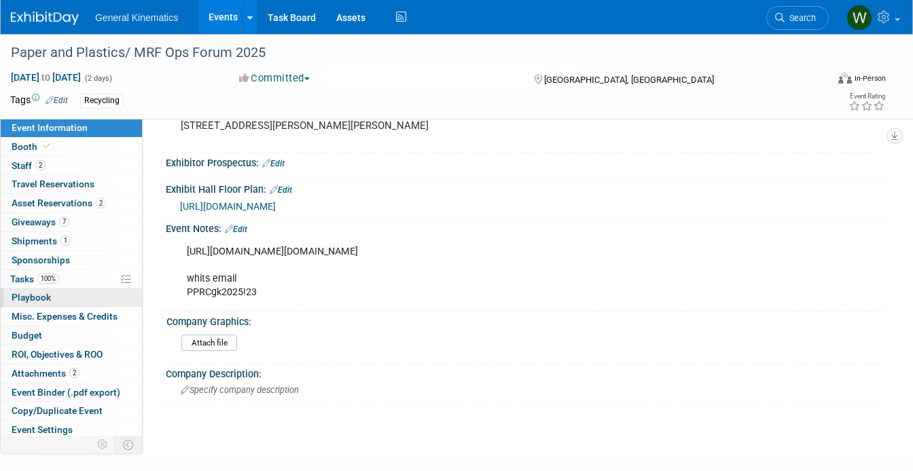
click at [69, 298] on link "0 Playbook 0" at bounding box center [71, 298] width 141 height 18
